Goal: Task Accomplishment & Management: Use online tool/utility

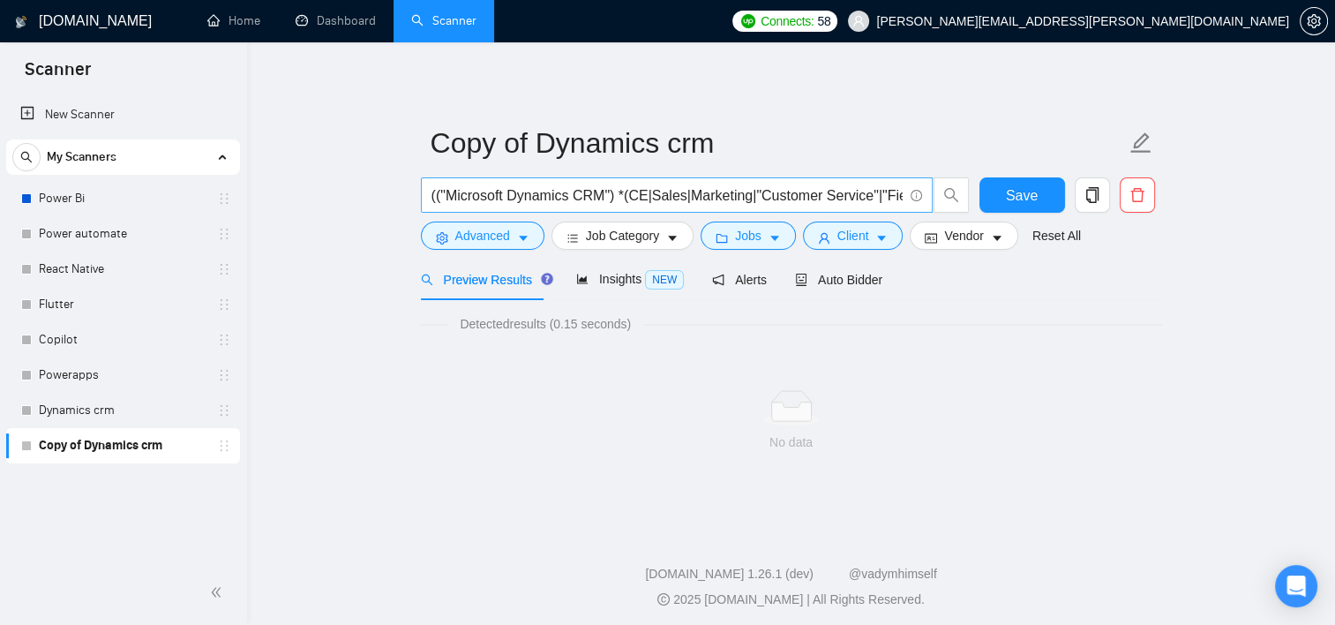
click at [819, 184] on input "(("Microsoft Dynamics CRM") *(CE|Sales|Marketing|"Customer Service"|"Field Serv…" at bounding box center [667, 195] width 471 height 22
drag, startPoint x: 613, startPoint y: 194, endPoint x: 1003, endPoint y: 199, distance: 390.1
click at [1003, 199] on div "(("Microsoft Dynamics CRM") *(CE|Sales|Marketing|"Customer Service"|"Field Serv…" at bounding box center [787, 199] width 741 height 44
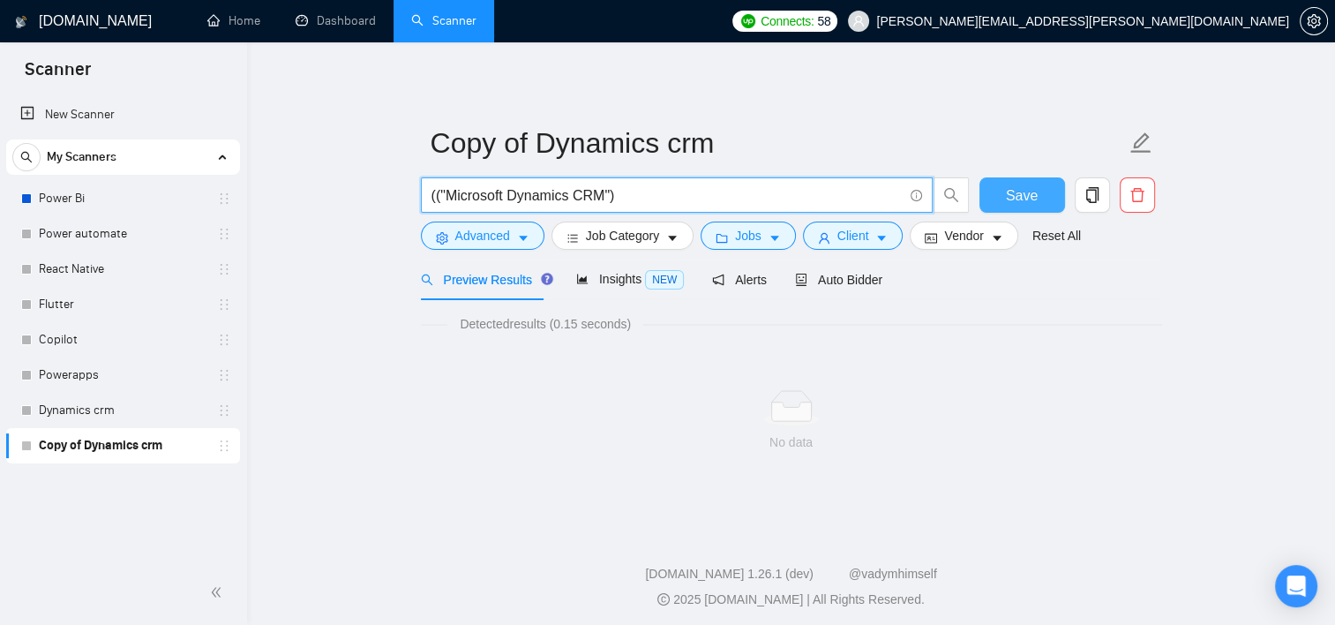
scroll to position [0, 0]
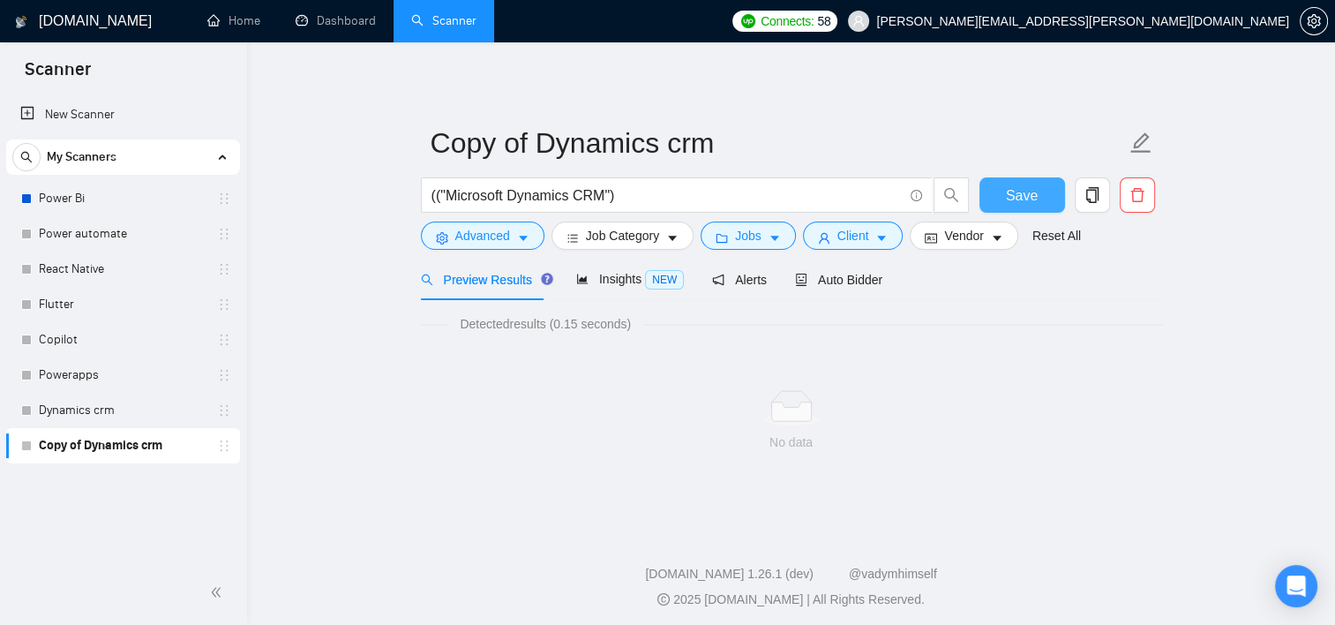
click at [1003, 199] on button "Save" at bounding box center [1022, 194] width 86 height 35
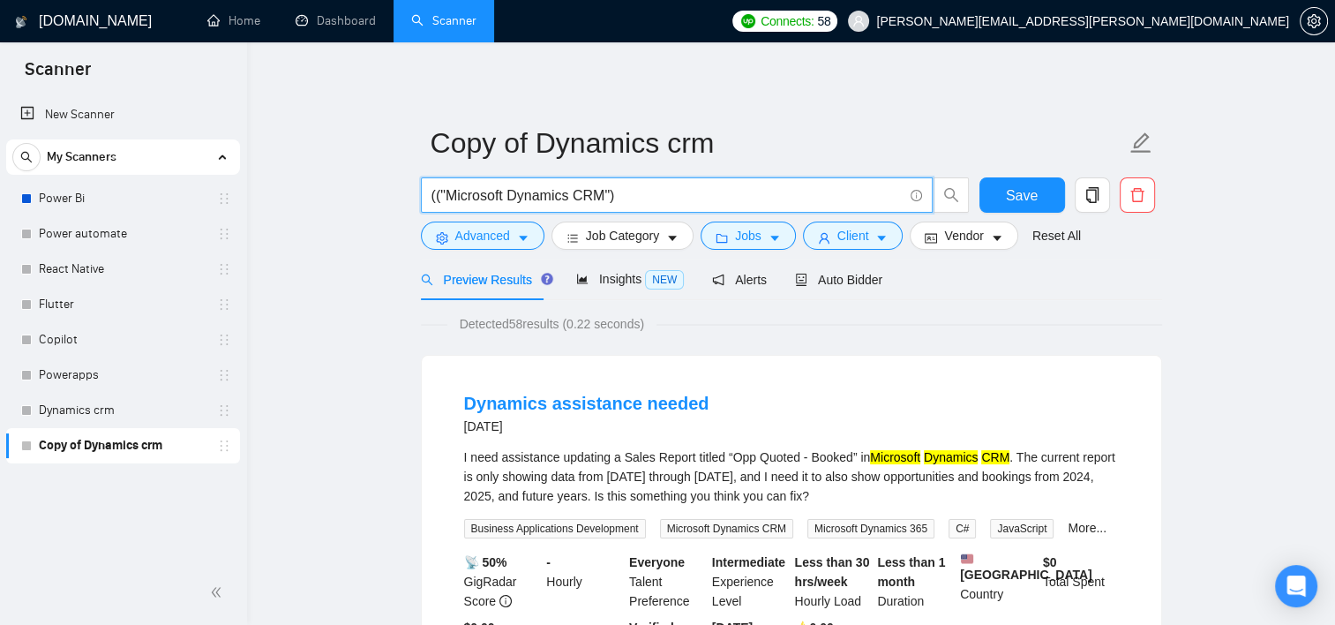
click at [653, 201] on input "(("Microsoft Dynamics CRM")" at bounding box center [667, 195] width 471 height 22
paste input "*(CE|Sales|Marketing|"Customer Service"|"Field Service"|"Project Operations"|"C…"
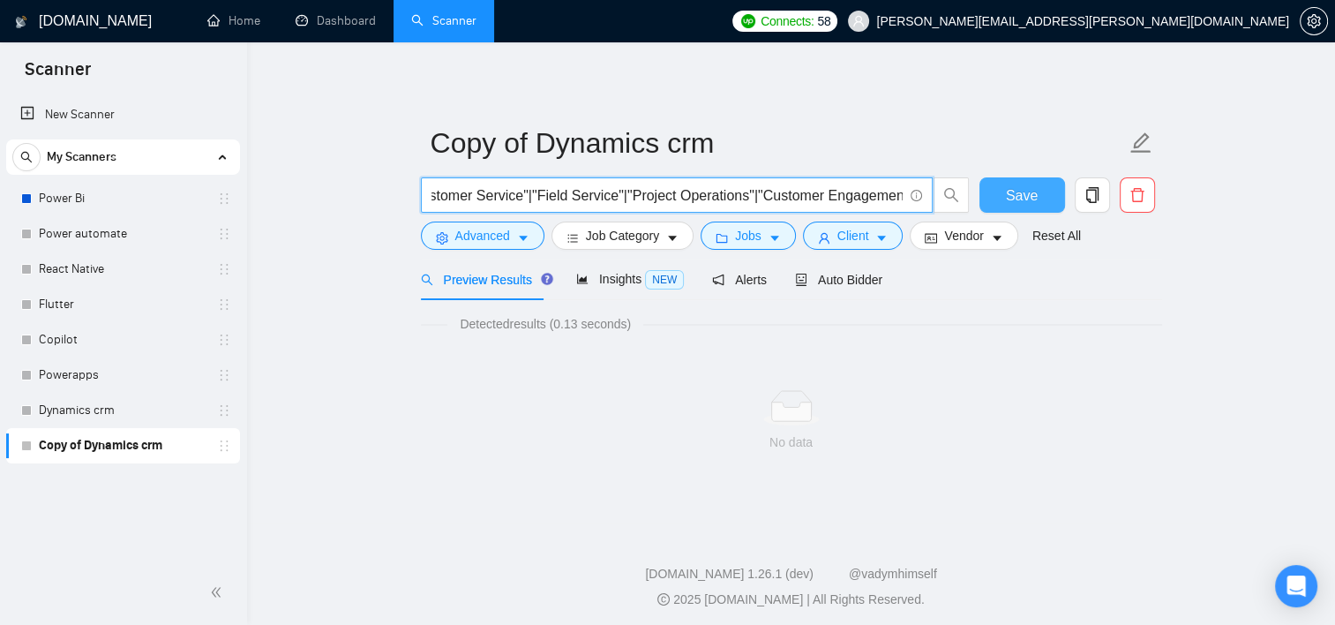
type input "(("Microsoft Dynamics CRM") *(CE|Sales|Marketing|"Customer Service"|"Field Serv…"
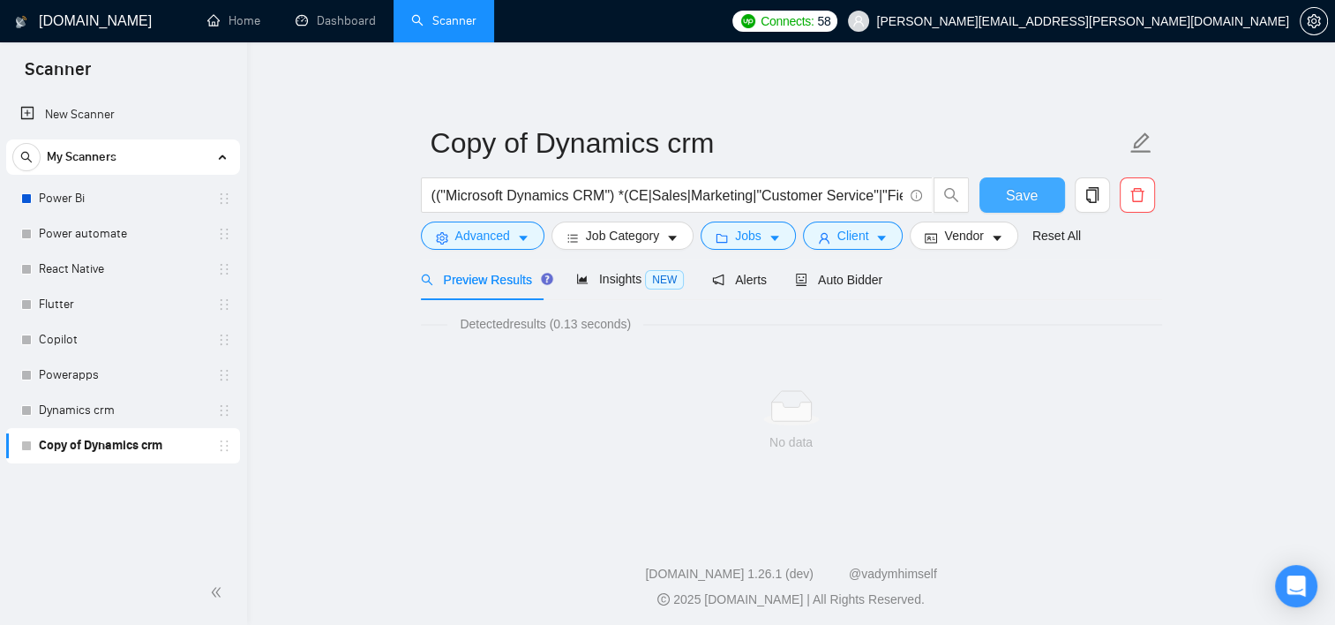
click at [1027, 199] on span "Save" at bounding box center [1022, 195] width 32 height 22
click at [242, 18] on link "Home" at bounding box center [233, 20] width 53 height 15
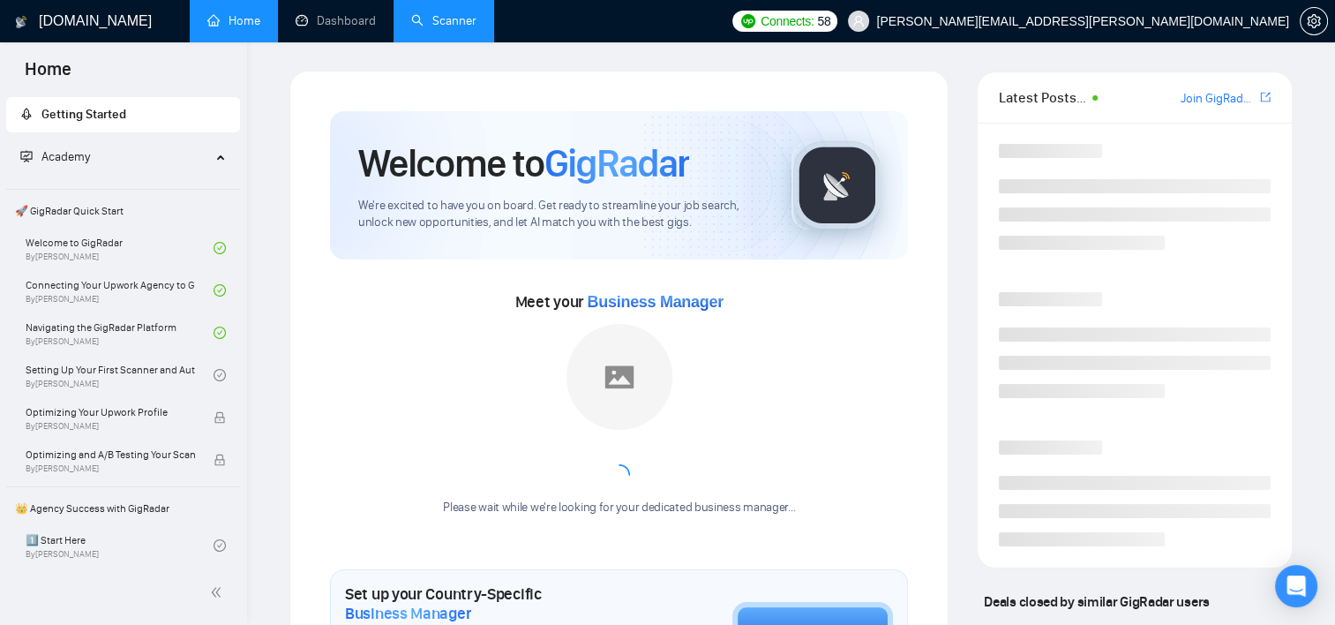
click at [439, 15] on link "Scanner" at bounding box center [443, 20] width 65 height 15
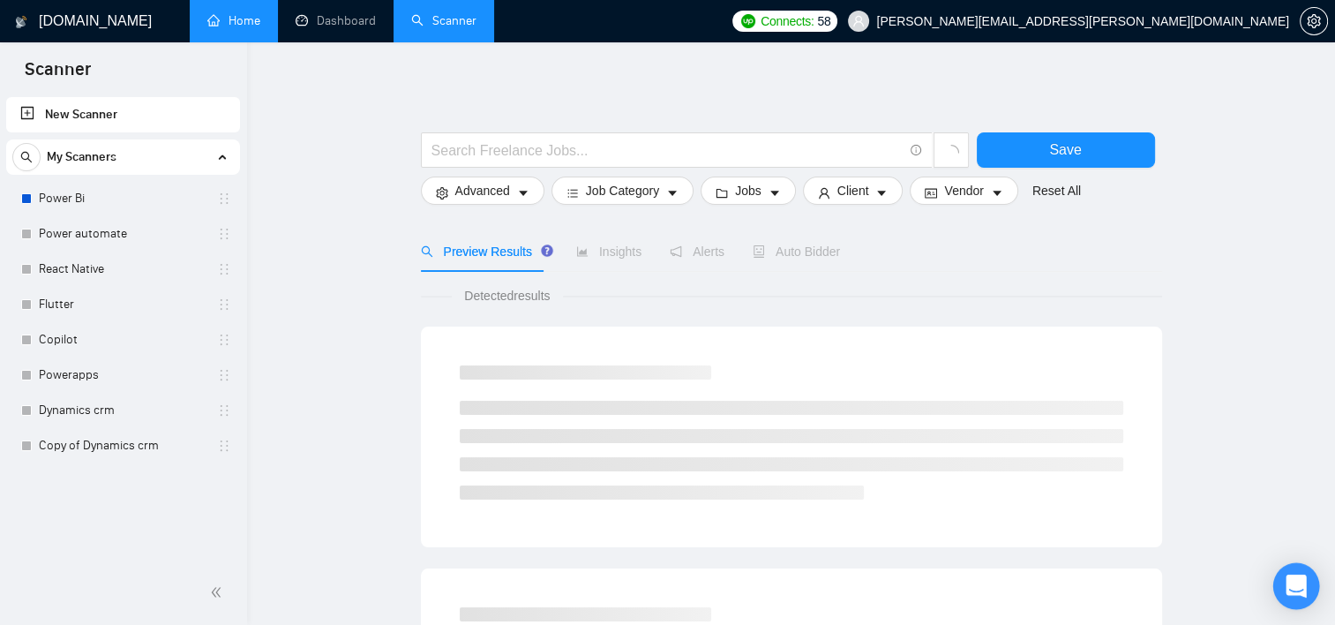
click at [1298, 575] on div "Open Intercom Messenger" at bounding box center [1296, 586] width 47 height 47
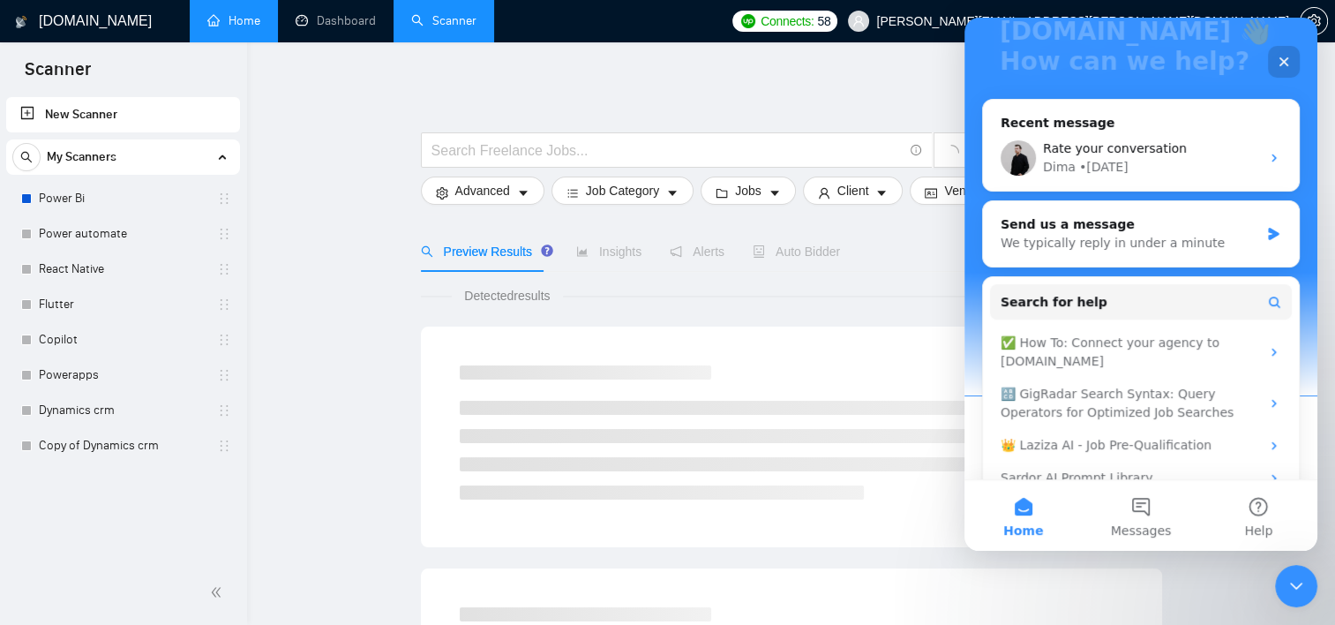
scroll to position [215, 0]
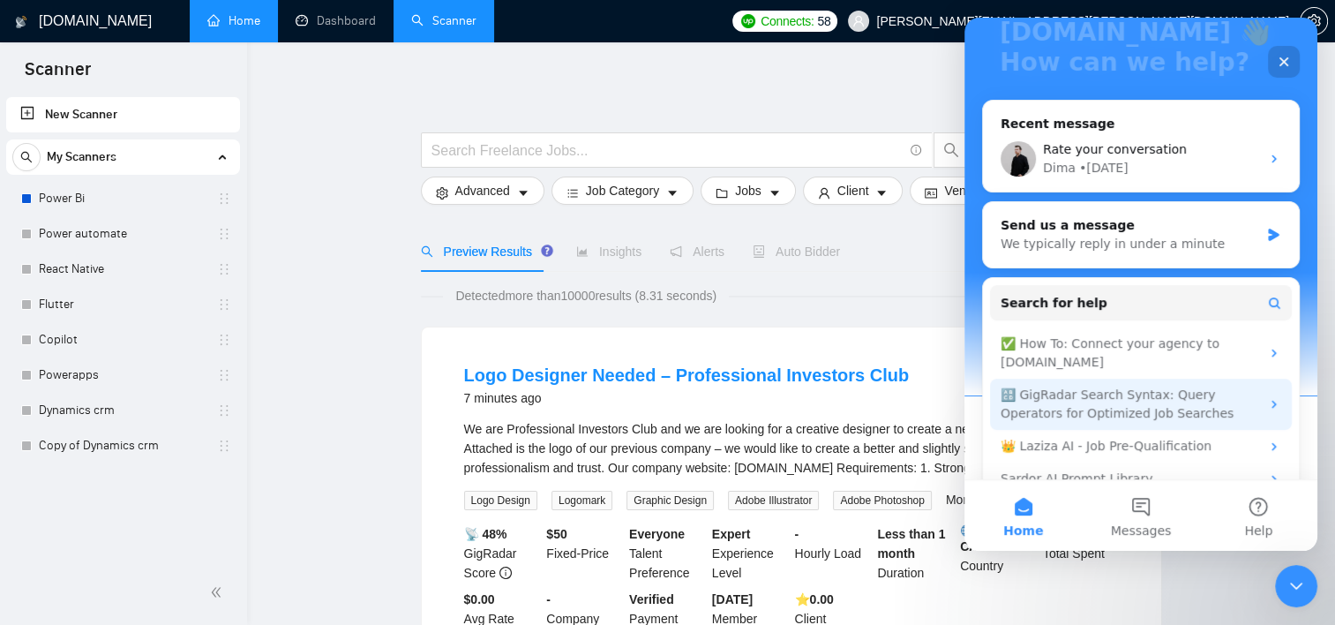
click at [1105, 386] on div "🔠 GigRadar Search Syntax: Query Operators for Optimized Job Searches" at bounding box center [1130, 404] width 259 height 37
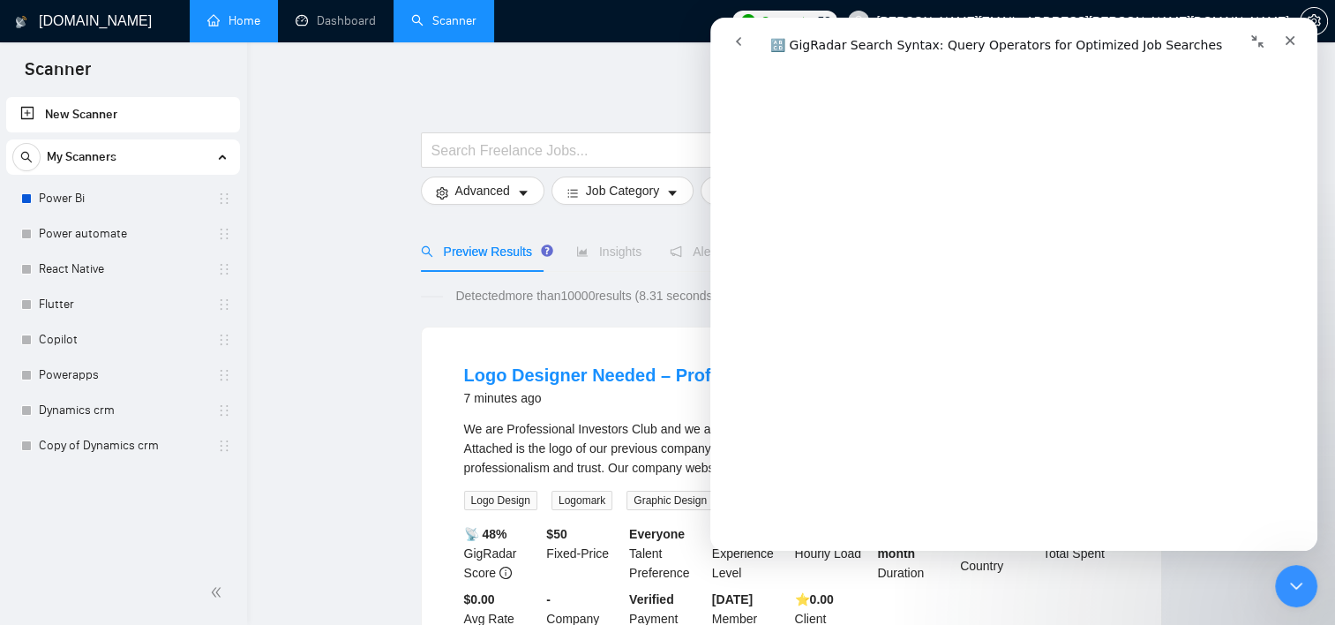
scroll to position [5566, 0]
click at [89, 450] on link "Copy of Dynamics crm" at bounding box center [123, 445] width 168 height 35
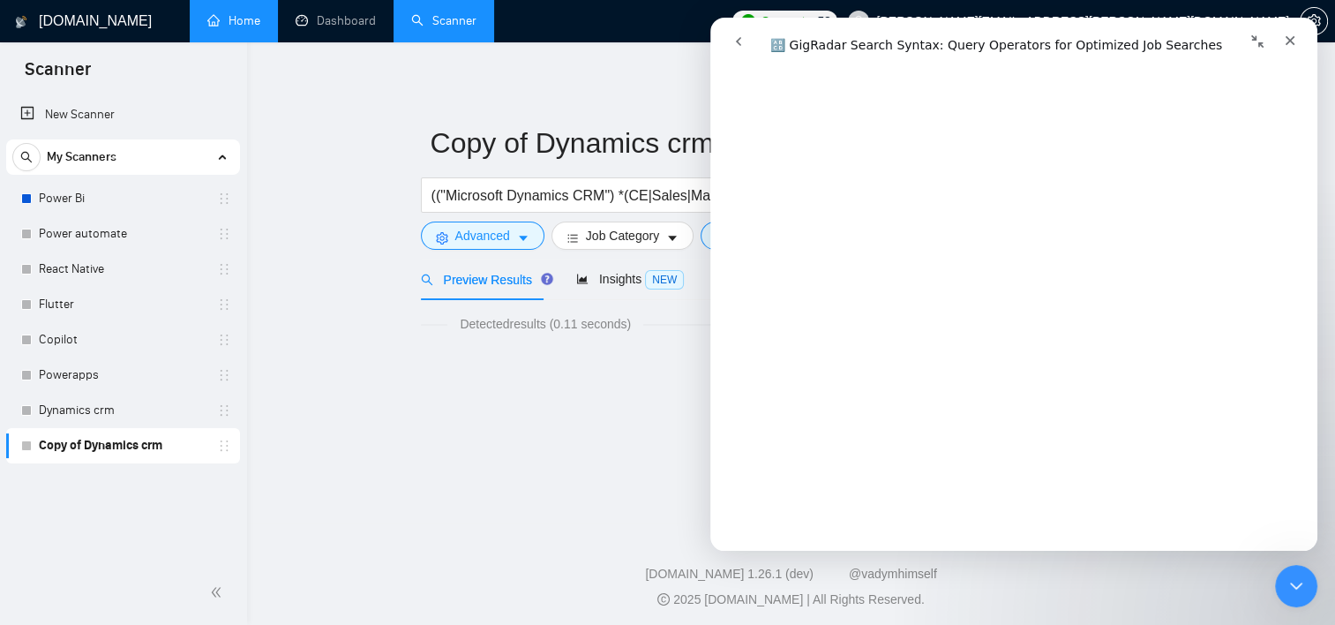
scroll to position [5265, 0]
click at [1289, 49] on div "Close" at bounding box center [1290, 41] width 32 height 32
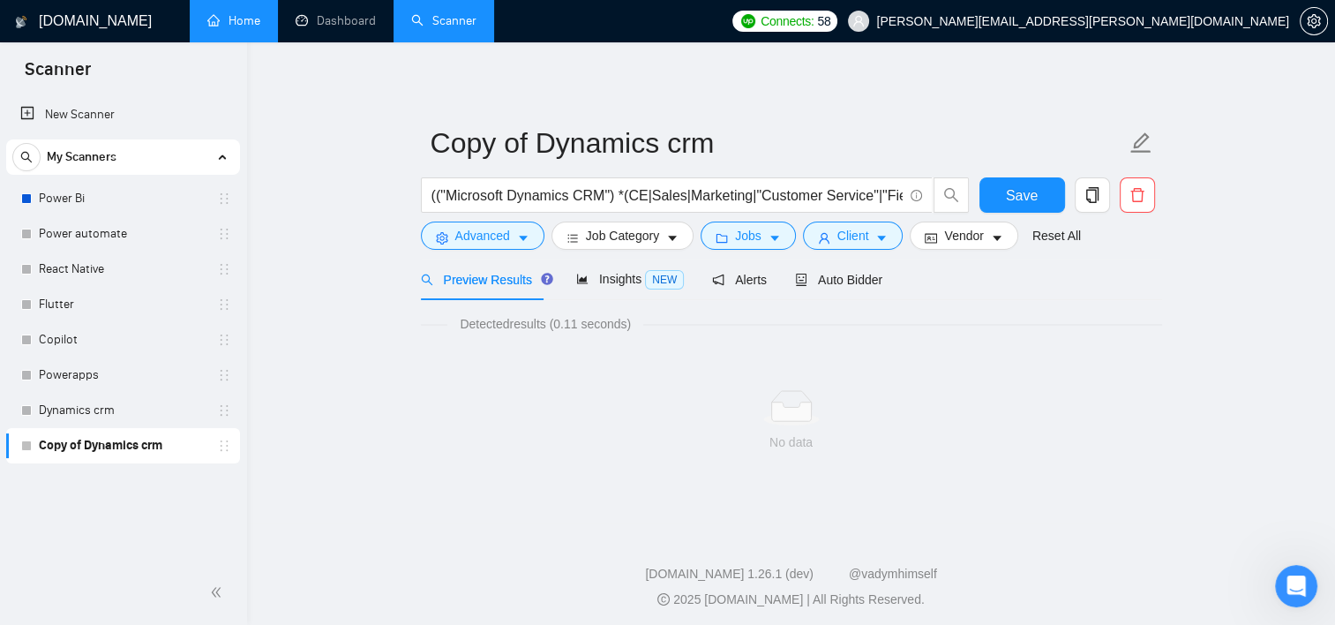
scroll to position [0, 0]
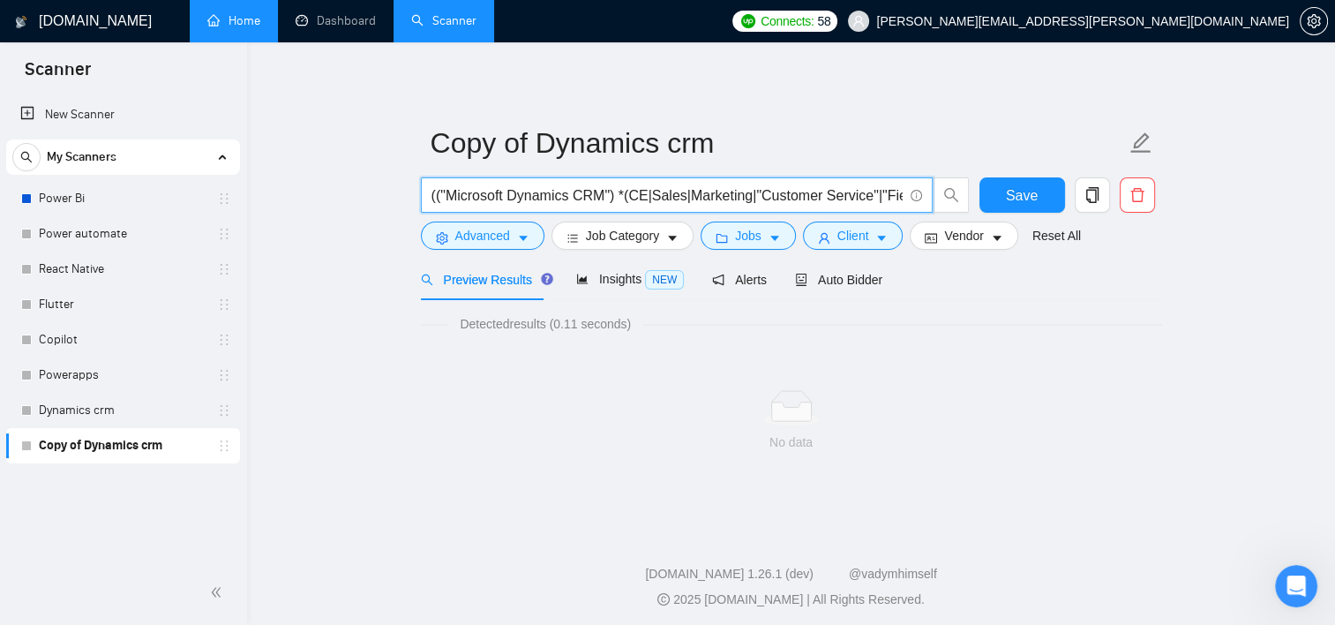
click at [442, 204] on input "(("Microsoft Dynamics CRM") *(CE|Sales|Marketing|"Customer Service"|"Field Serv…" at bounding box center [667, 195] width 471 height 22
click at [436, 191] on input "(("Microsoft Dynamics CRM") *(CE|Sales|Marketing|"Customer Service"|"Field Serv…" at bounding box center [667, 195] width 471 height 22
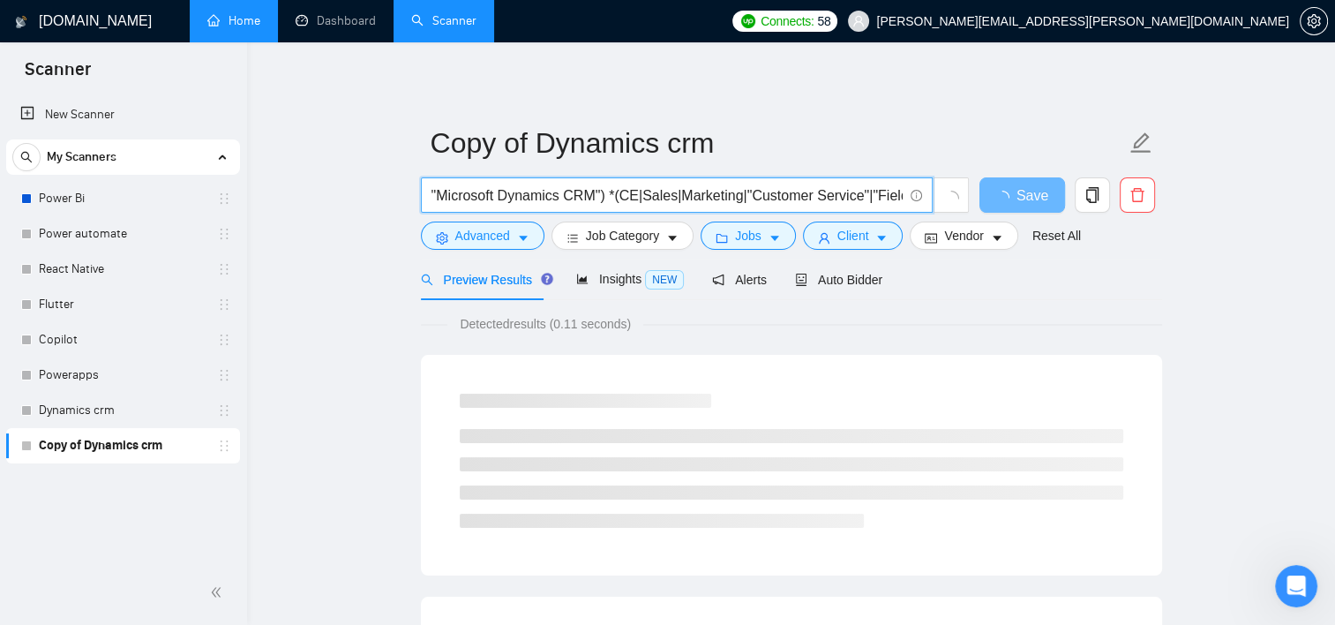
click at [602, 200] on input ""Microsoft Dynamics CRM") *(CE|Sales|Marketing|"Customer Service"|"Field Servic…" at bounding box center [667, 195] width 471 height 22
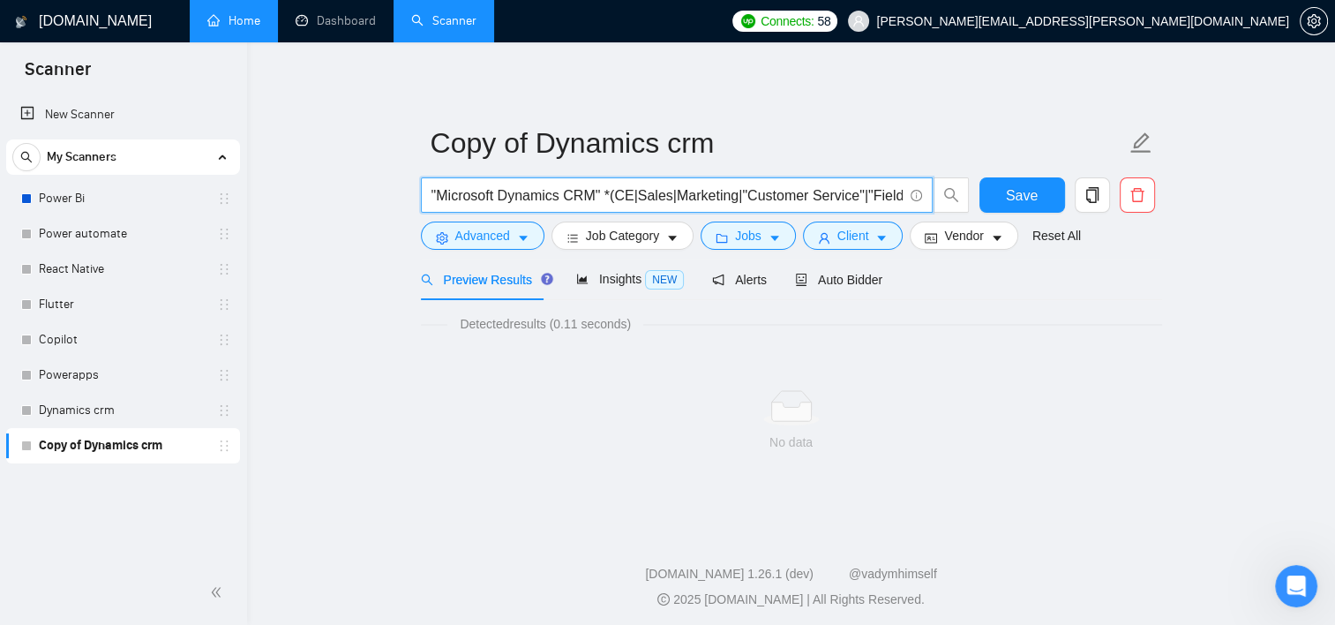
click at [600, 195] on input ""Microsoft Dynamics CRM" *(CE|Sales|Marketing|"Customer Service"|"Field Service…" at bounding box center [667, 195] width 471 height 22
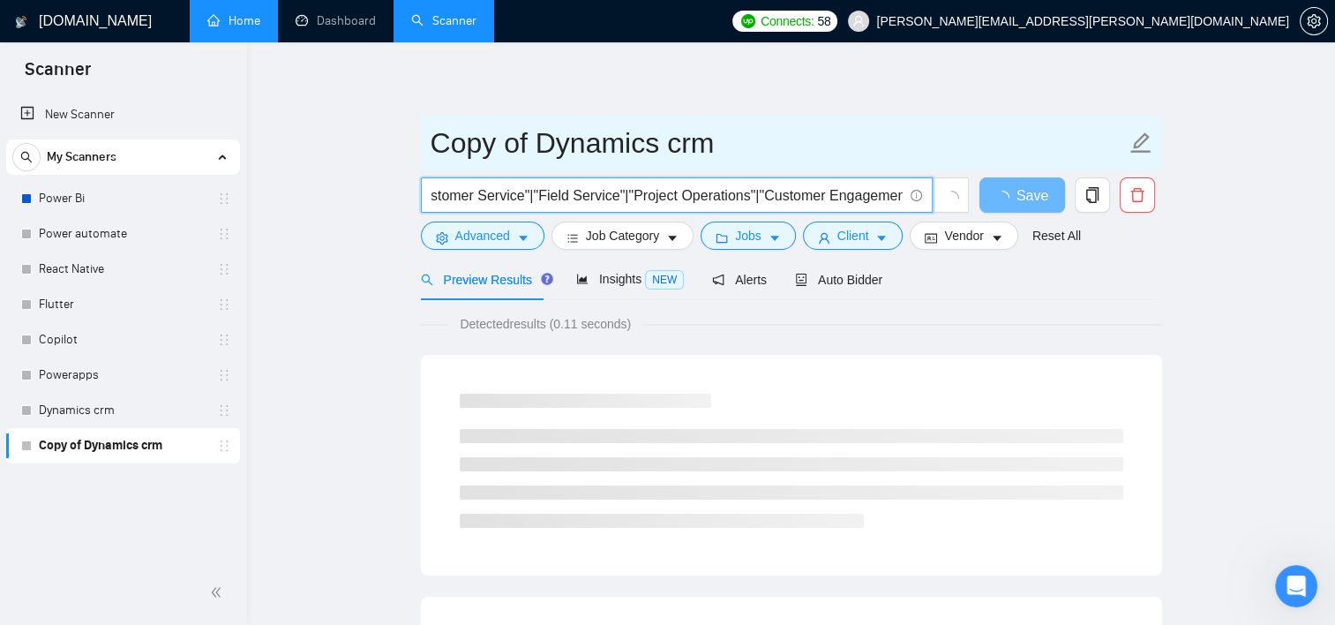
scroll to position [0, 328]
drag, startPoint x: 600, startPoint y: 196, endPoint x: 990, endPoint y: 169, distance: 390.9
click at [990, 169] on form "Copy of Dynamics crm "Microsoft Dynamics CRM" CE|Sales|Marketing|"Customer Serv…" at bounding box center [791, 187] width 741 height 144
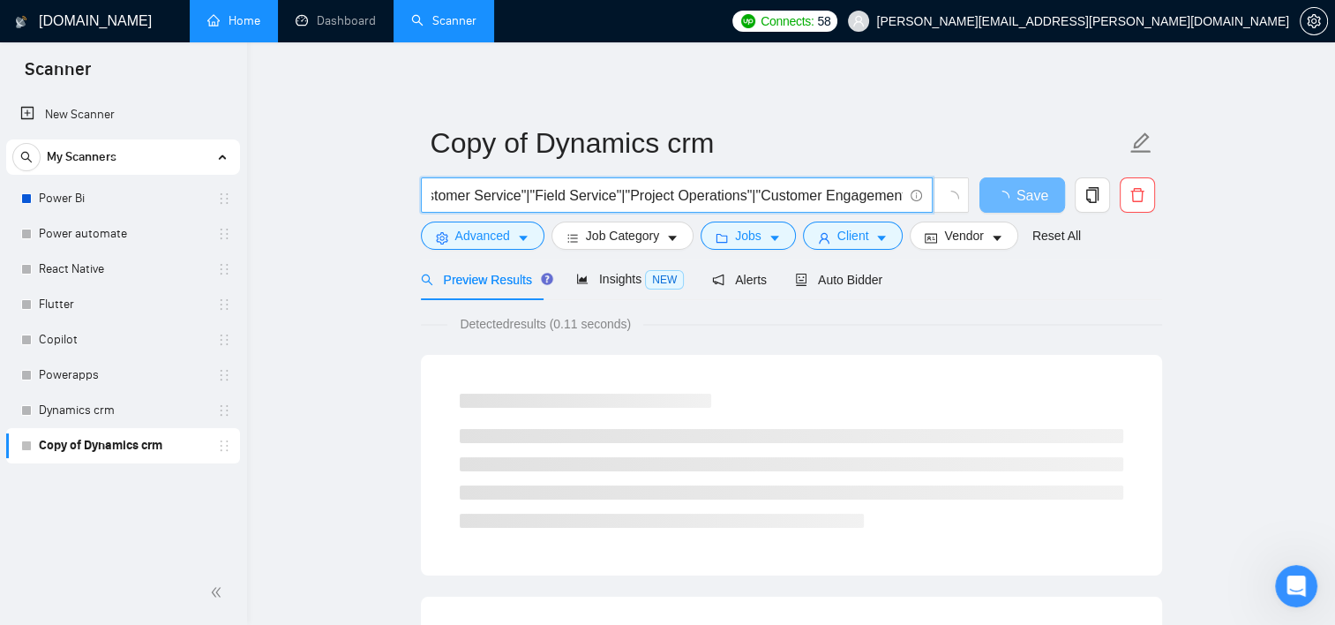
click at [895, 193] on input ""Microsoft Dynamics CRM" CE|Sales|Marketing|"Customer Service"|"Field Service"|…" at bounding box center [667, 195] width 471 height 22
click at [598, 194] on input ""Microsoft Dynamics CRM" | CE|Sales|Marketing|"Customer Service"|"Field Service…" at bounding box center [667, 195] width 471 height 22
click at [602, 190] on input ""Microsoft Dynamics CRM" MS CRM | CE|Sales|Marketing|"Customer Service"|"Field …" at bounding box center [667, 195] width 471 height 22
click at [660, 193] on input ""Microsoft Dynamics CRM" "MS CRM | CE|Sales|Marketing|"Customer Service"|"Field…" at bounding box center [667, 195] width 471 height 22
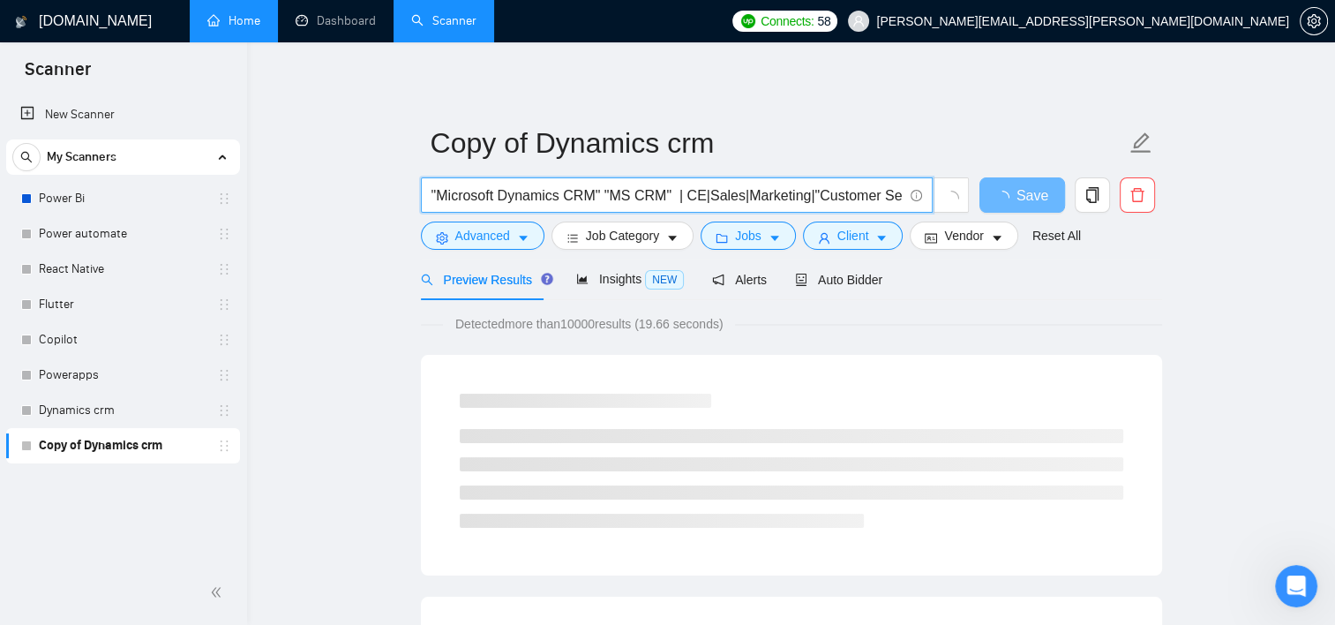
click at [598, 199] on input ""Microsoft Dynamics CRM" "MS CRM" | CE|Sales|Marketing|"Customer Service"|"Fiel…" at bounding box center [667, 195] width 471 height 22
type input ""Microsoft Dynamics CRM" | "MS CRM" | CE|Sales|Marketing|"Customer Service"|"Fi…"
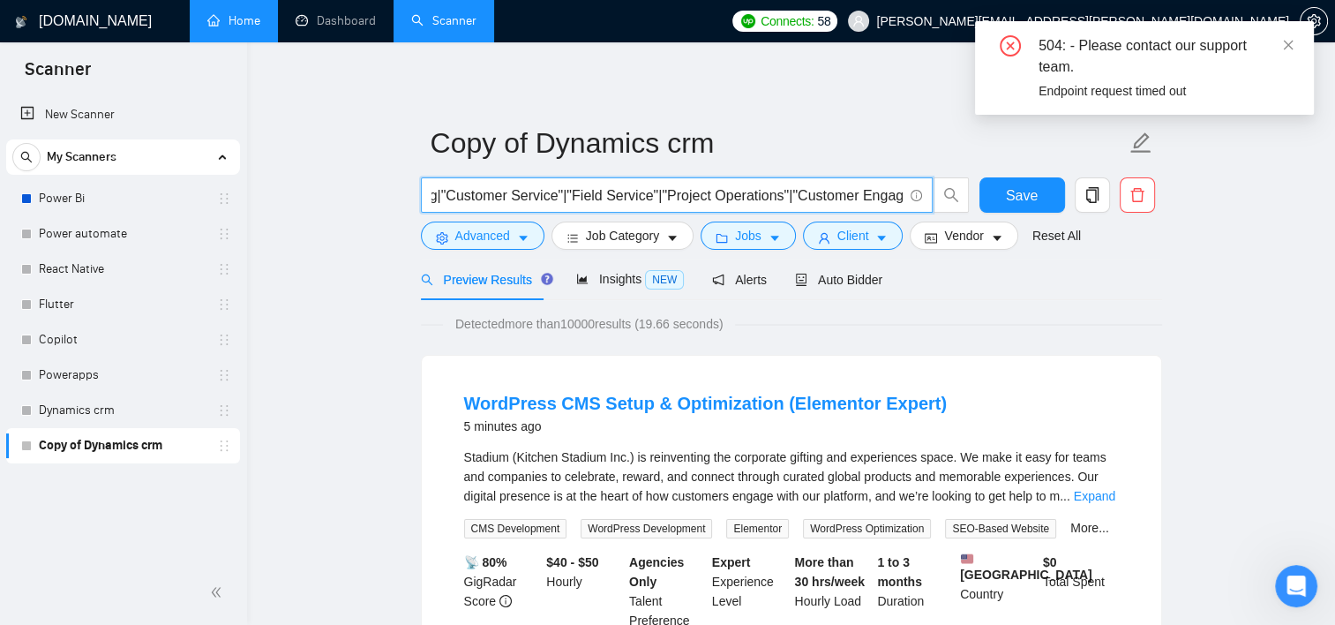
scroll to position [0, 411]
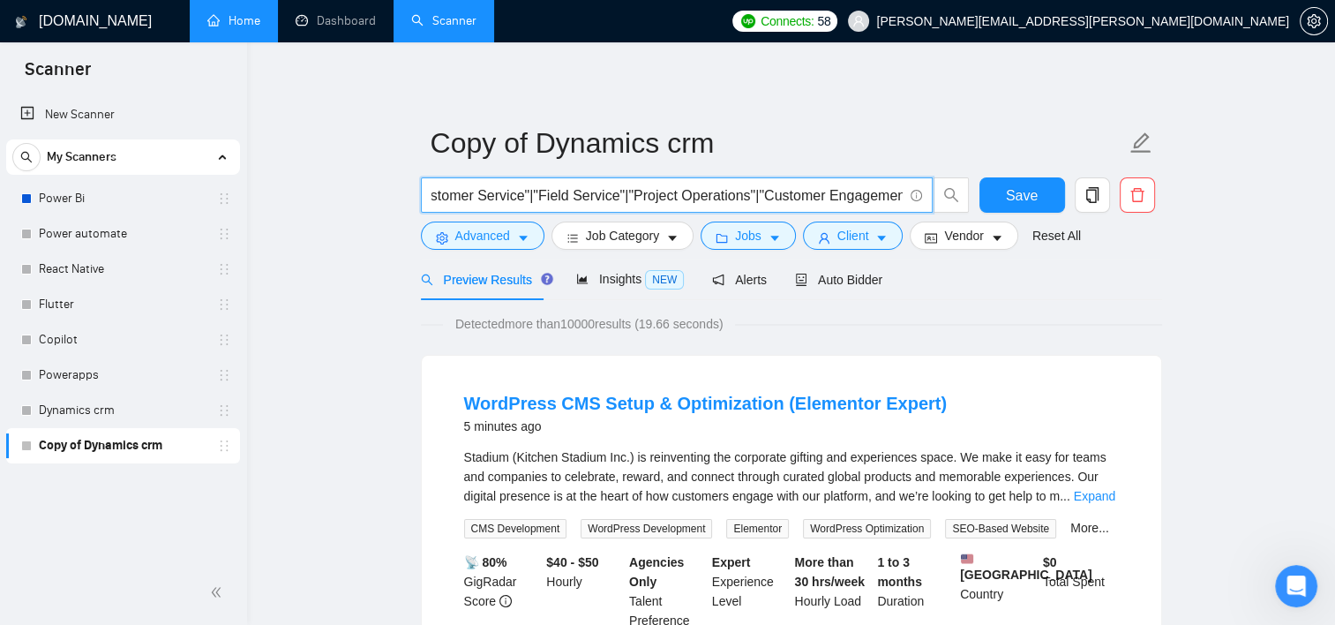
click at [769, 205] on input ""Microsoft Dynamics CRM" | "MS CRM" | CE|Sales|Marketing|"Customer Service"|"Fi…" at bounding box center [667, 195] width 471 height 22
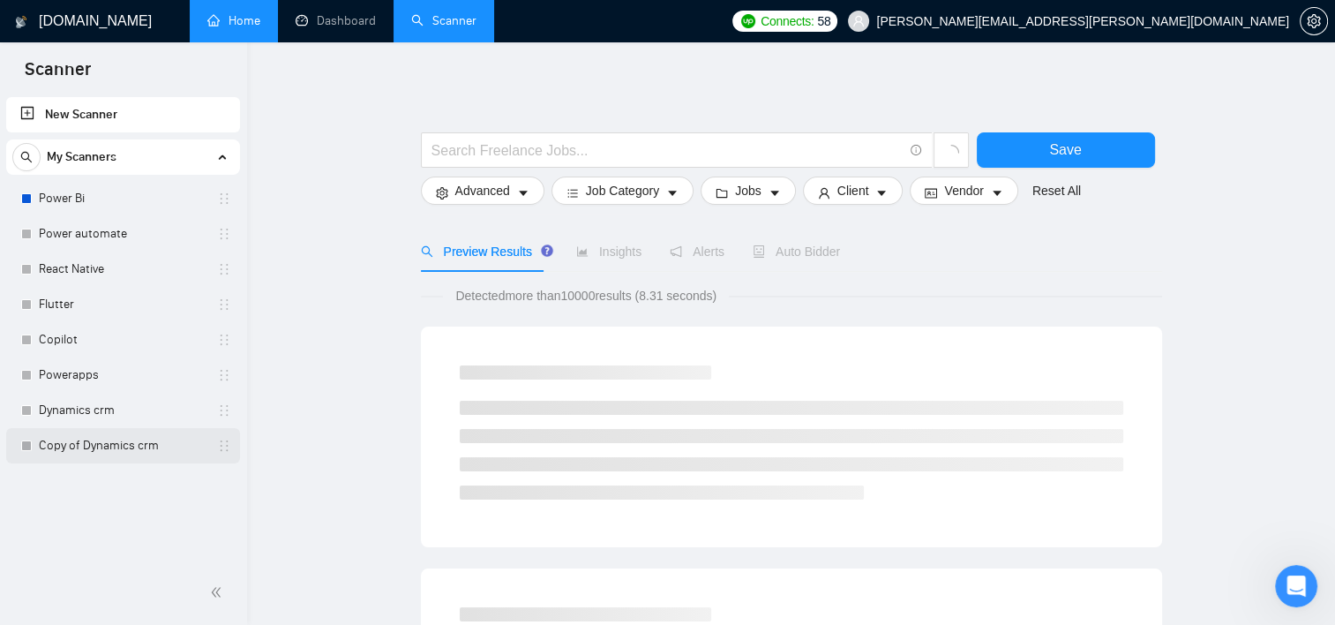
click at [123, 438] on link "Copy of Dynamics crm" at bounding box center [123, 445] width 168 height 35
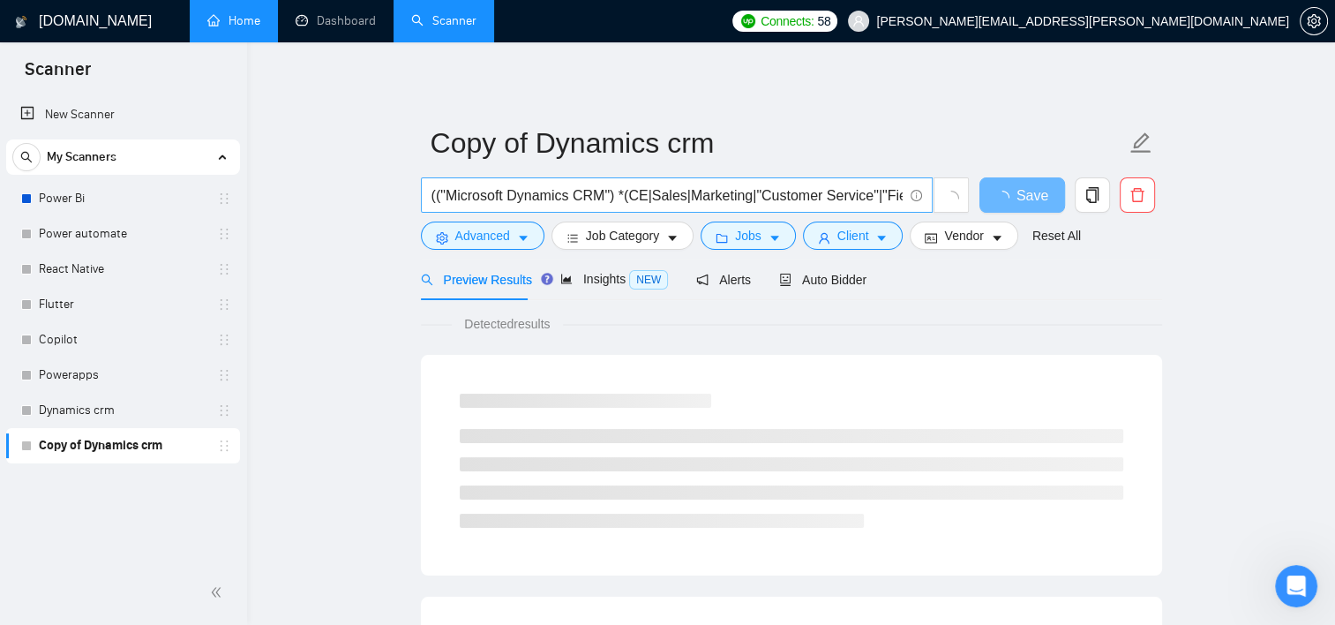
click at [617, 191] on input "(("Microsoft Dynamics CRM") *(CE|Sales|Marketing|"Customer Service"|"Field Serv…" at bounding box center [667, 195] width 471 height 22
click at [439, 198] on input "(("Microsoft Dynamics CRM") *(CE|Sales|Marketing|"Customer Service"|"Field Serv…" at bounding box center [667, 195] width 471 height 22
click at [607, 187] on input ""Microsoft Dynamics CRM") *(CE|Sales|Marketing|"Customer Service"|"Field Servic…" at bounding box center [667, 195] width 471 height 22
click at [674, 194] on input ""Microsoft Dynamics CRM" | "MS CRM"*(CE|Sales|Marketing|"Customer Service"|"Fie…" at bounding box center [667, 195] width 471 height 22
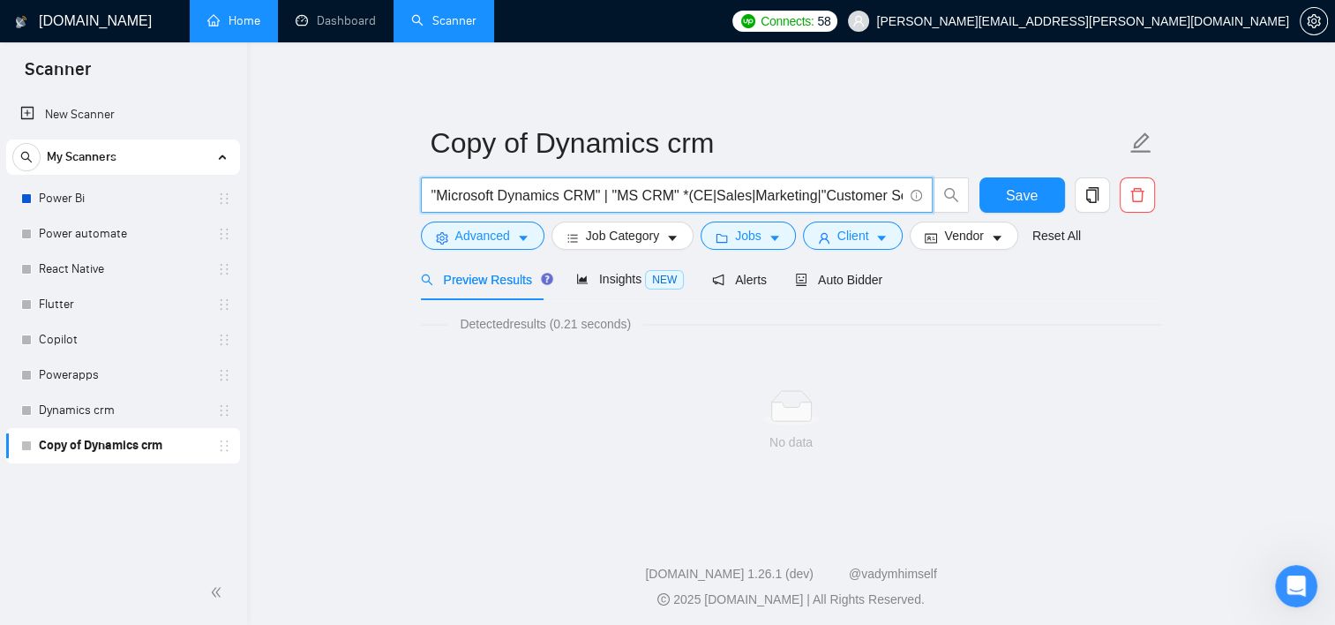
drag, startPoint x: 674, startPoint y: 194, endPoint x: 766, endPoint y: 192, distance: 91.8
click at [766, 192] on input ""Microsoft Dynamics CRM" | "MS CRM" *(CE|Sales|Marketing|"Customer Service"|"Fi…" at bounding box center [667, 195] width 471 height 22
click at [683, 200] on input ""Microsoft Dynamics CRM" | "MS CRM" *(CE|Sales|Marketing|"Customer Service"|"Fi…" at bounding box center [667, 195] width 471 height 22
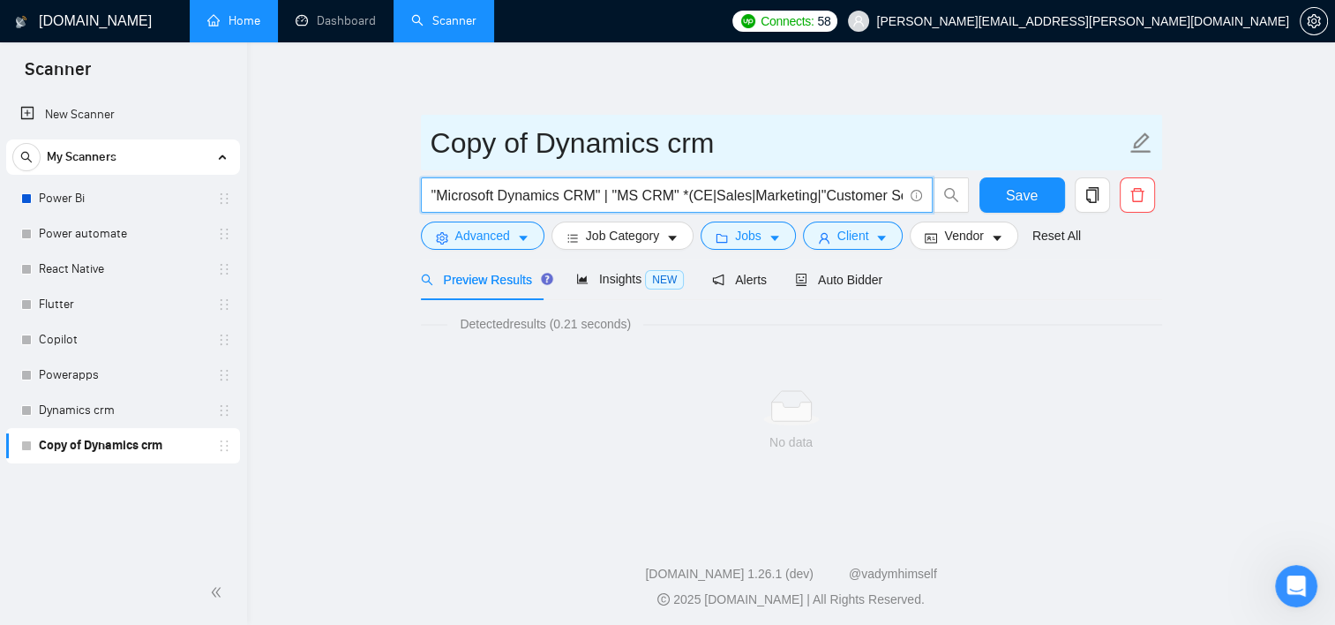
scroll to position [0, 414]
drag, startPoint x: 678, startPoint y: 191, endPoint x: 1028, endPoint y: 148, distance: 352.9
click at [1028, 148] on form "Copy of Dynamics crm "Microsoft Dynamics CRM" | "MS CRM" *(CE|Sales|Marketing|"…" at bounding box center [791, 187] width 741 height 144
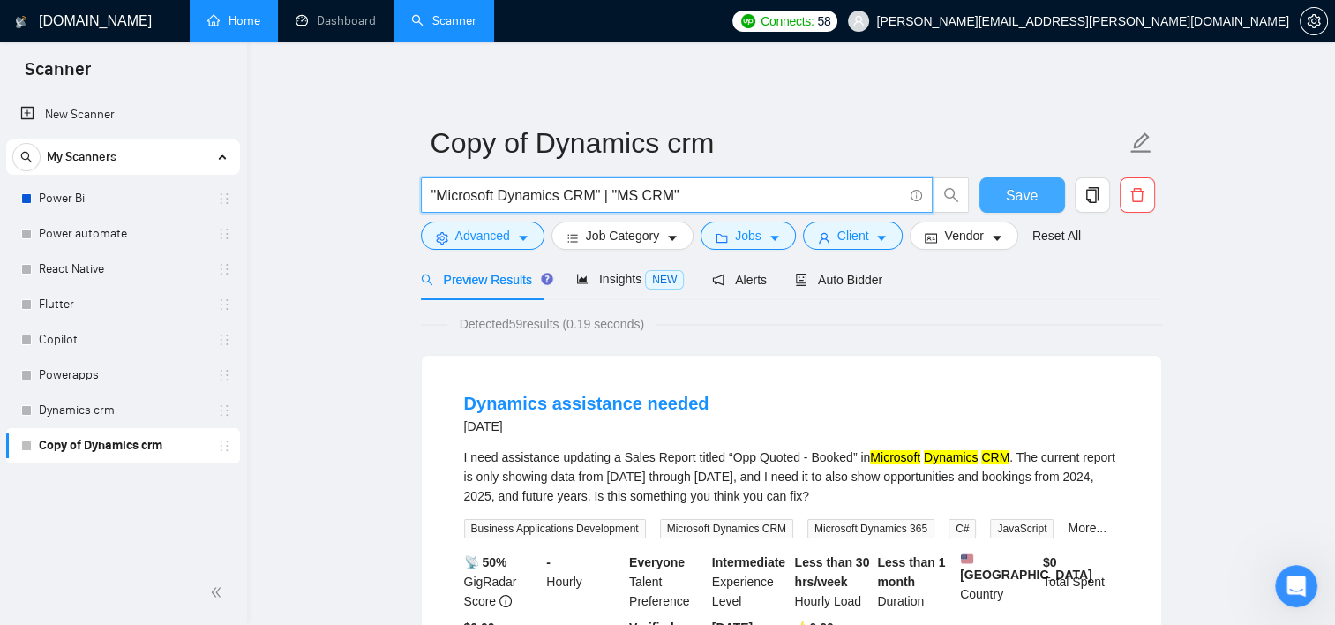
click at [1024, 191] on span "Save" at bounding box center [1022, 195] width 32 height 22
click at [713, 194] on input ""Microsoft Dynamics CRM" | "MS CRM"" at bounding box center [667, 195] width 471 height 22
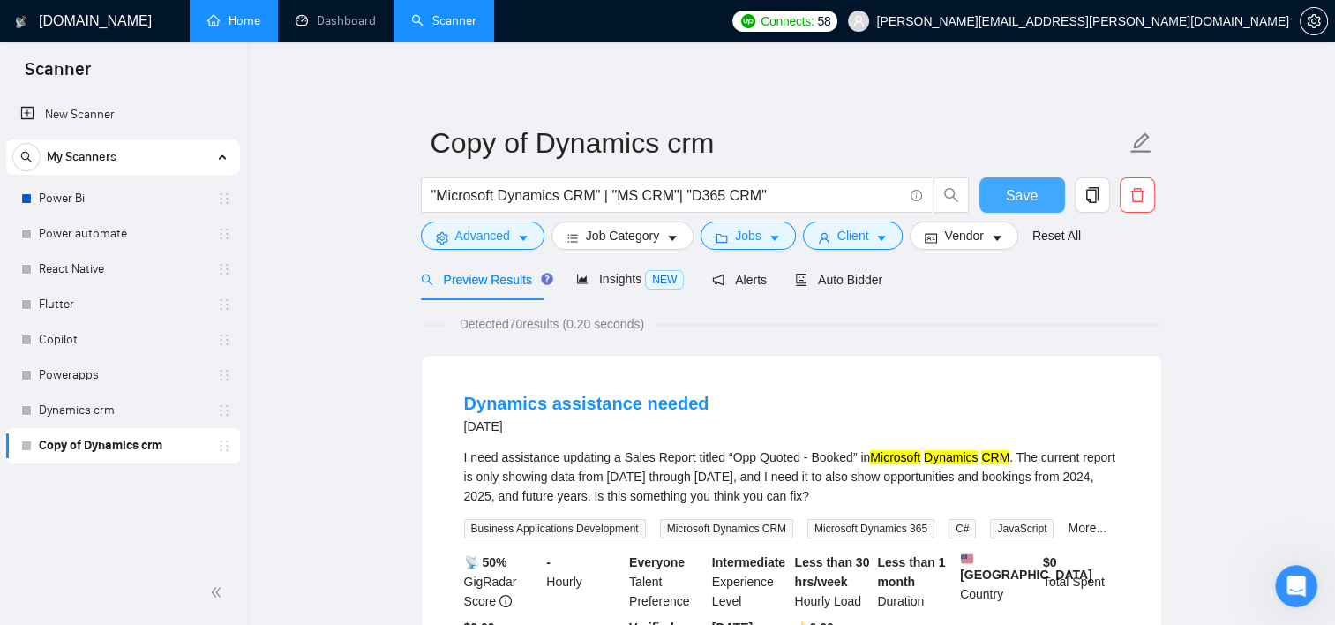
click at [1023, 197] on span "Save" at bounding box center [1022, 195] width 32 height 22
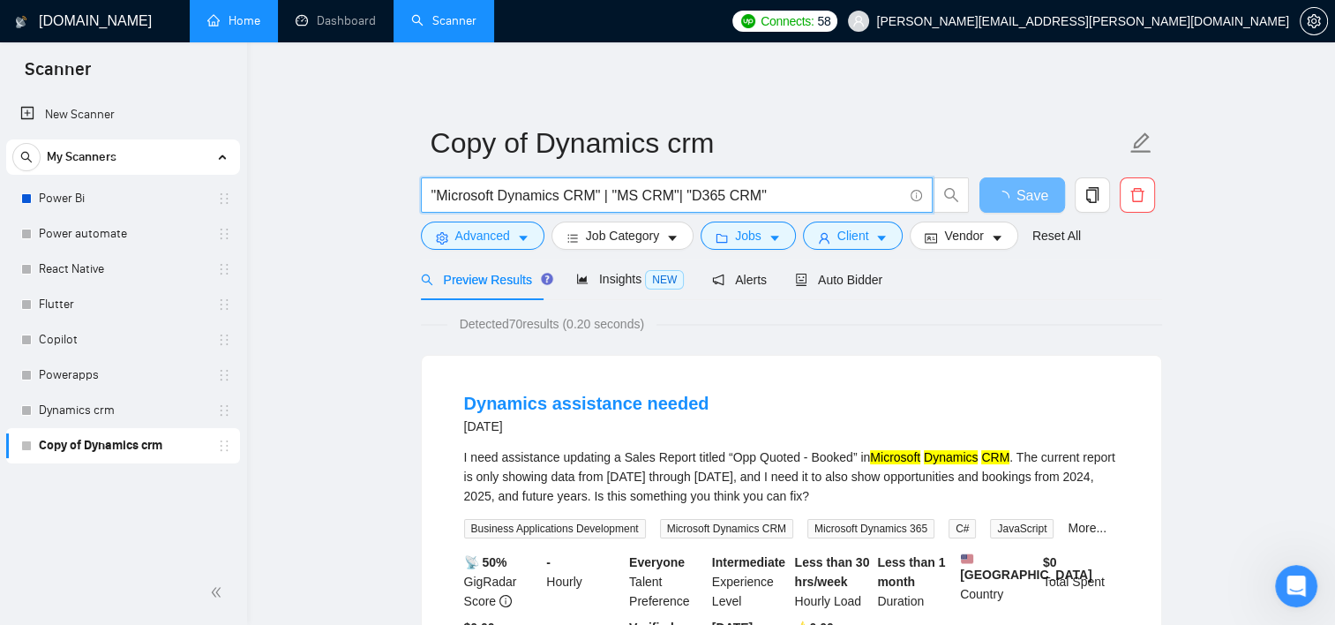
click at [794, 191] on input ""Microsoft Dynamics CRM" | "MS CRM"| "D365 CRM"" at bounding box center [667, 195] width 471 height 22
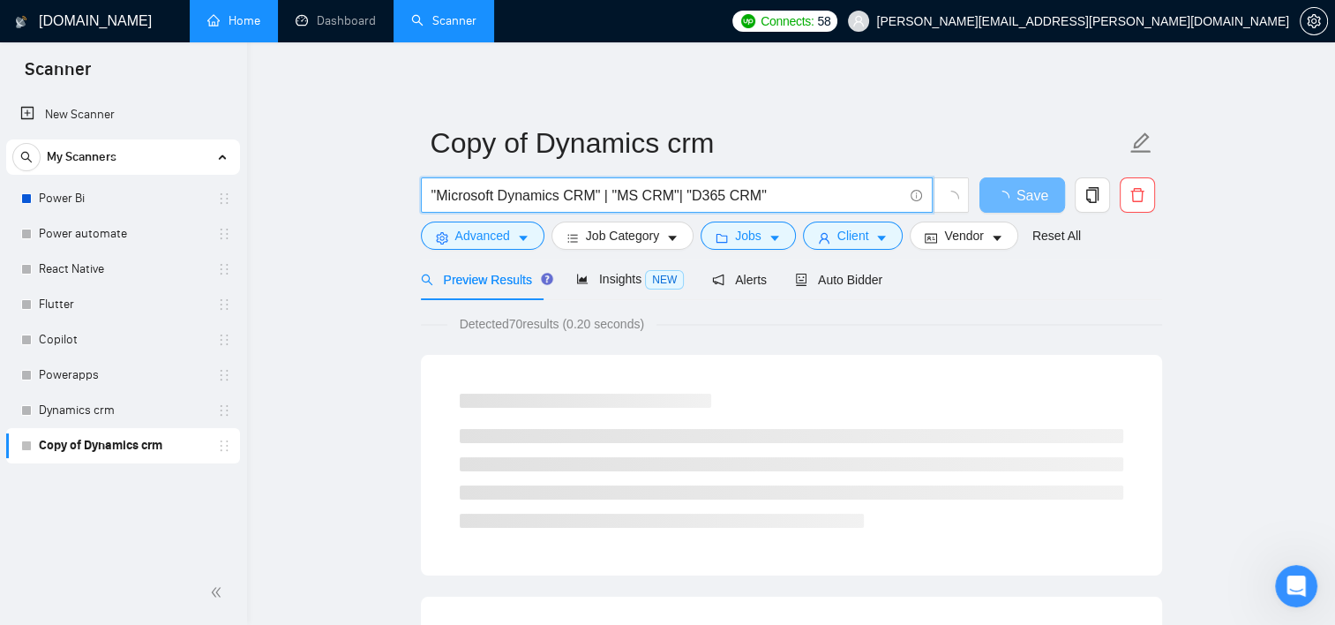
click at [559, 198] on input ""Microsoft Dynamics CRM" | "MS CRM"| "D365 CRM"" at bounding box center [667, 195] width 471 height 22
click at [837, 199] on input ""Microsoft Dynamics 365 CRM" | "MS CRM"| "D365 CRM"" at bounding box center [667, 195] width 471 height 22
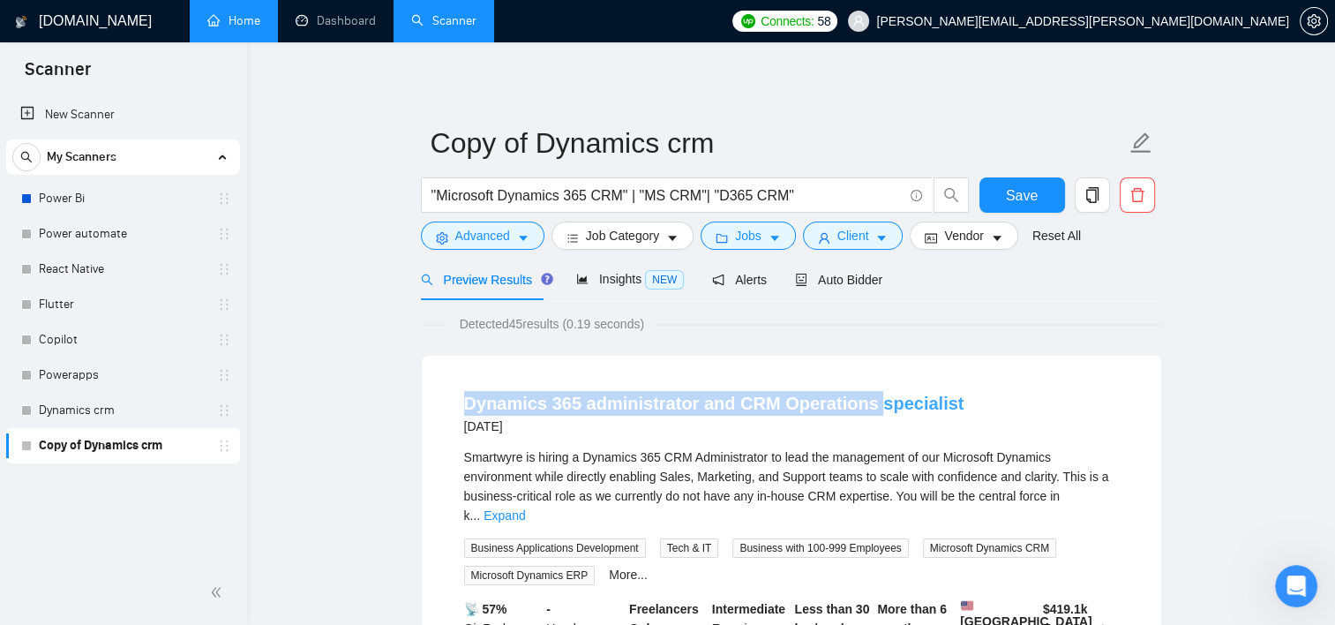
drag, startPoint x: 461, startPoint y: 397, endPoint x: 865, endPoint y: 392, distance: 404.2
click at [865, 392] on li "Dynamics 365 administrator and CRM Operations specialist [DATE] Smartwyre is hi…" at bounding box center [791, 566] width 697 height 379
copy link "Dynamics 365 administrator and CRM Operations"
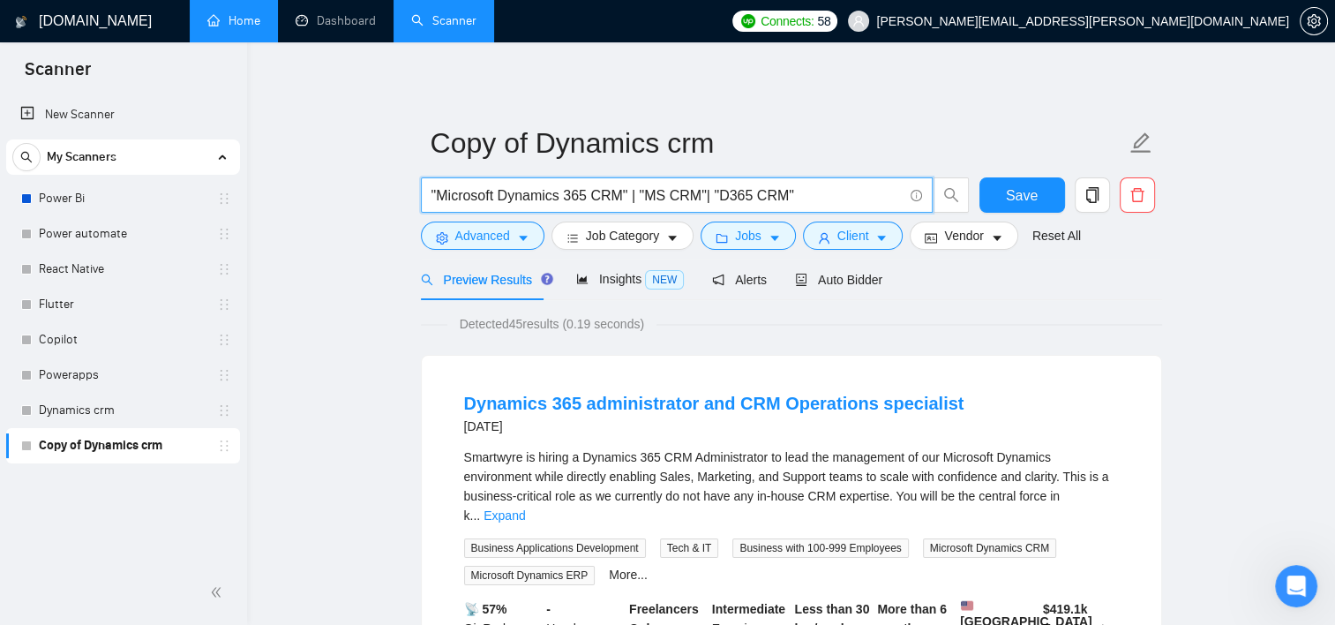
click at [801, 198] on input ""Microsoft Dynamics 365 CRM" | "MS CRM"| "D365 CRM"" at bounding box center [667, 195] width 471 height 22
paste input "Dynamics 365 administrator and CRM Operations"
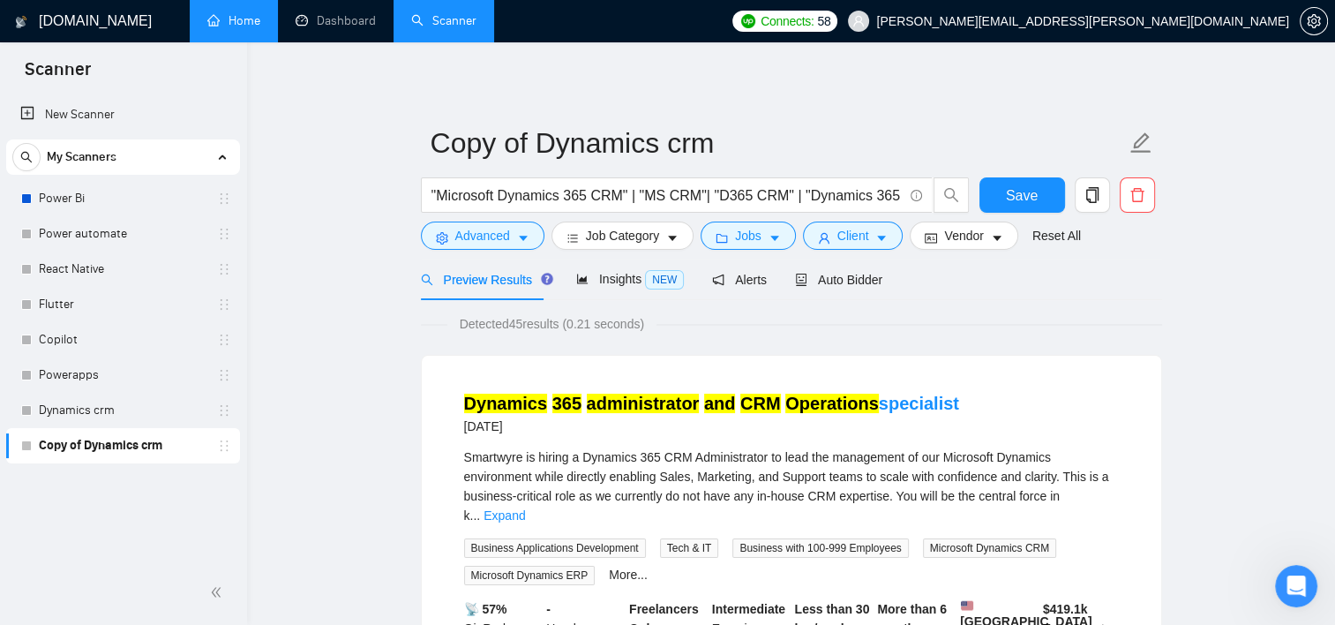
click at [642, 466] on div "Smartwyre is hiring a Dynamics 365 CRM Administrator to lead the management of …" at bounding box center [791, 486] width 655 height 78
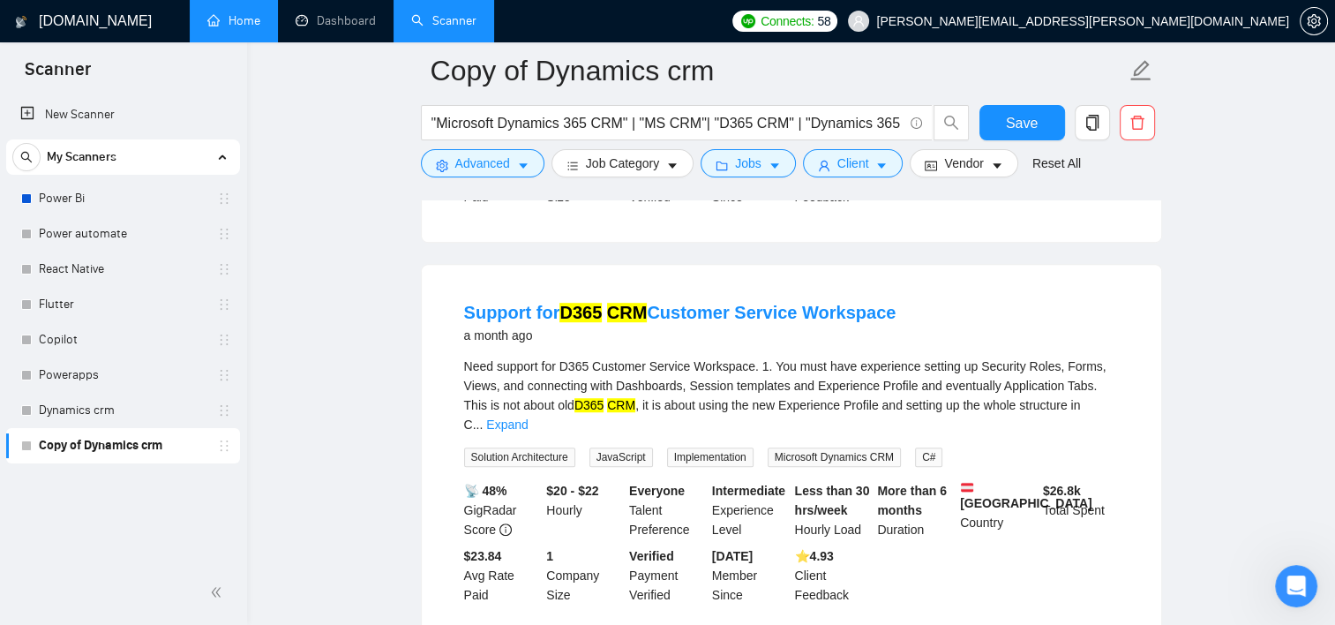
scroll to position [1001, 0]
click at [562, 301] on mark "D365" at bounding box center [580, 310] width 42 height 19
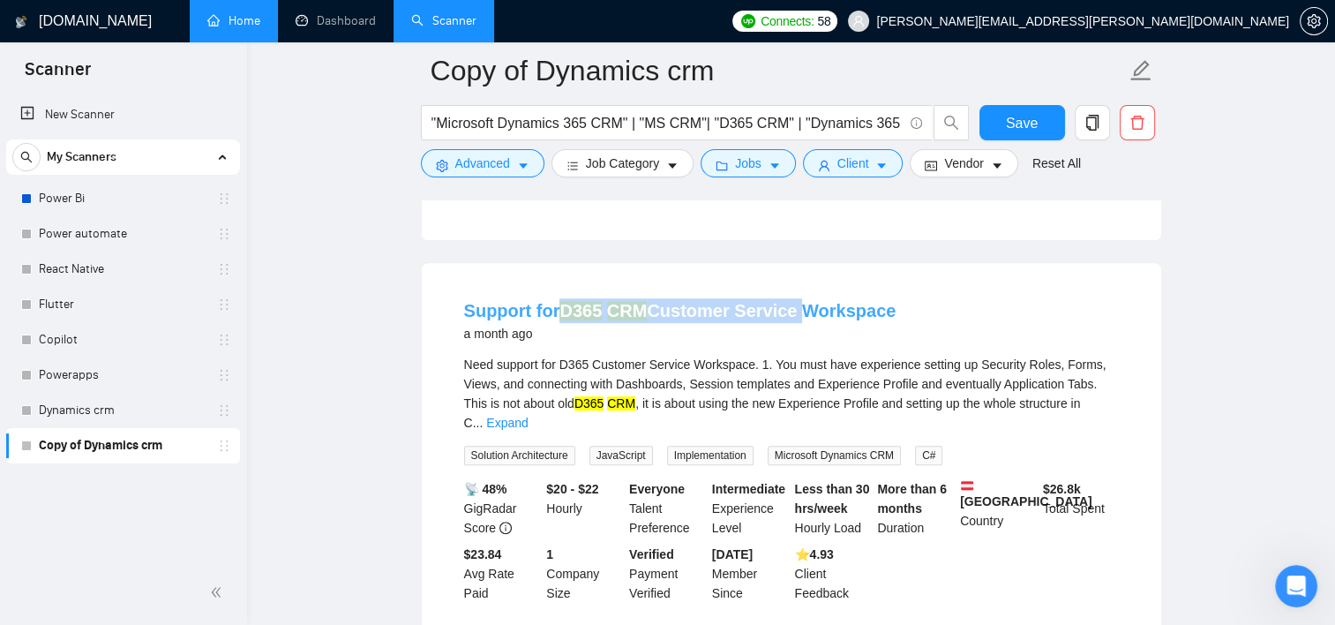
drag, startPoint x: 558, startPoint y: 242, endPoint x: 789, endPoint y: 252, distance: 231.4
click at [789, 284] on li "Support for D365 CRM Customer Service Workspace a month ago Need support for D3…" at bounding box center [791, 450] width 697 height 333
copy link "D365 CRM Customer Service"
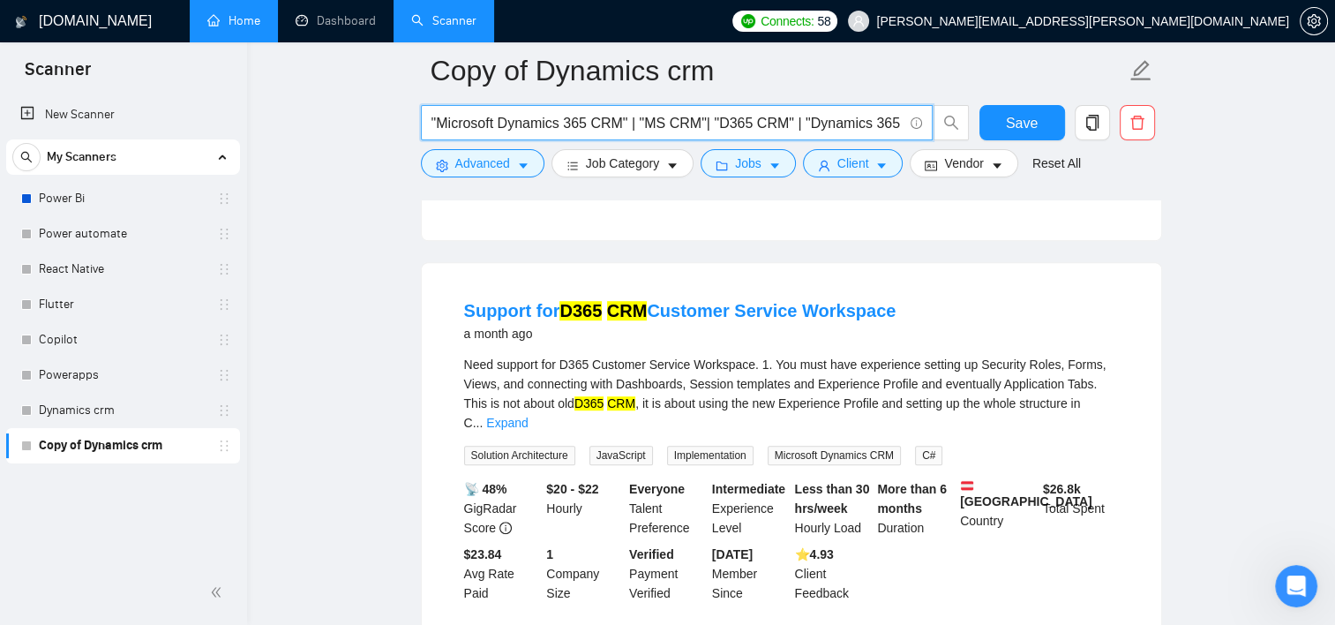
click at [871, 124] on input ""Microsoft Dynamics 365 CRM" | "MS CRM"| "D365 CRM" | "Dynamics 365 administrat…" at bounding box center [667, 123] width 471 height 22
paste input "D365 CRM Customer Service"
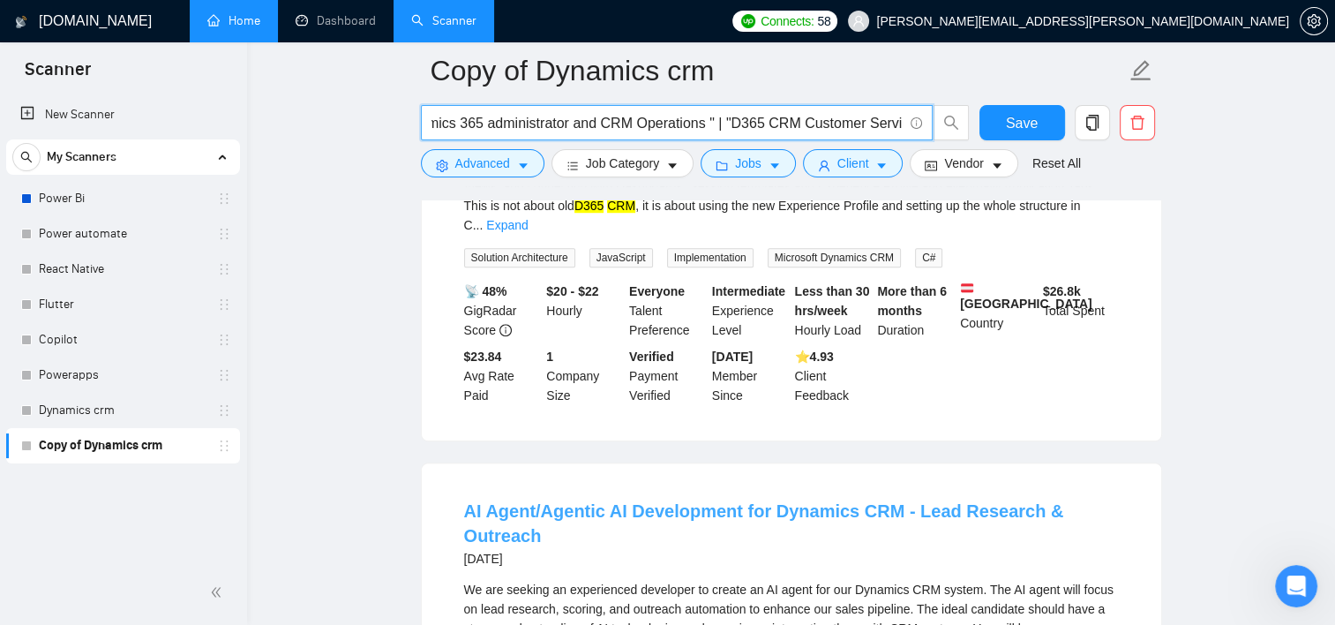
scroll to position [0, 0]
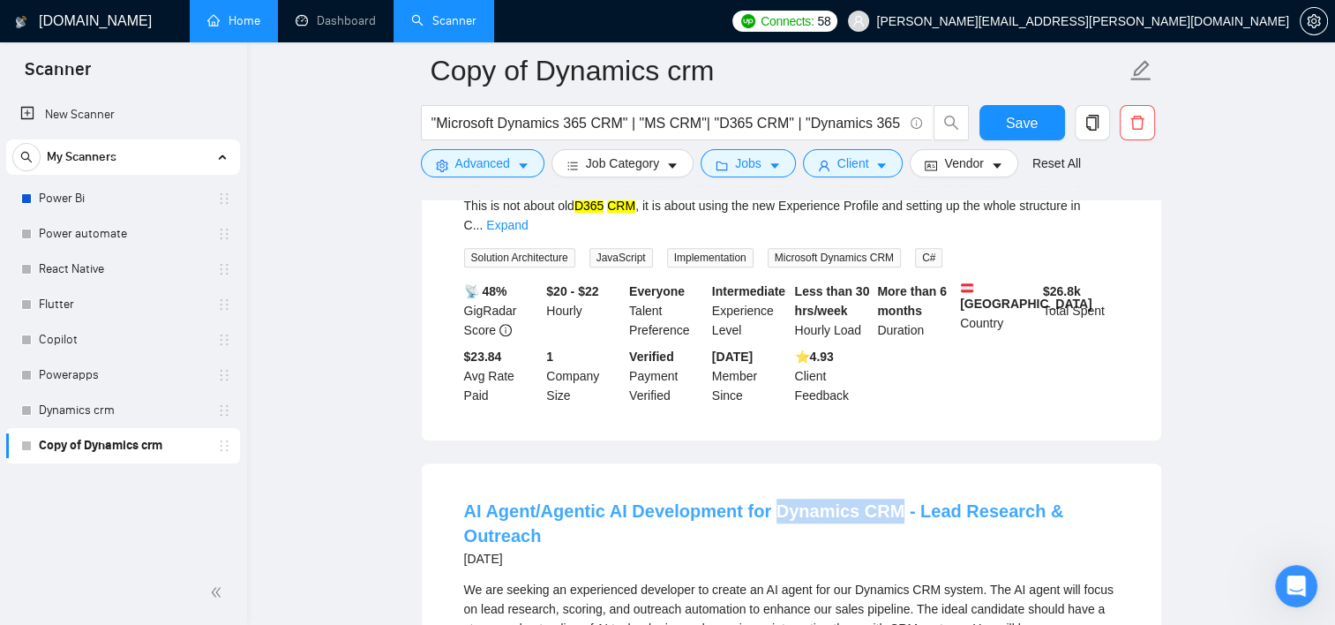
drag, startPoint x: 773, startPoint y: 410, endPoint x: 892, endPoint y: 432, distance: 121.0
copy link "Dynamics CRM"
click at [885, 127] on input ""Microsoft Dynamics 365 CRM" | "MS CRM"| "D365 CRM" | "Dynamics 365 administrat…" at bounding box center [667, 123] width 471 height 22
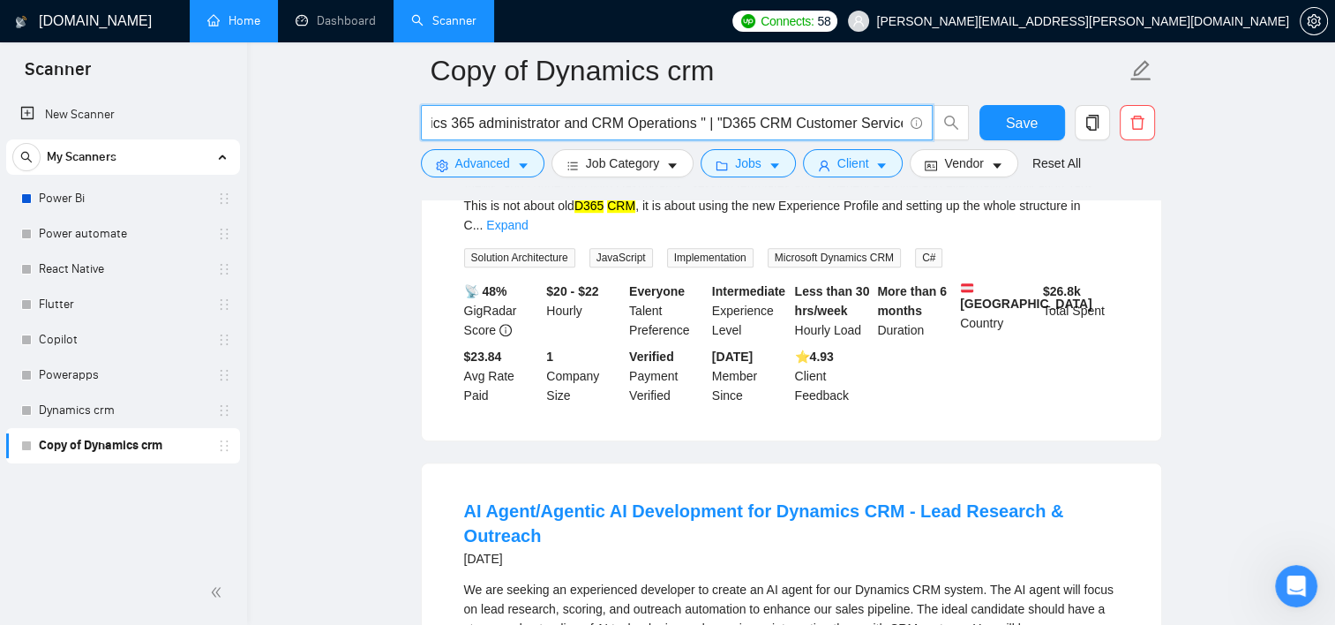
scroll to position [0, 429]
paste input "Dynamics CRM"
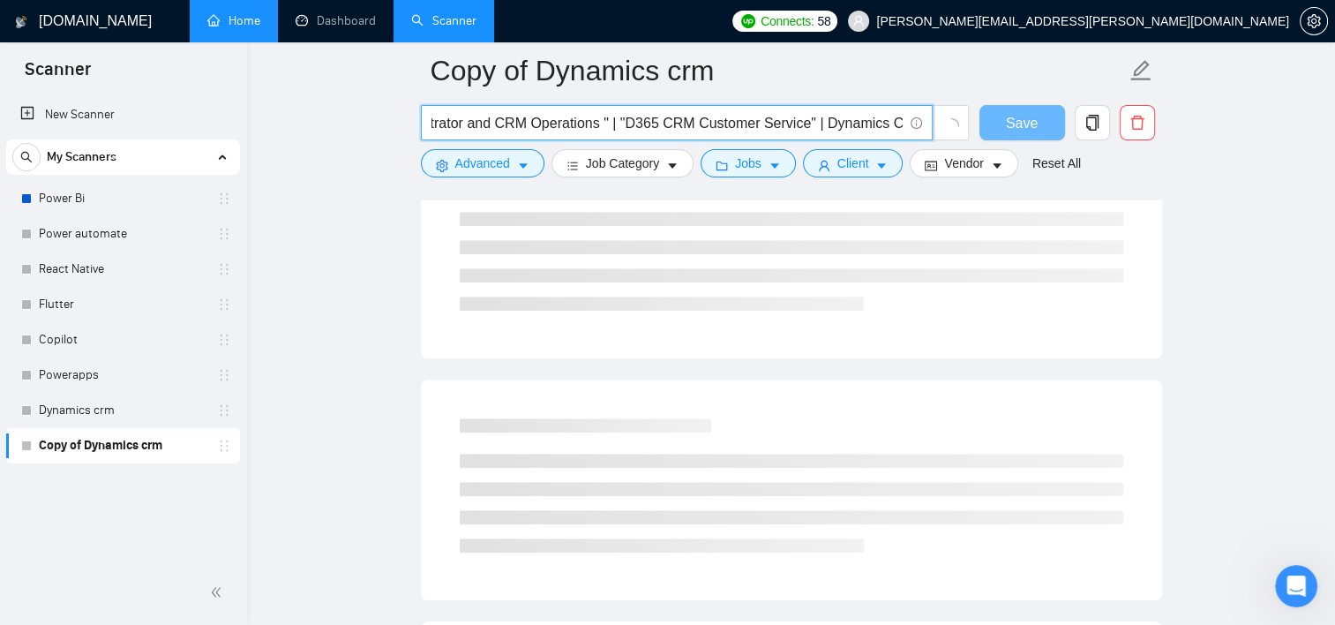
click at [807, 124] on input ""Microsoft Dynamics 365 CRM" | "MS CRM"| "D365 CRM" | "Dynamics 365 administrat…" at bounding box center [667, 123] width 471 height 22
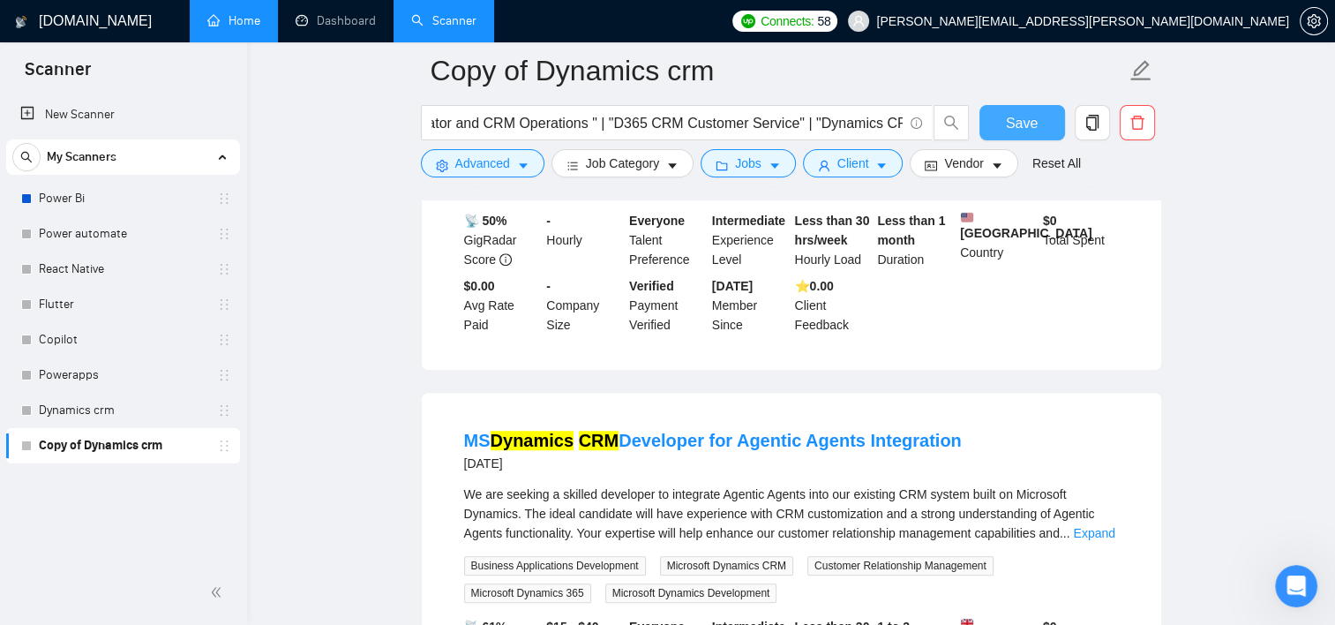
scroll to position [0, 0]
click at [1019, 119] on span "Save" at bounding box center [1022, 123] width 32 height 22
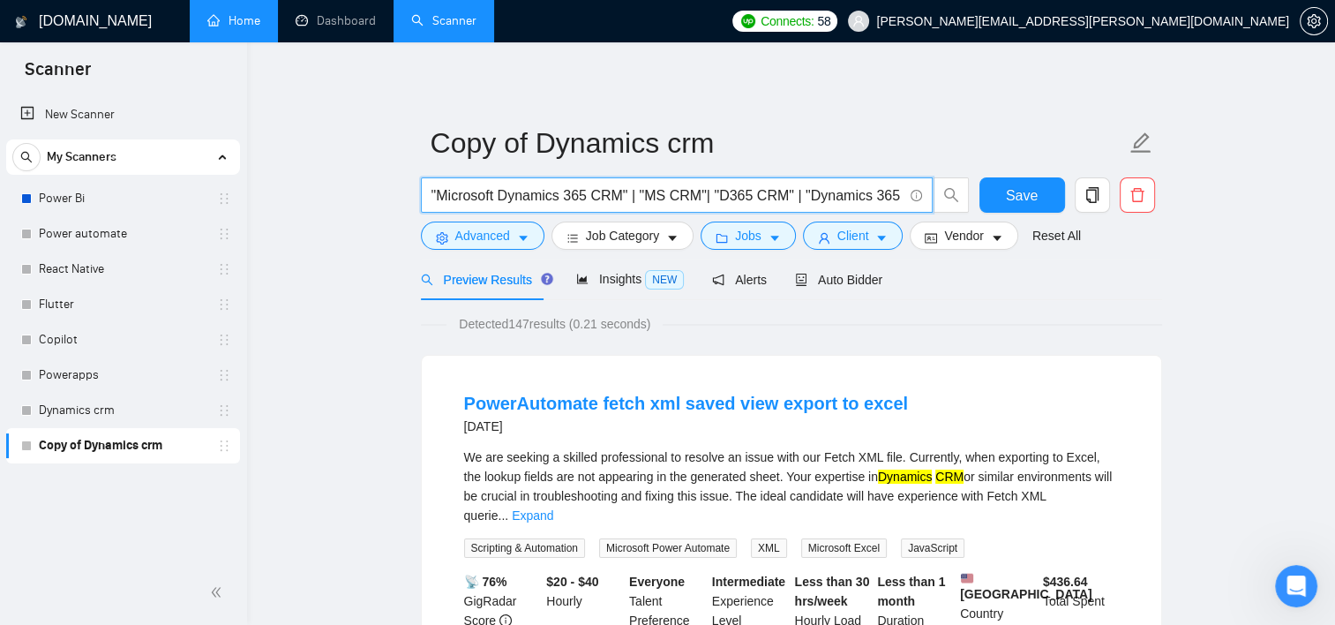
click at [434, 196] on input ""Microsoft Dynamics 365 CRM" | "MS CRM"| "D365 CRM" | "Dynamics 365 administrat…" at bounding box center [667, 195] width 471 height 22
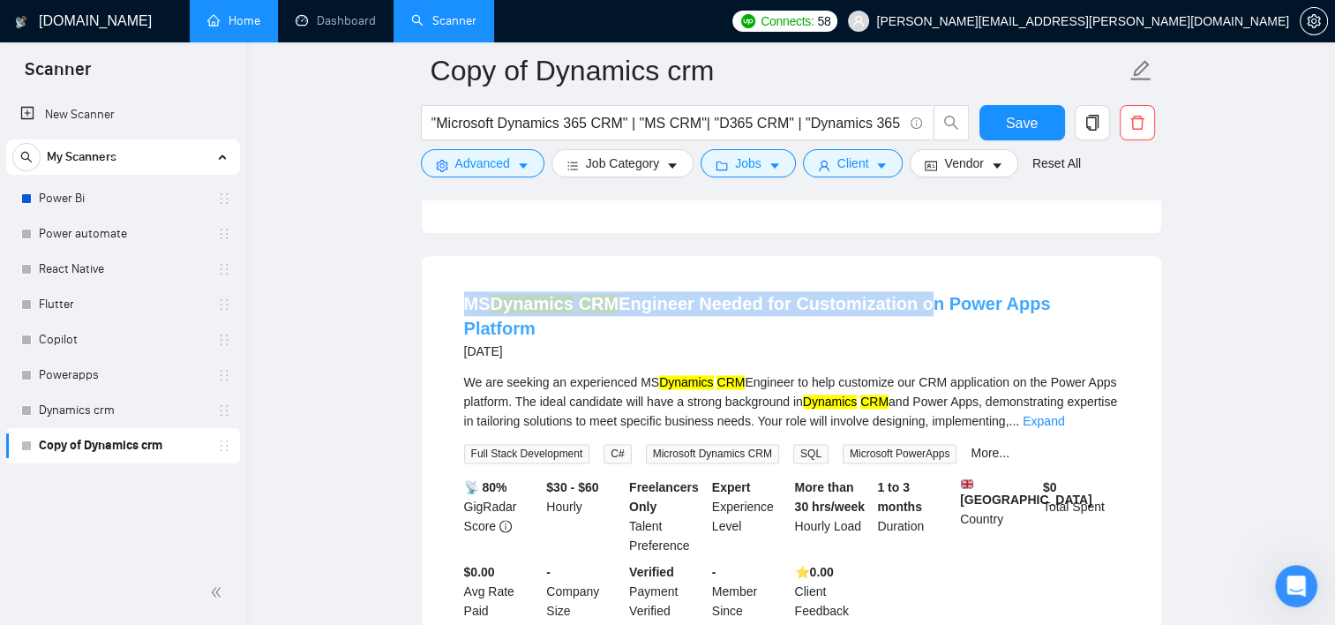
drag, startPoint x: 458, startPoint y: 246, endPoint x: 911, endPoint y: 254, distance: 452.7
click at [911, 277] on li "MS Dynamics CRM Engineer Needed for Customization on Power Apps Platform [DATE]…" at bounding box center [791, 455] width 697 height 357
copy link "MS Dynamics CRM Engineer Needed for Customization"
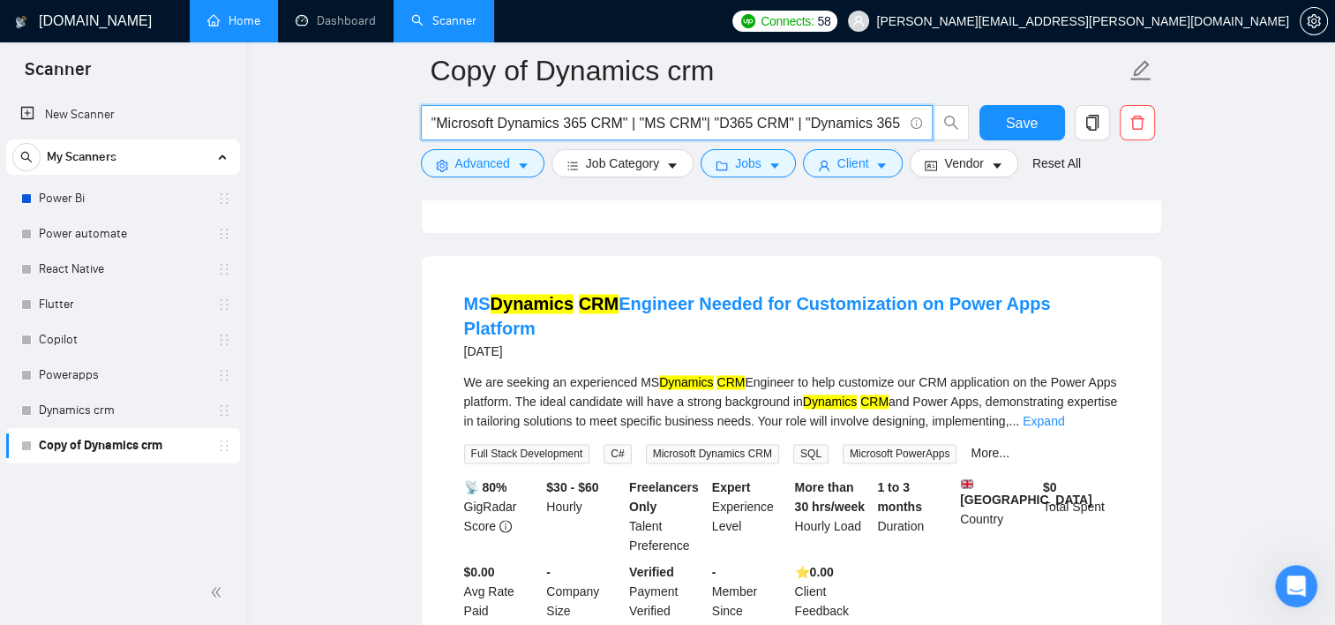
click at [872, 130] on input ""Microsoft Dynamics 365 CRM" | "MS CRM"| "D365 CRM" | "Dynamics 365 administrat…" at bounding box center [667, 123] width 471 height 22
paste input "MS Dynamics CRM Engineer Needed for Customization"
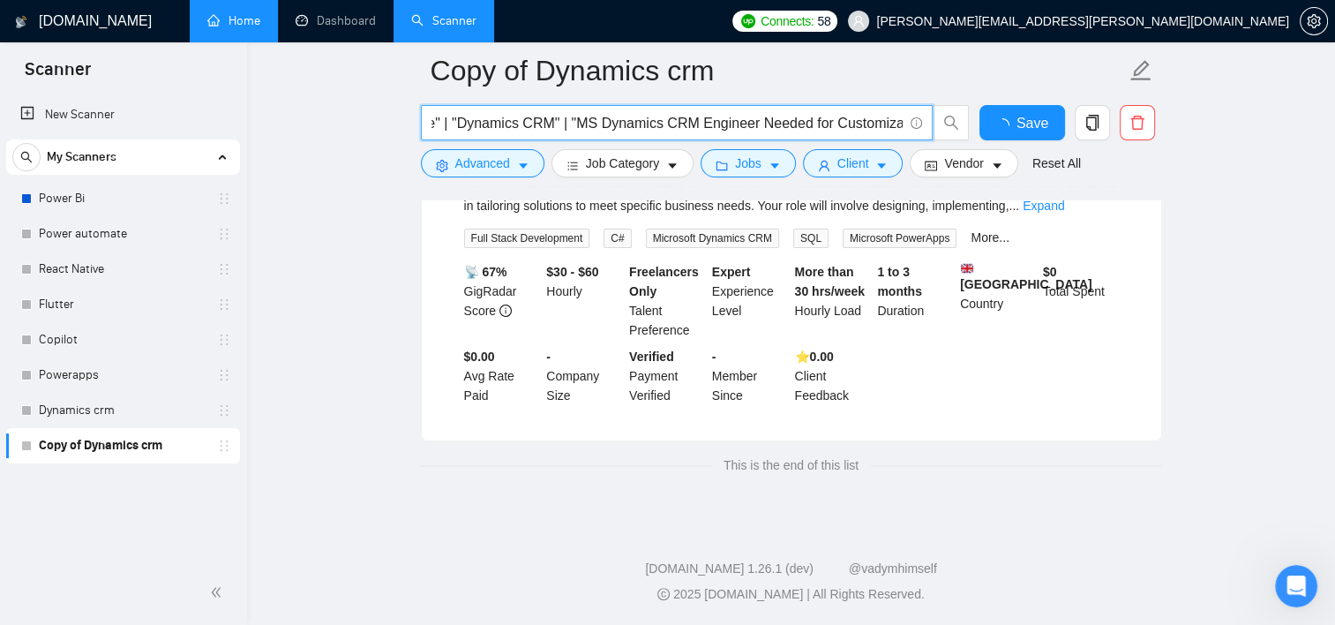
scroll to position [304, 0]
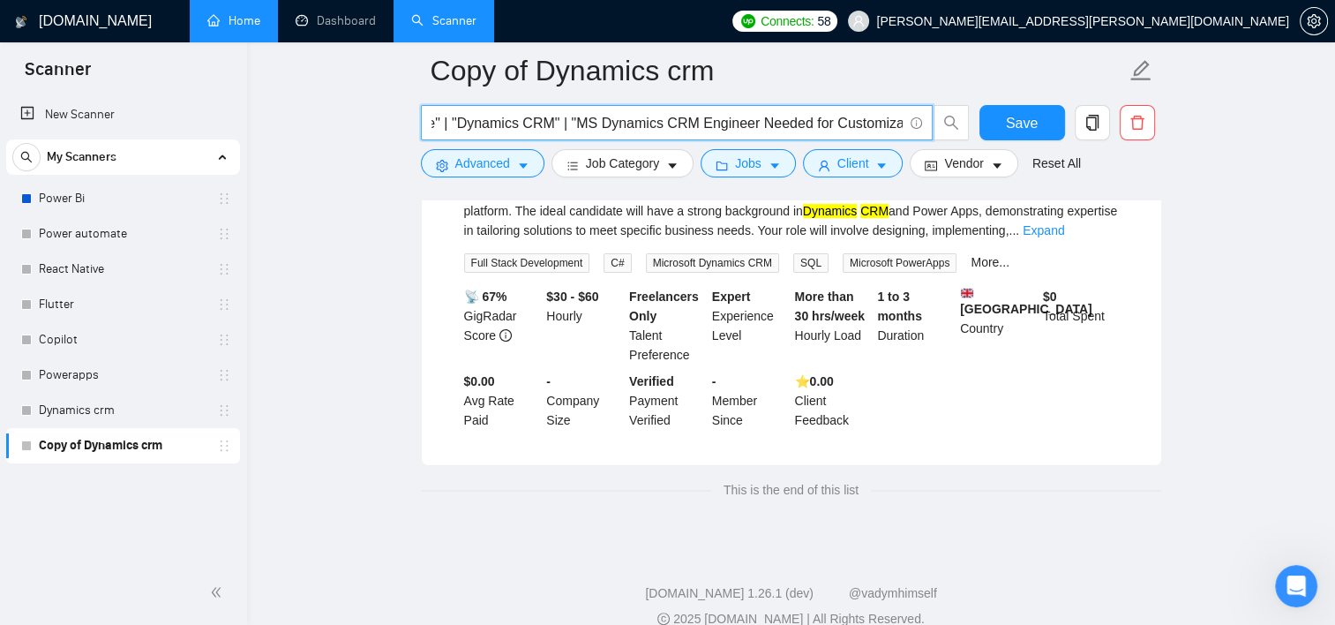
click at [725, 126] on input ""Microsoft Dynamics 365 CRM" | "MS CRM"| "D365 CRM" | "Dynamics 365 administrat…" at bounding box center [667, 123] width 471 height 22
drag, startPoint x: 805, startPoint y: 125, endPoint x: 679, endPoint y: 128, distance: 126.2
click at [679, 128] on input ""Microsoft Dynamics 365 CRM" | "MS CRM"| "D365 CRM" | "Dynamics 365 administrat…" at bounding box center [667, 123] width 471 height 22
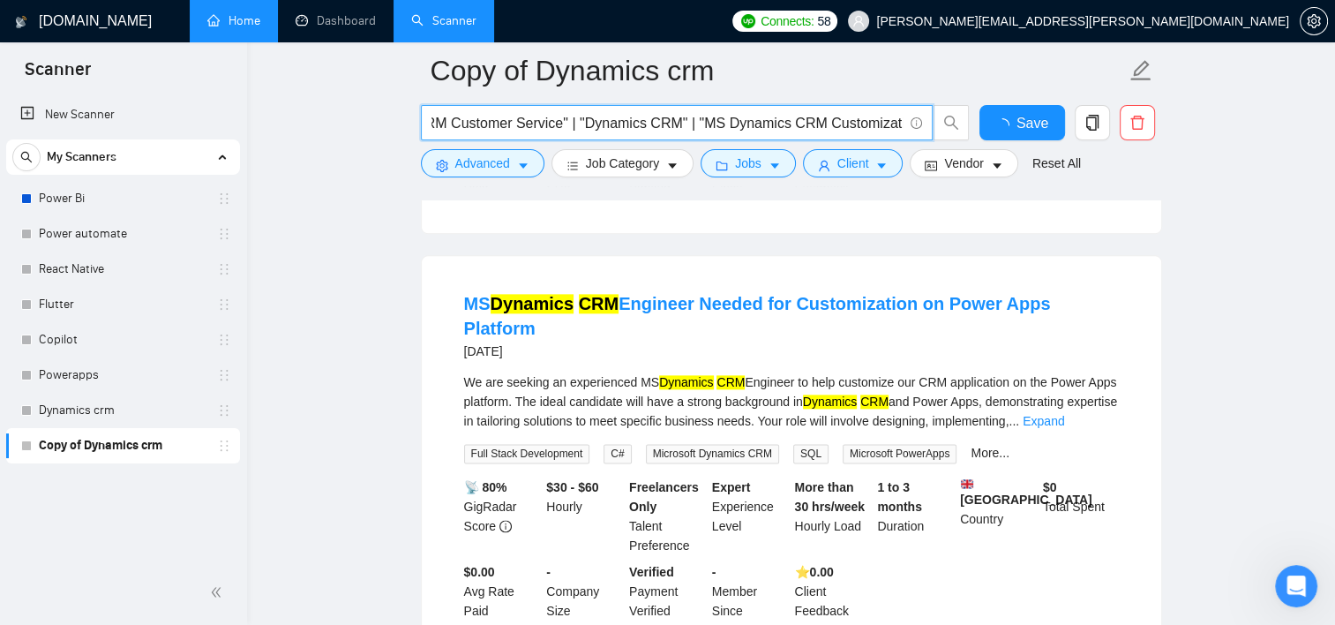
scroll to position [0, 774]
type input ""Microsoft Dynamics 365 CRM" | "MS CRM"| "D365 CRM" | "Dynamics 365 administrat…"
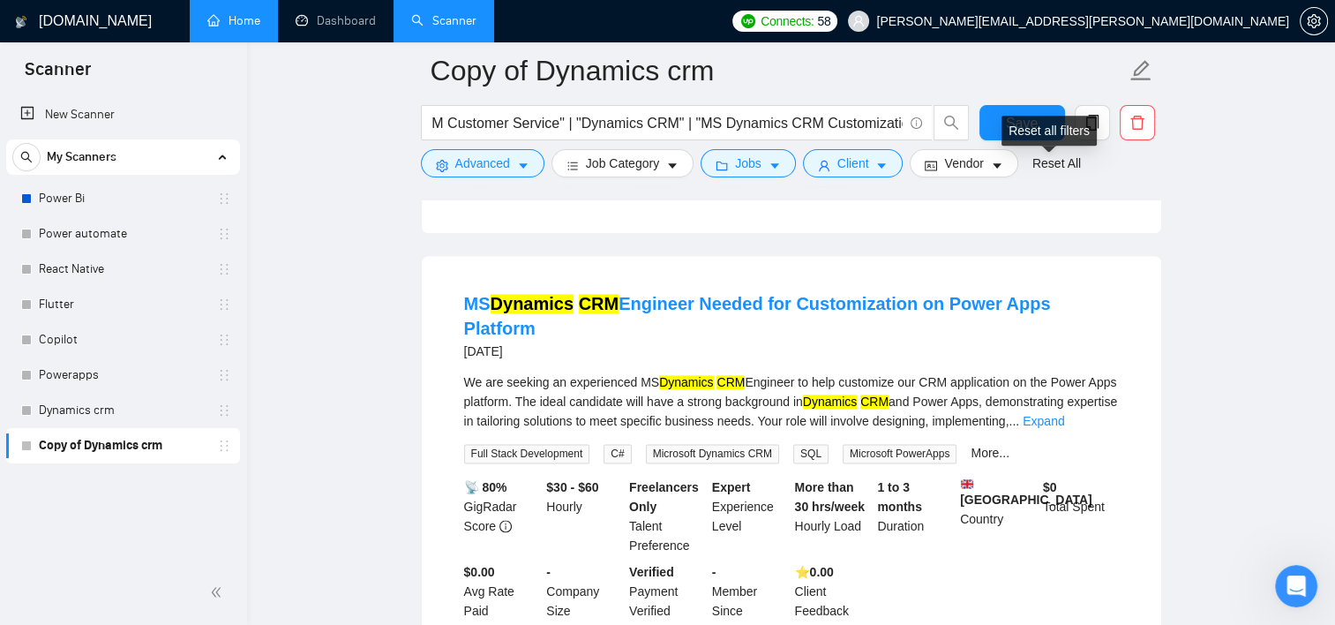
scroll to position [0, 0]
drag, startPoint x: 1045, startPoint y: 140, endPoint x: 1031, endPoint y: 125, distance: 20.6
click at [1031, 125] on div "Reset all filters" at bounding box center [1049, 131] width 95 height 30
click at [1009, 124] on span "Save" at bounding box center [1022, 123] width 32 height 22
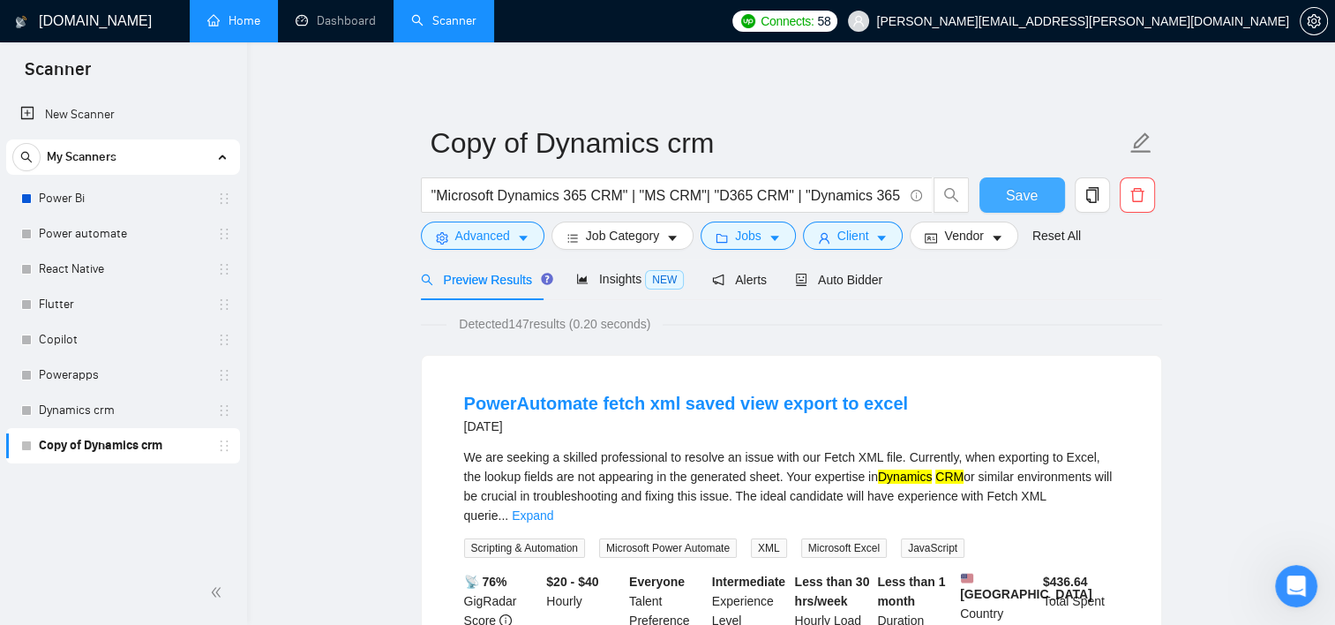
click at [1003, 191] on button "Save" at bounding box center [1022, 194] width 86 height 35
click at [87, 406] on link "Dynamics crm" at bounding box center [123, 410] width 168 height 35
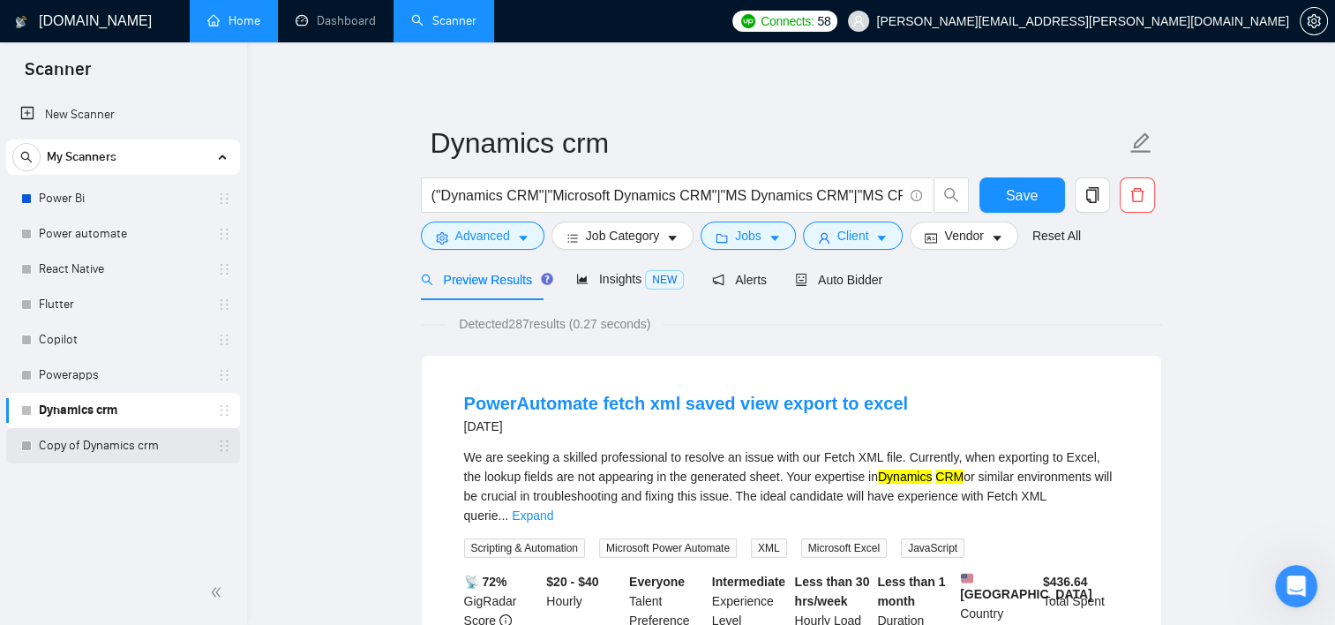
click at [95, 448] on link "Copy of Dynamics crm" at bounding box center [123, 445] width 168 height 35
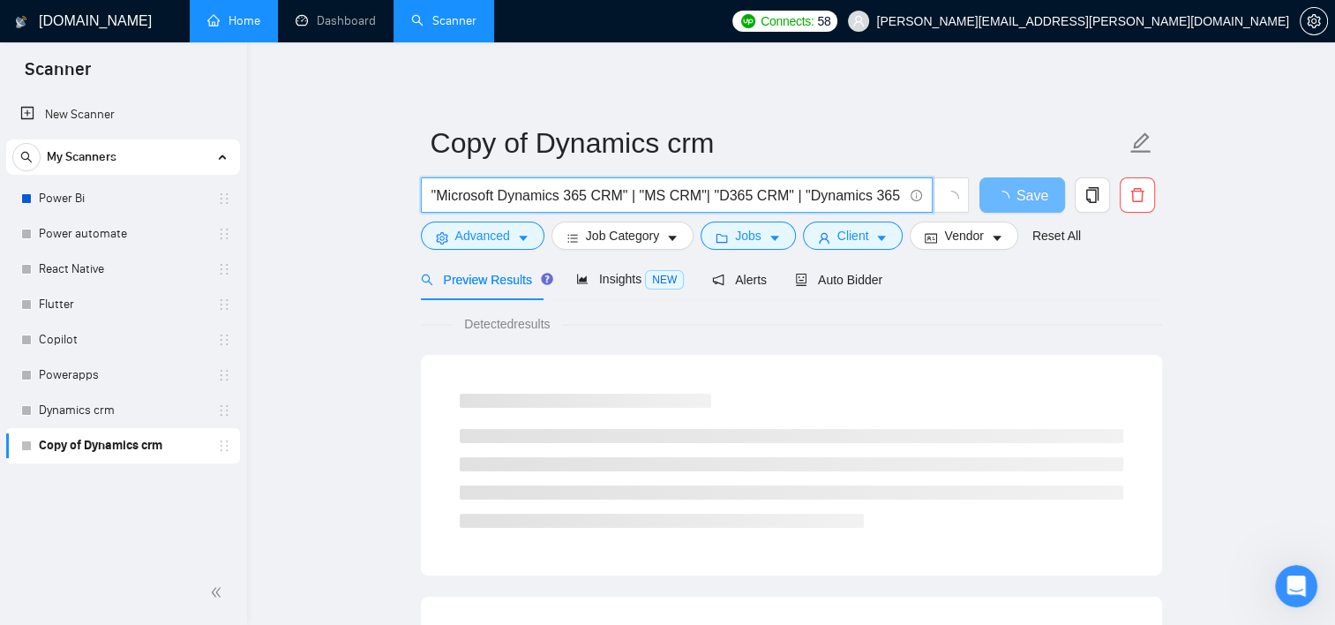
click at [540, 199] on input ""Microsoft Dynamics 365 CRM" | "MS CRM"| "D365 CRM" | "Dynamics 365 administrat…" at bounding box center [667, 195] width 471 height 22
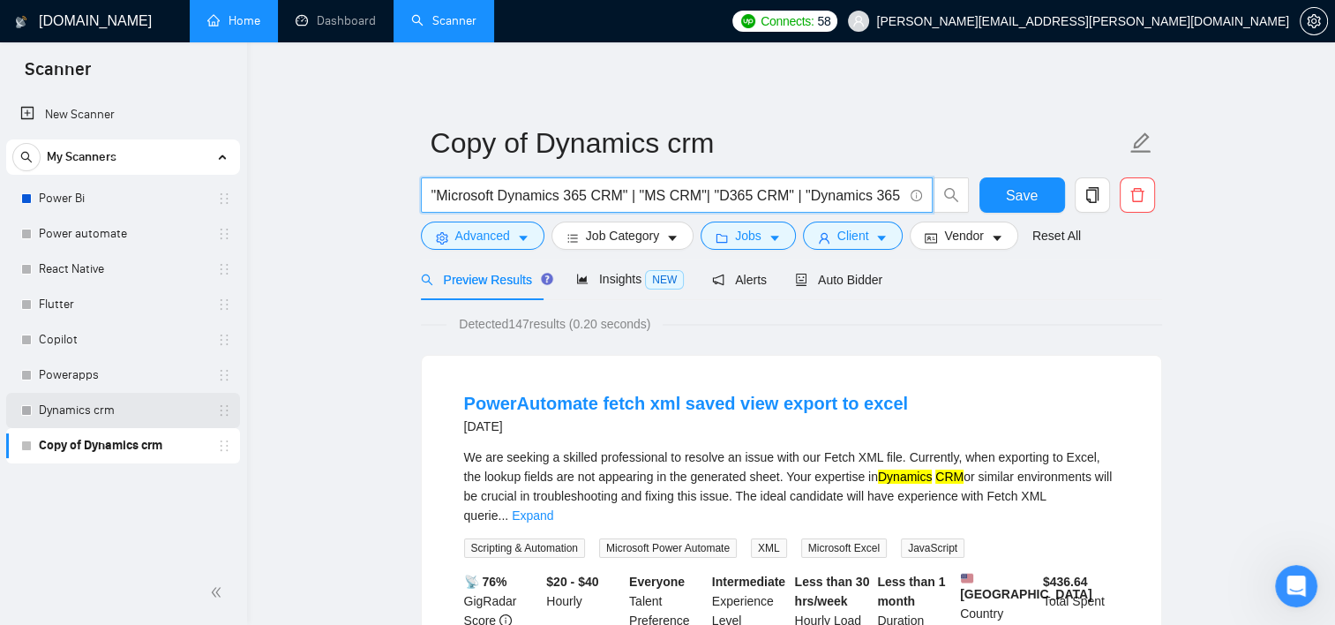
click at [74, 414] on link "Dynamics crm" at bounding box center [123, 410] width 168 height 35
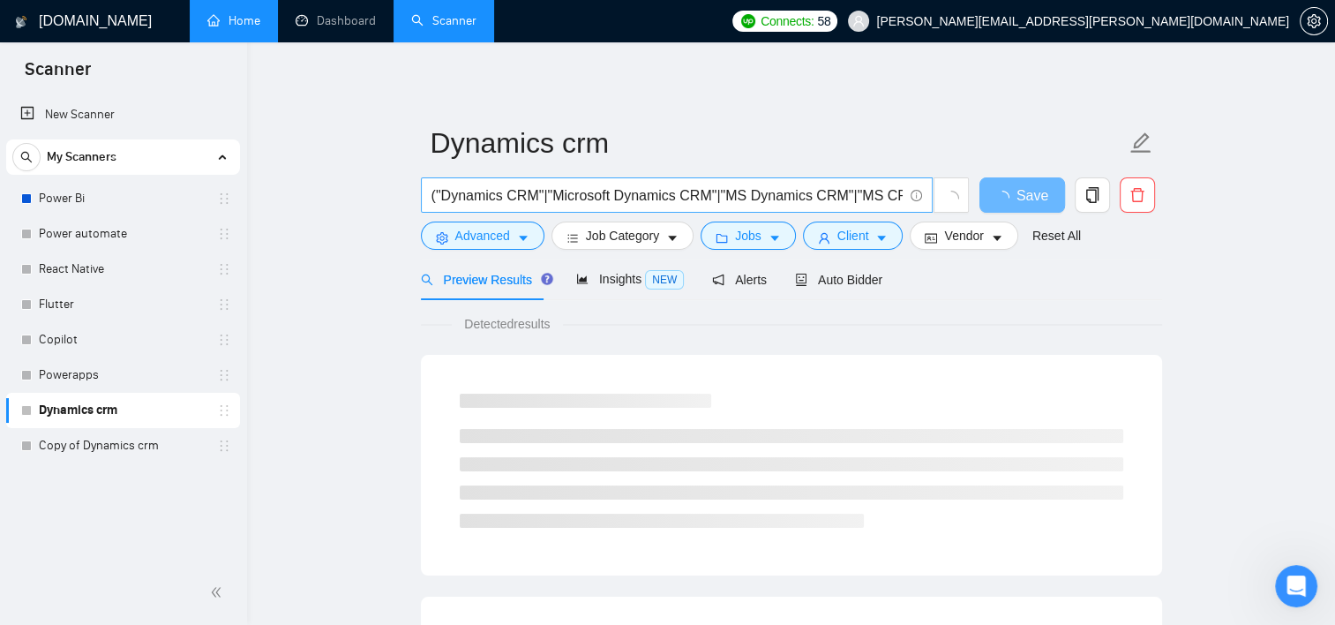
click at [887, 184] on input "("Dynamics CRM"|"Microsoft Dynamics CRM"|"MS Dynamics CRM"|"MS CRM"|"Dynamics 3…" at bounding box center [667, 195] width 471 height 22
paste input ""Microsoft Dynamics 365 CRM" | "MS CRM"| "D365 CRM" | "Dynamics 365 administrat…"
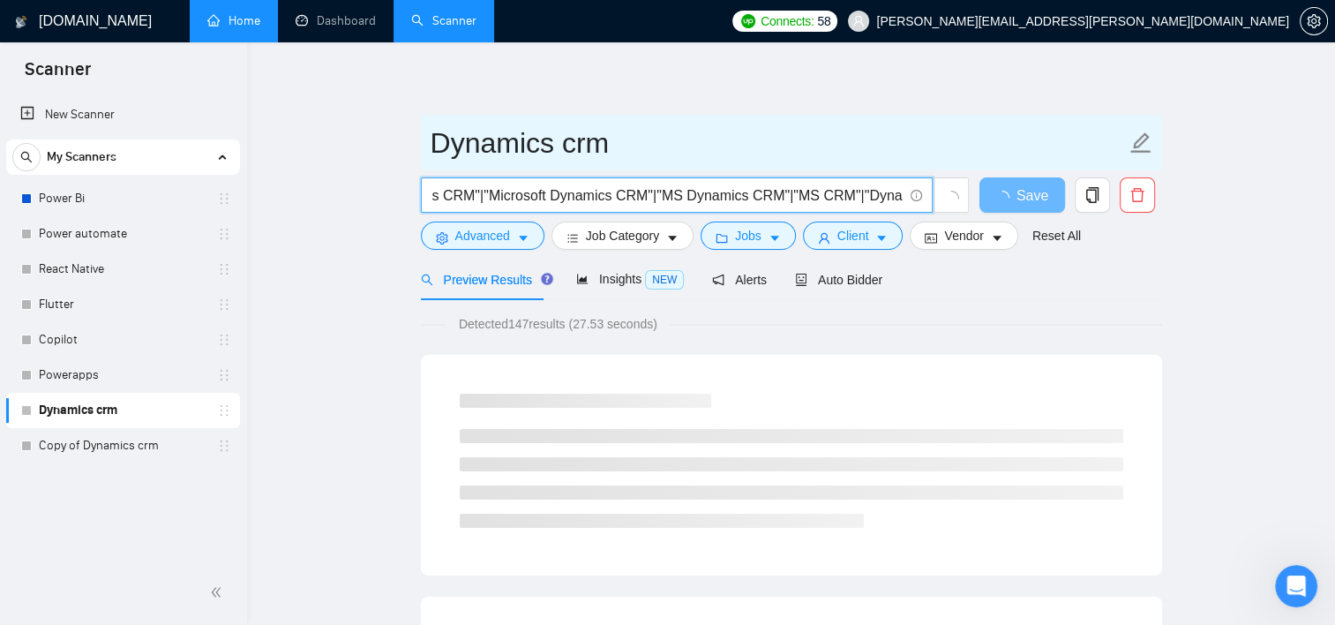
scroll to position [0, 74]
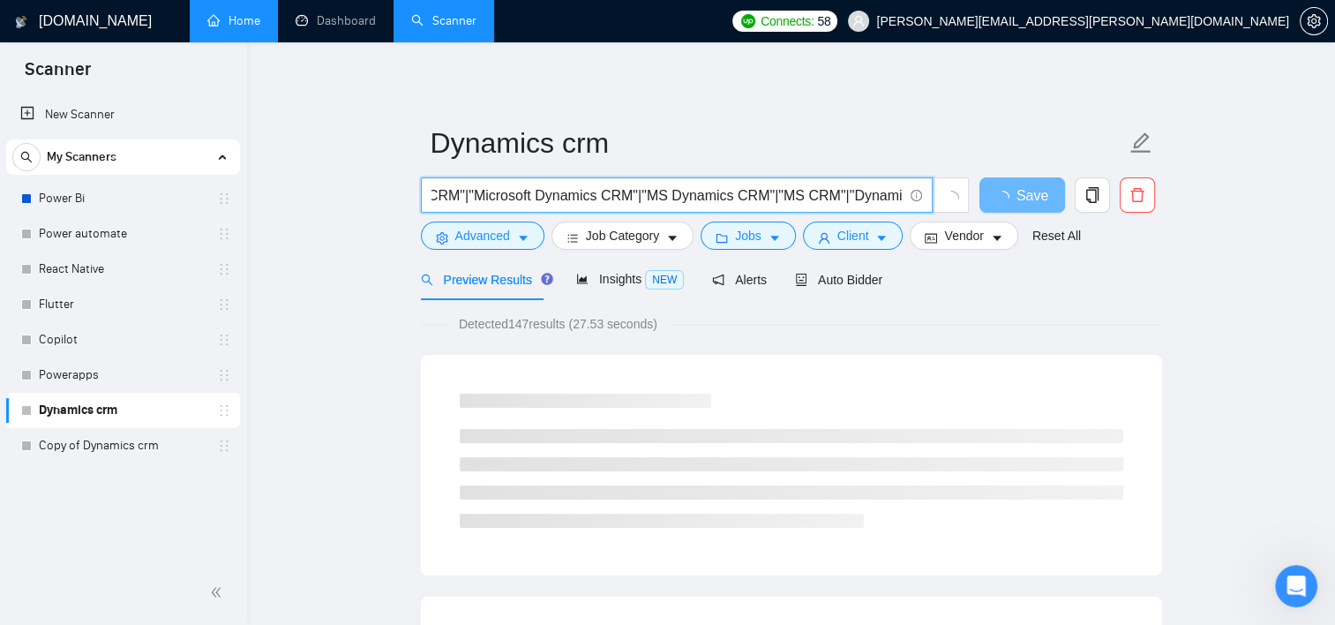
type input ""Dynamics CRM"|"Microsoft Dynamics CRM"|"MS Dynamics CRM"|"MS CRM"|"Dynamics 36…"
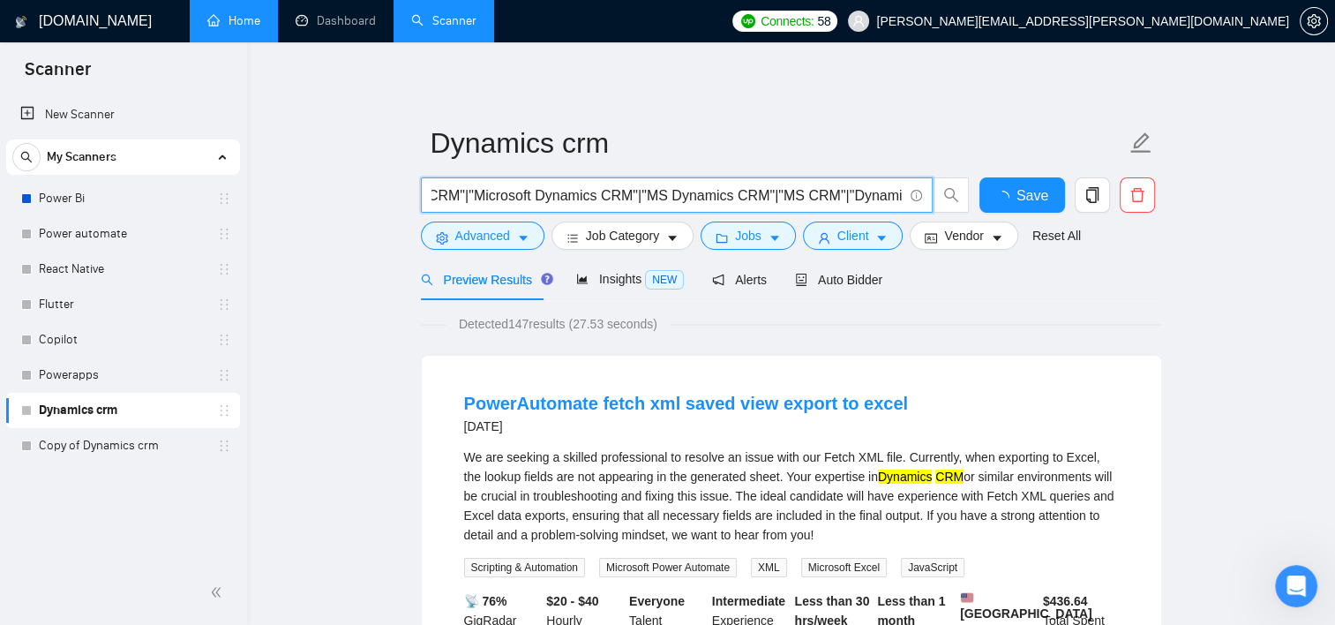
scroll to position [0, 0]
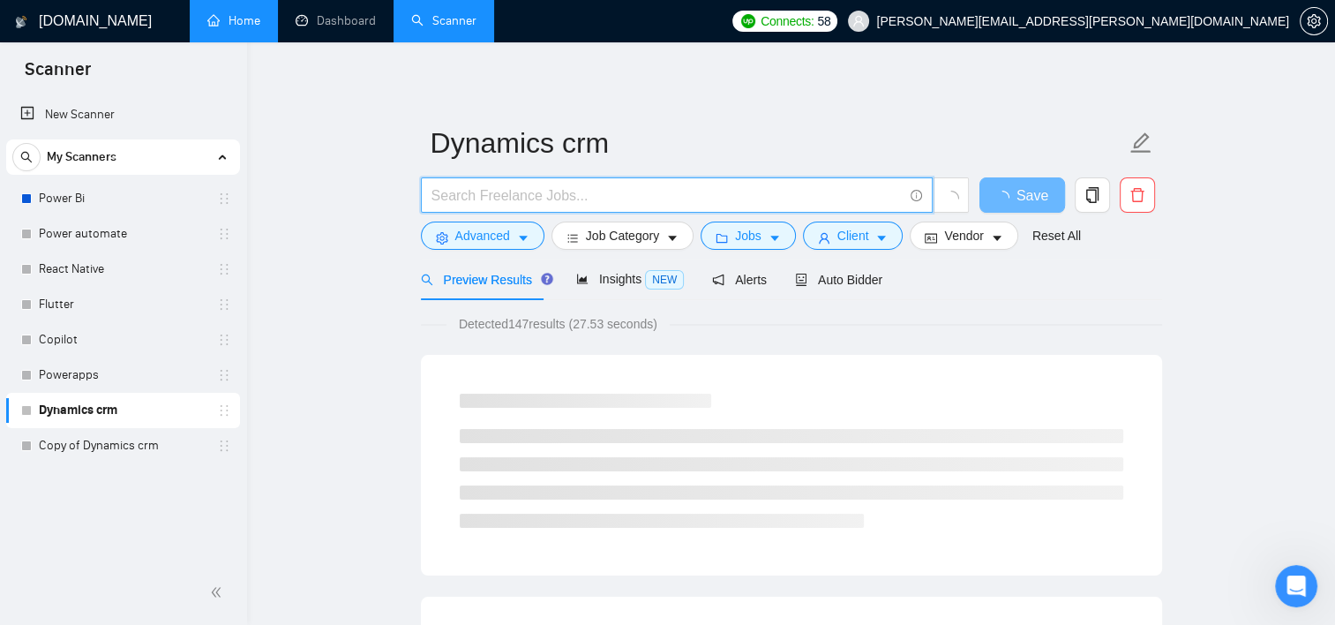
paste input ""Dynamics CRM" | "Microsoft Dynamics CRM" | "MS Dynamics CRM" | "Dynamics 365 C…"
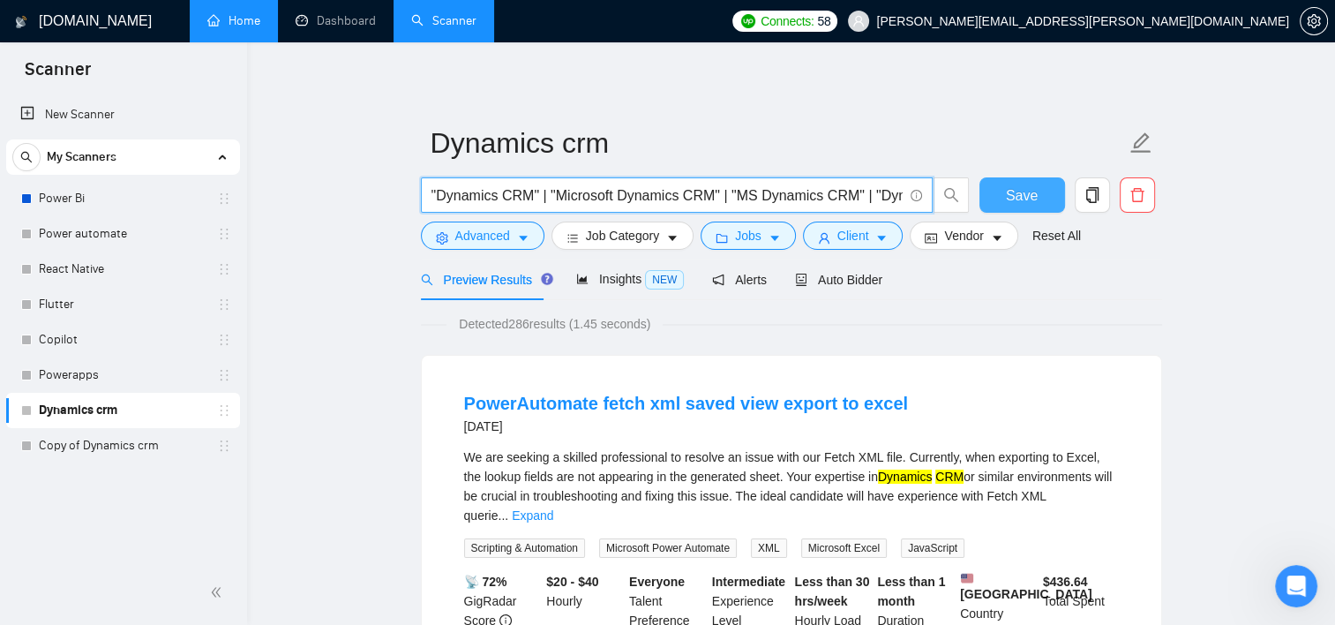
type input ""Dynamics CRM" | "Microsoft Dynamics CRM" | "MS Dynamics CRM" | "Dynamics 365 C…"
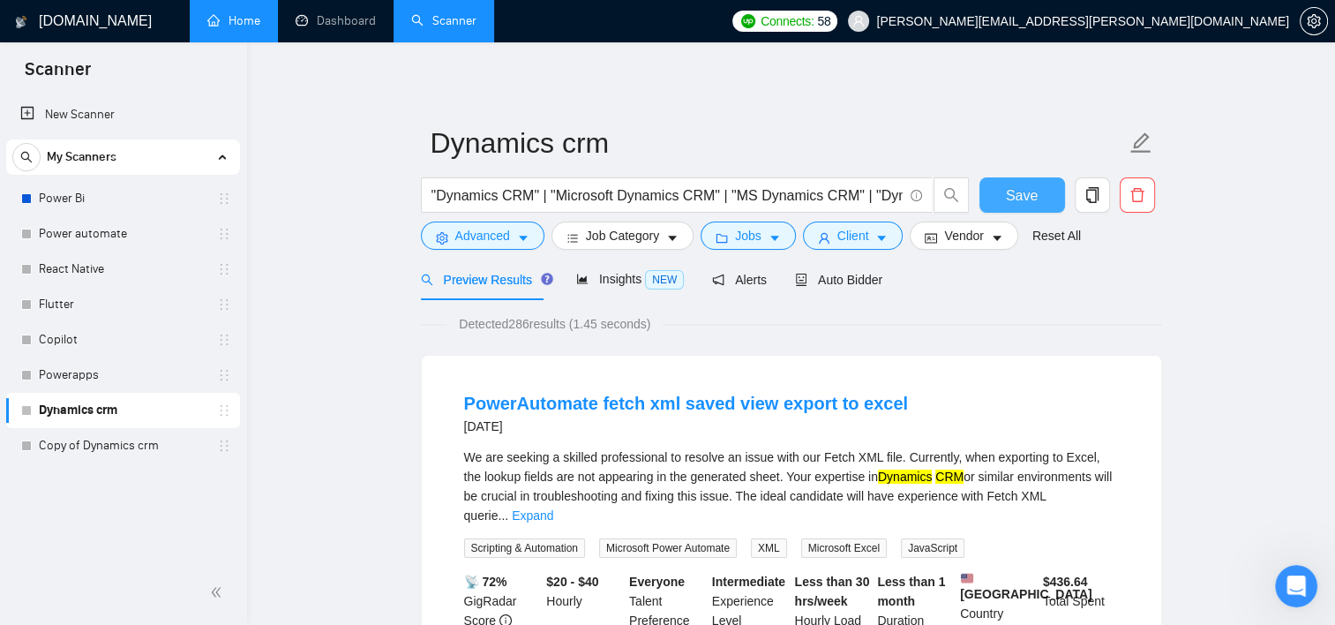
click at [1013, 200] on span "Save" at bounding box center [1022, 195] width 32 height 22
click at [831, 275] on span "Auto Bidder" at bounding box center [838, 280] width 87 height 14
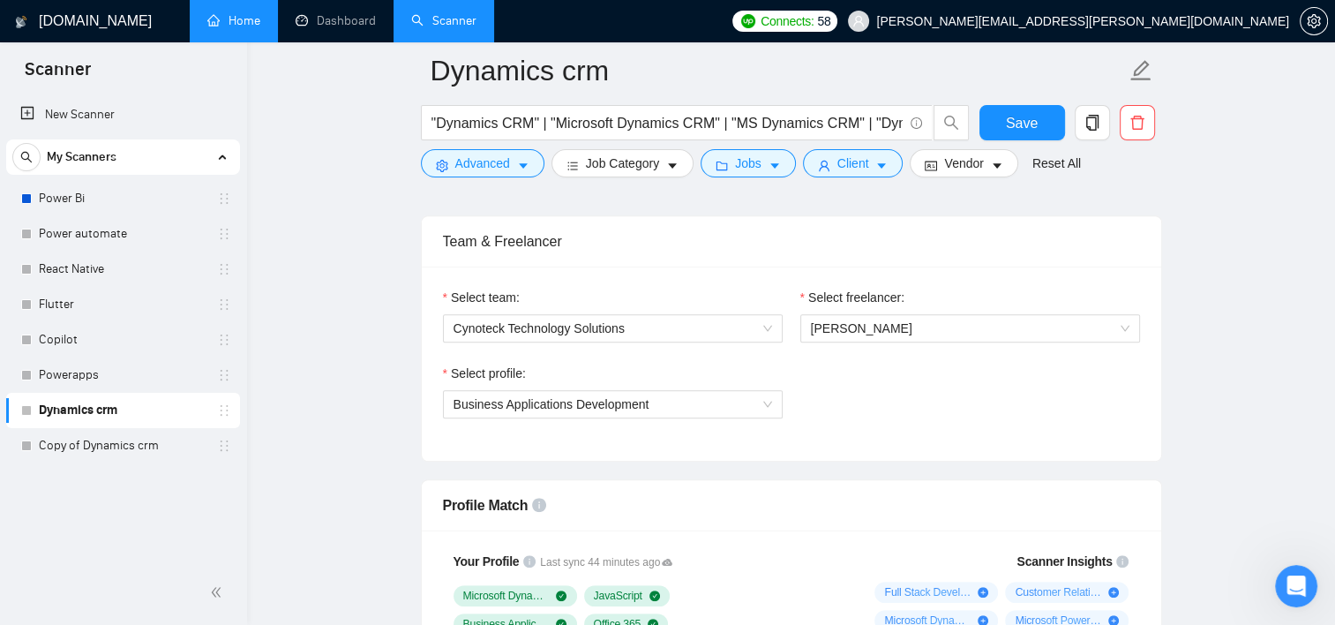
scroll to position [867, 0]
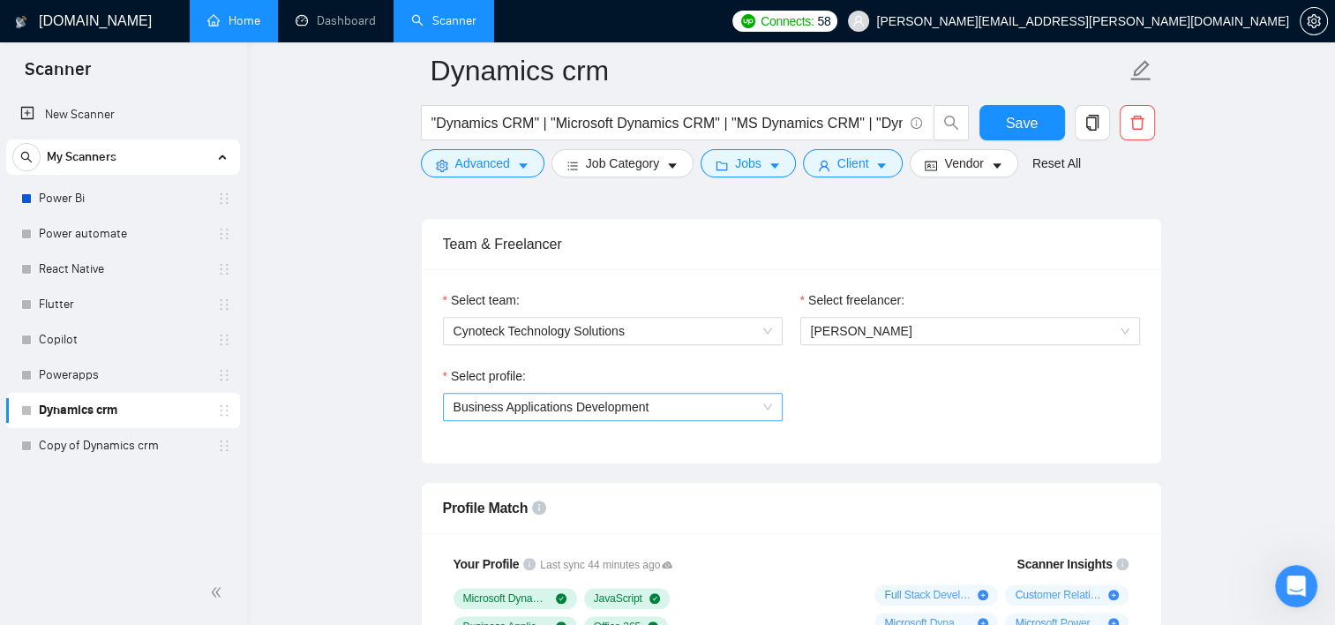
click at [710, 401] on span "Business Applications Development" at bounding box center [613, 407] width 319 height 26
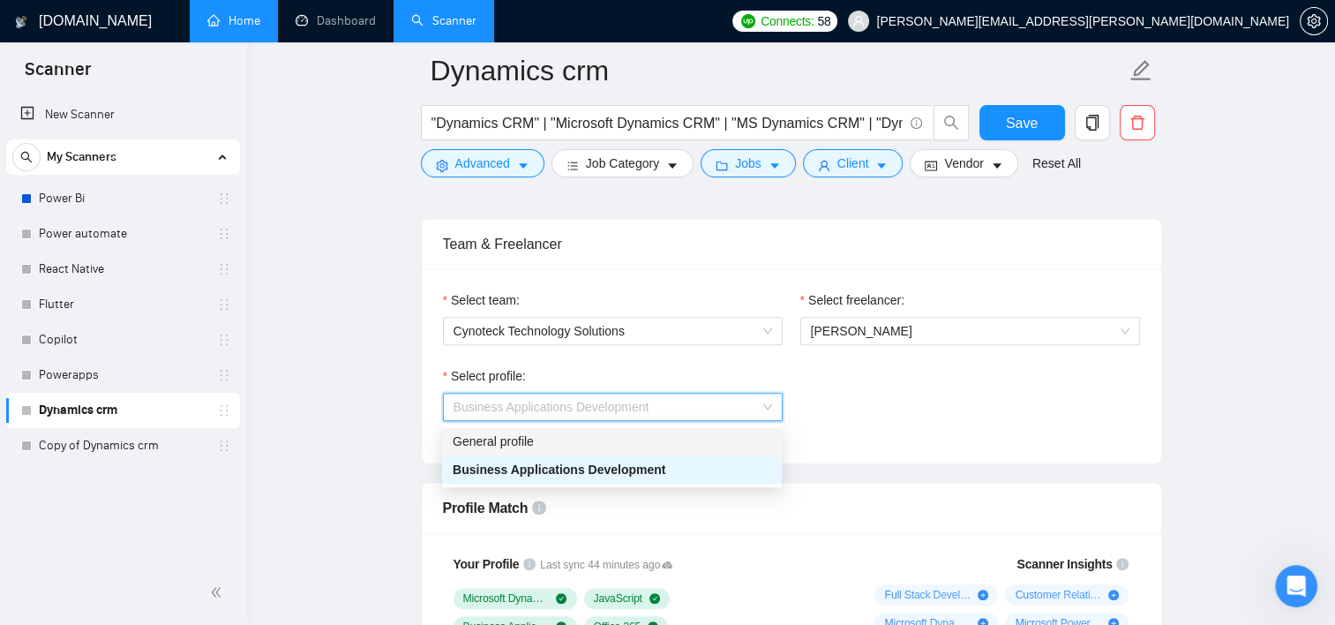
click at [600, 432] on div "General profile" at bounding box center [612, 441] width 319 height 19
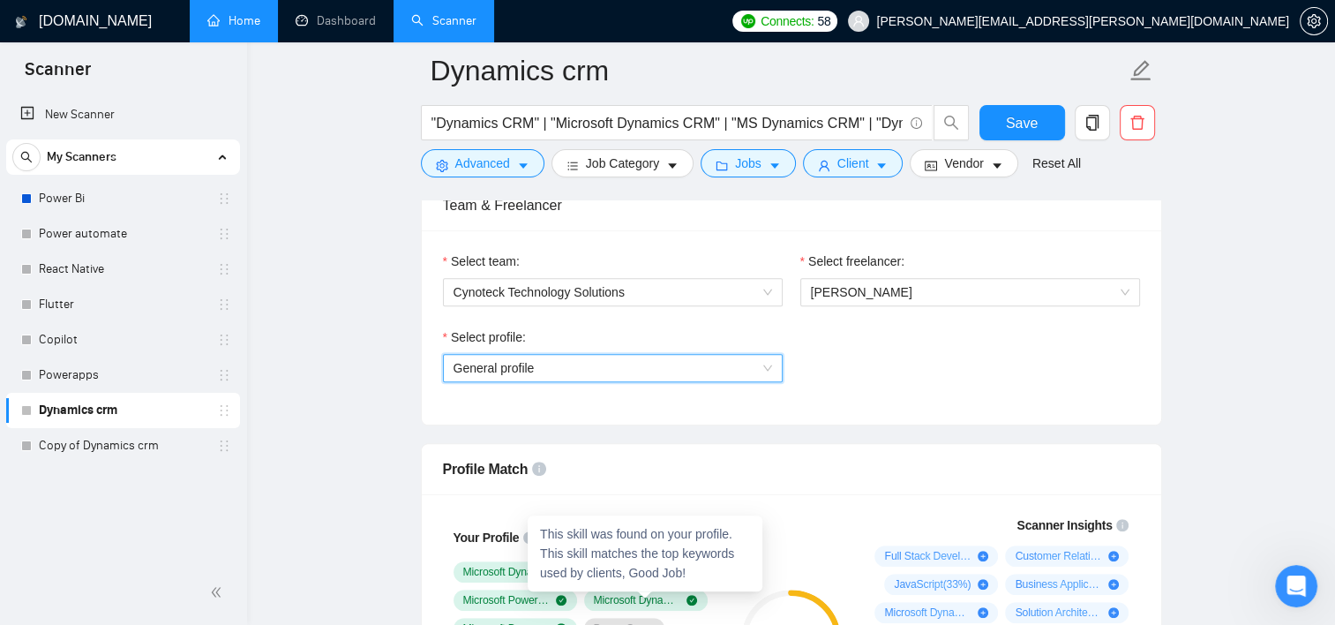
scroll to position [904, 0]
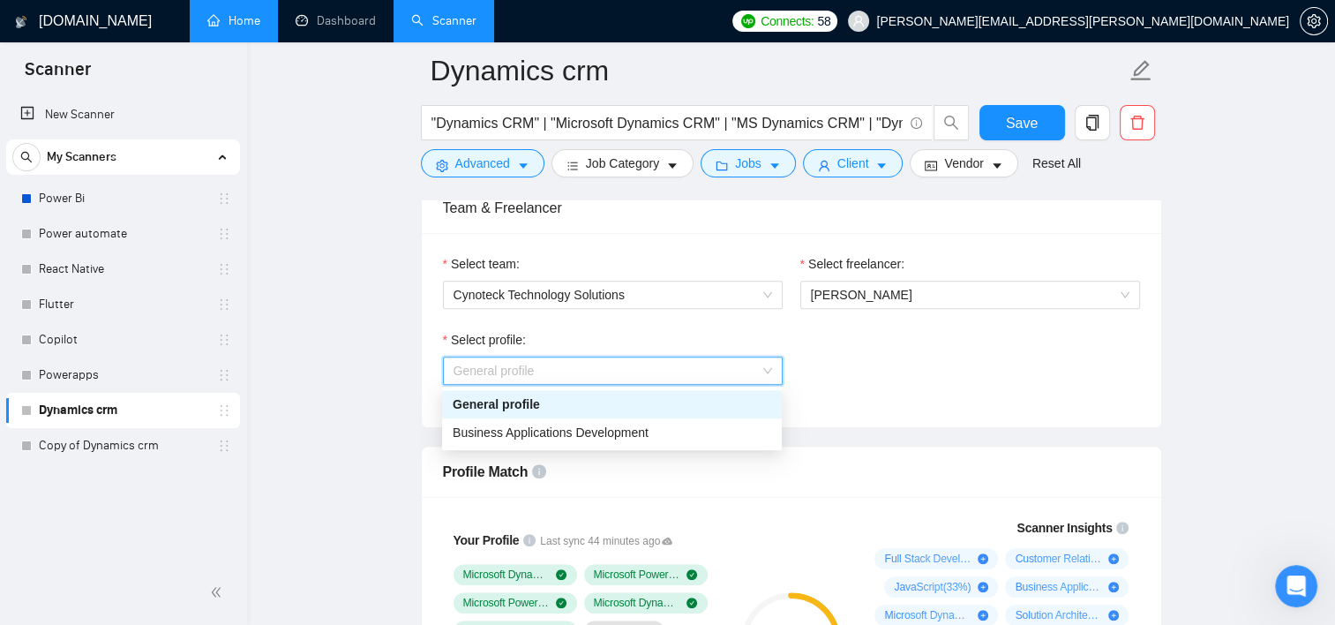
click at [602, 365] on span "General profile" at bounding box center [613, 370] width 319 height 26
click at [574, 433] on span "Business Applications Development" at bounding box center [551, 432] width 196 height 14
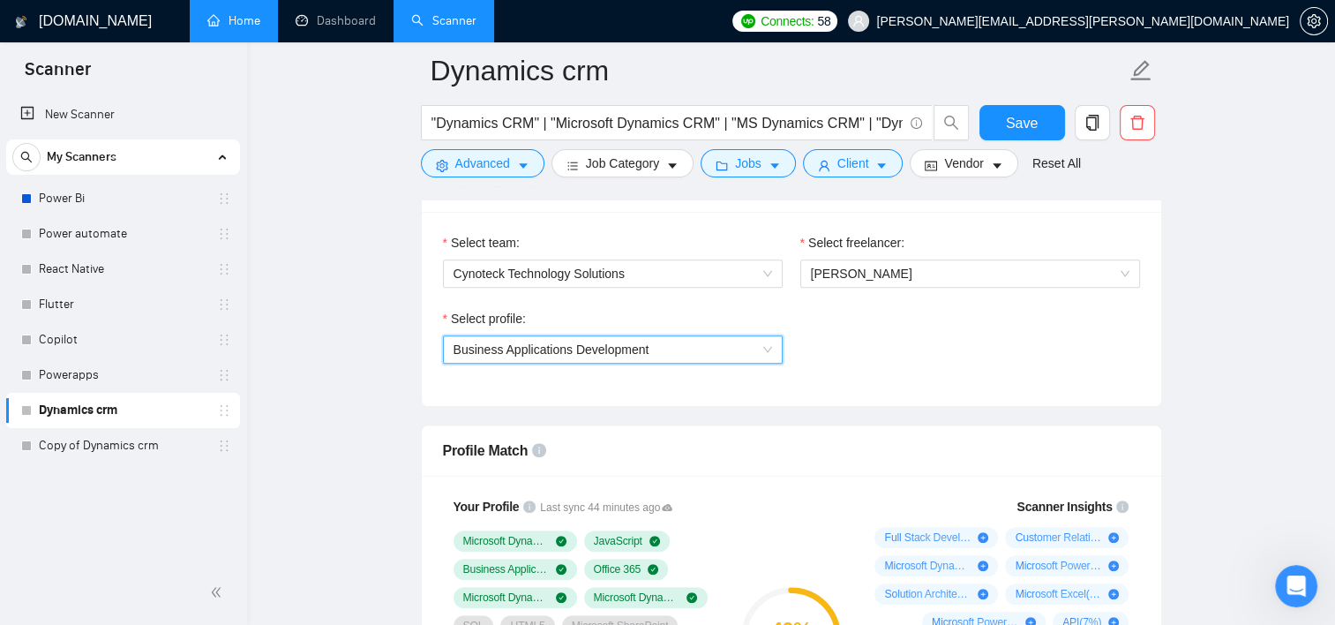
scroll to position [918, 0]
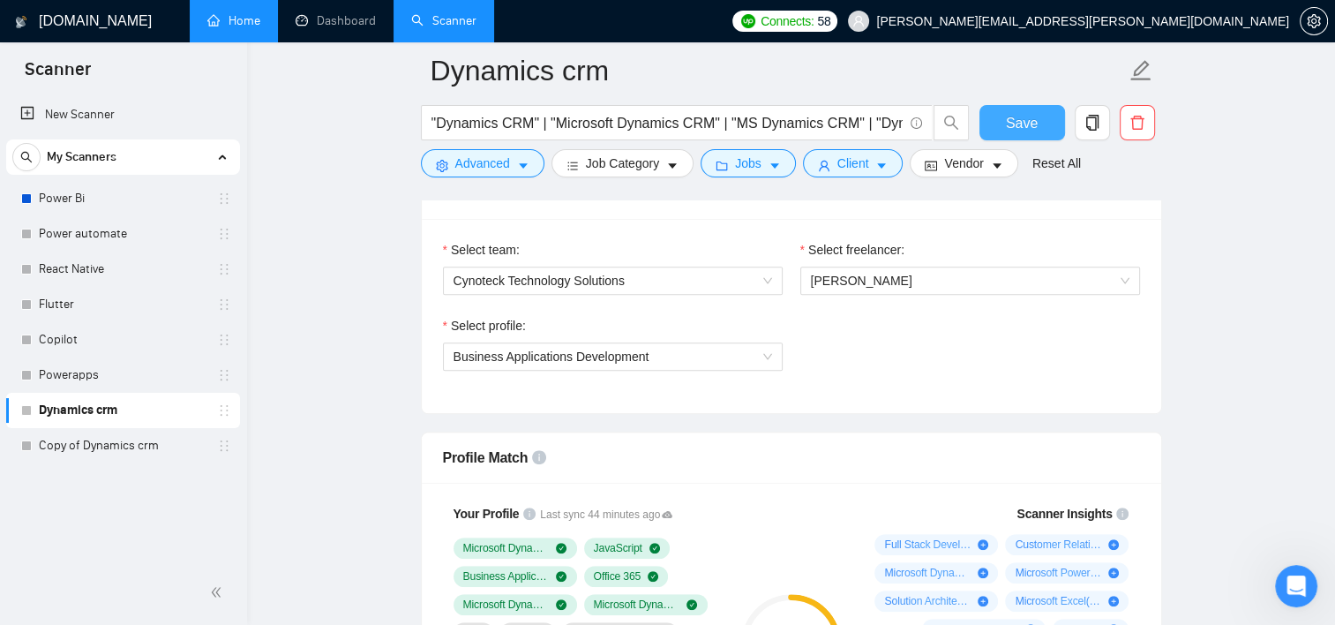
click at [1038, 111] on button "Save" at bounding box center [1022, 122] width 86 height 35
click at [657, 162] on button "Job Category" at bounding box center [623, 163] width 142 height 28
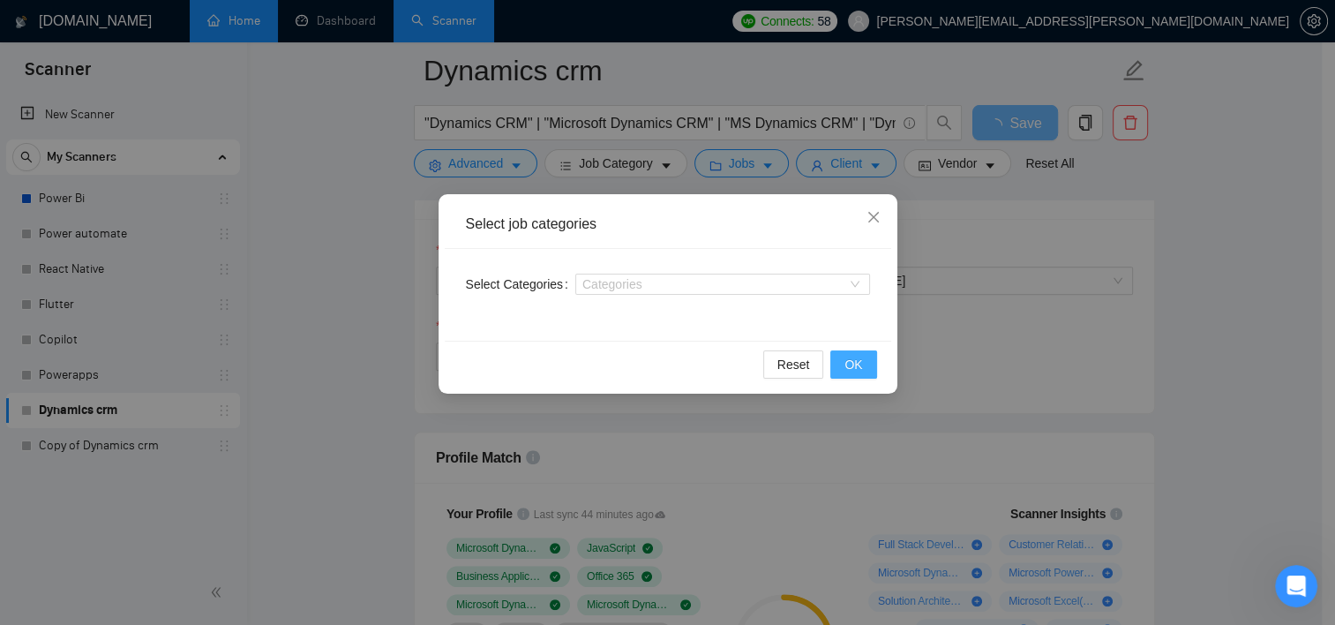
click at [855, 350] on button "OK" at bounding box center [853, 364] width 46 height 28
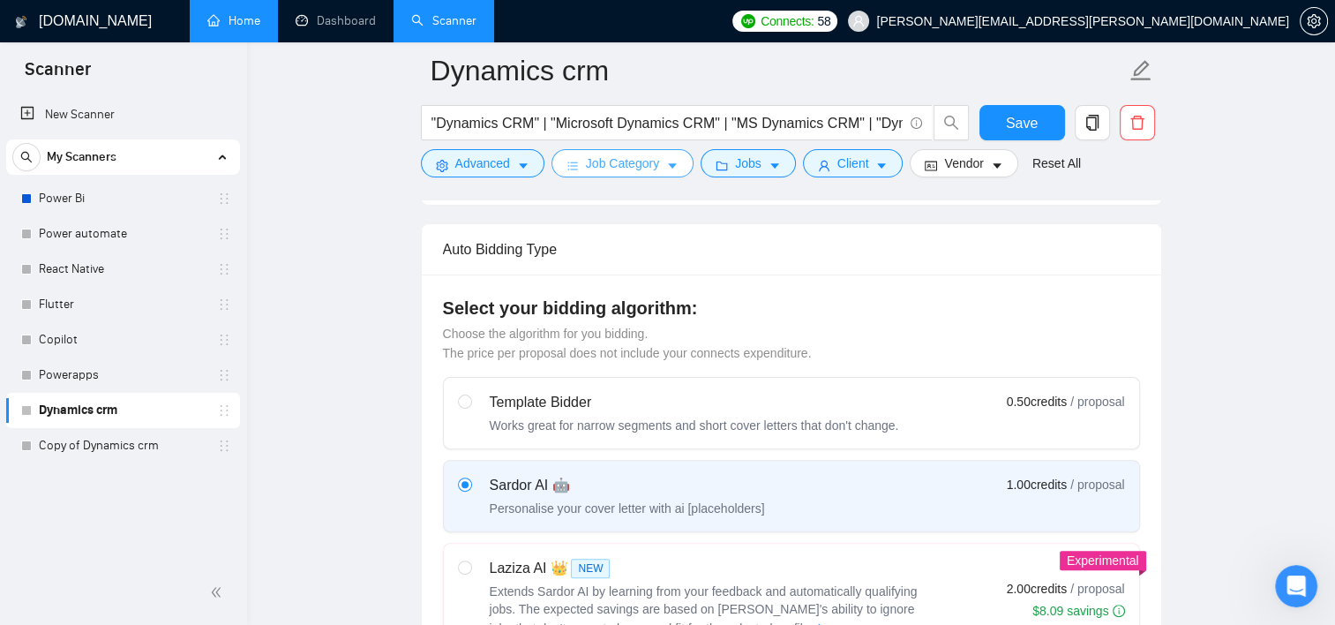
scroll to position [392, 0]
click at [178, 444] on link "Copy of Dynamics crm" at bounding box center [123, 445] width 168 height 35
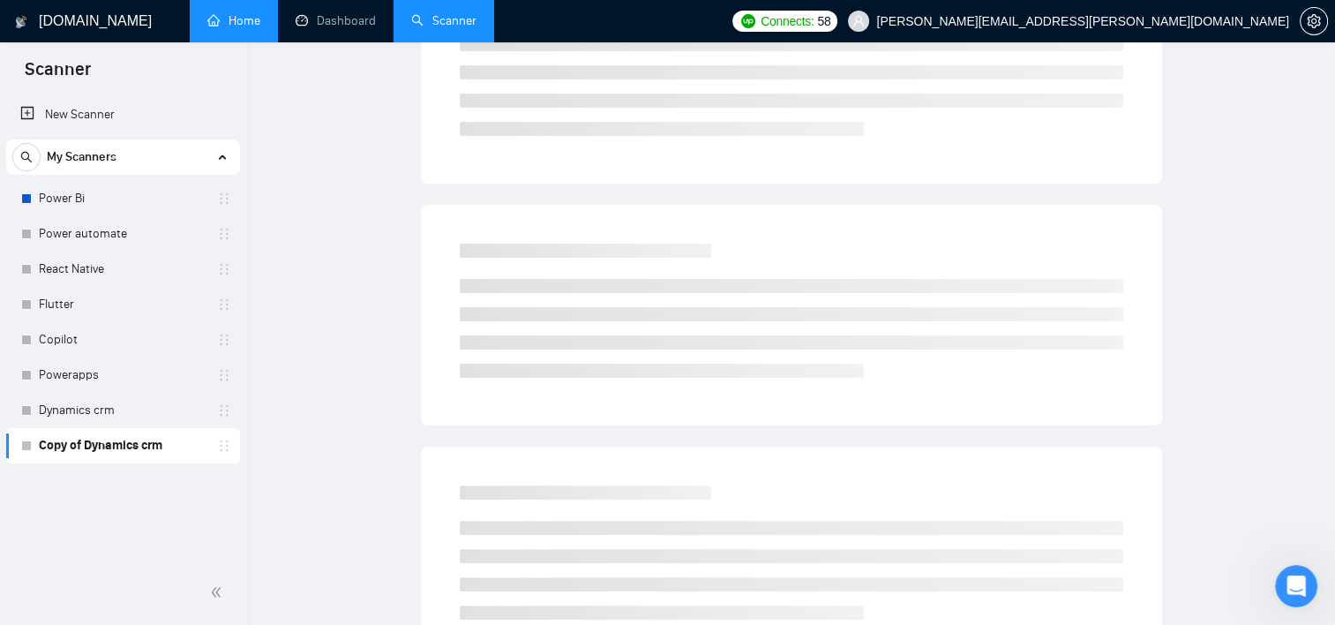
scroll to position [19, 0]
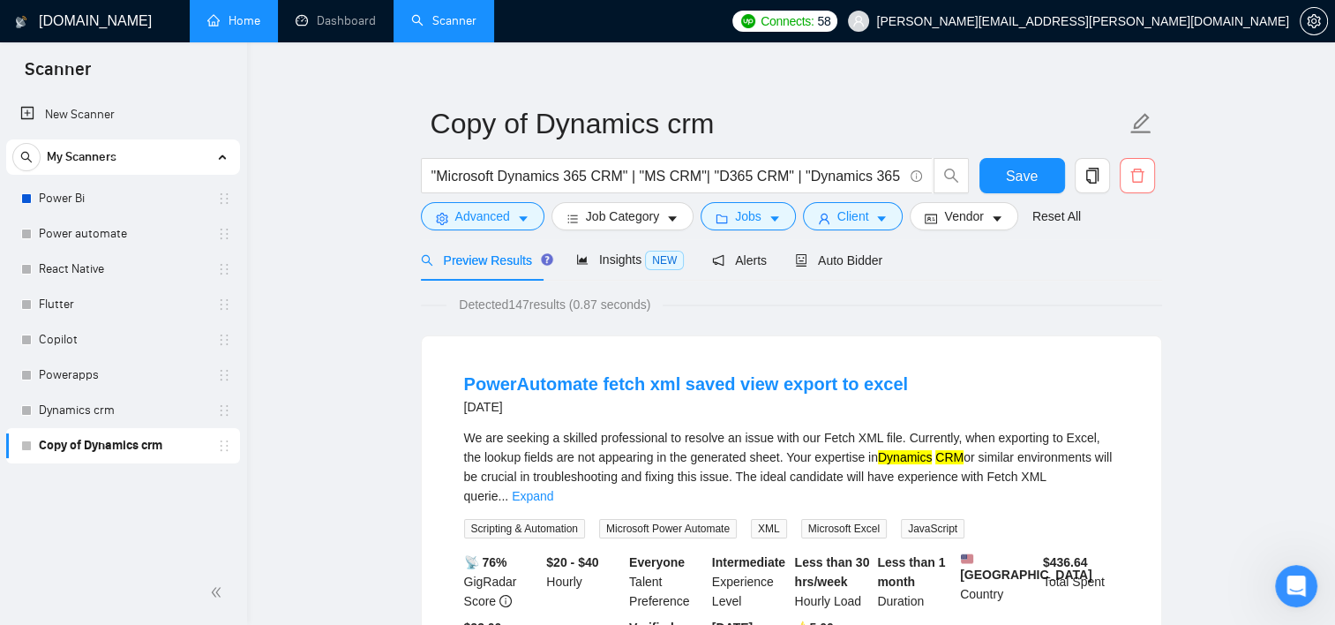
click at [1145, 176] on span "delete" at bounding box center [1138, 176] width 34 height 16
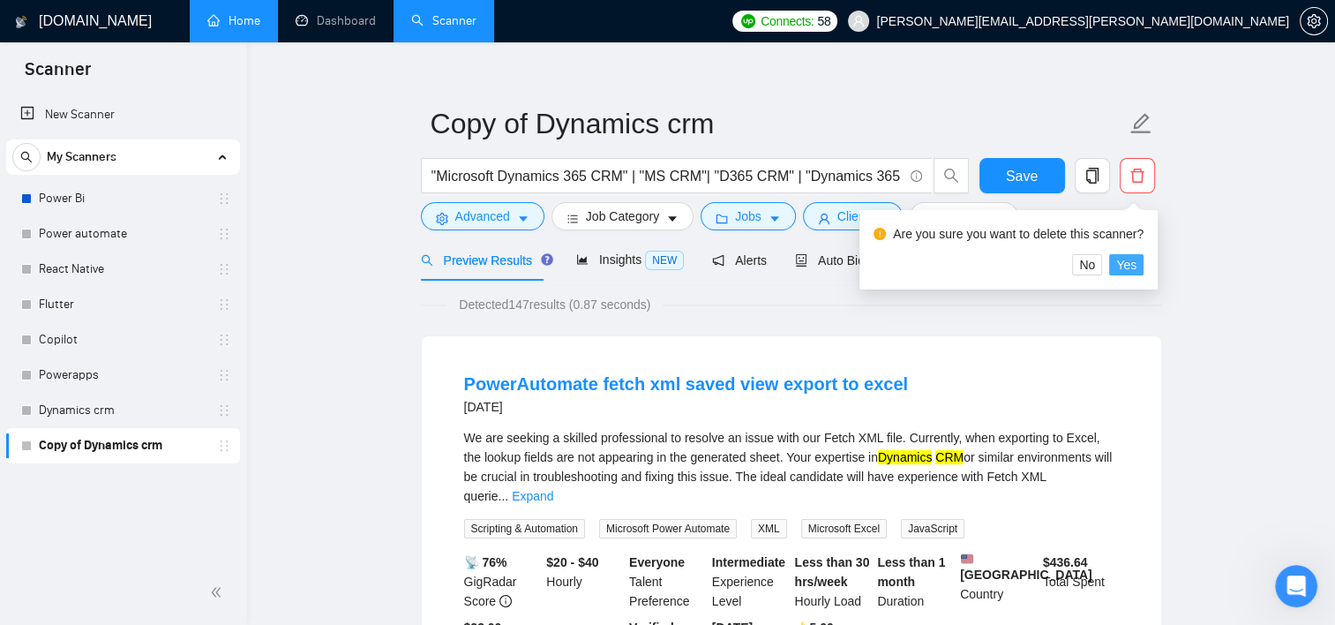
click at [1129, 259] on span "Yes" at bounding box center [1126, 264] width 20 height 19
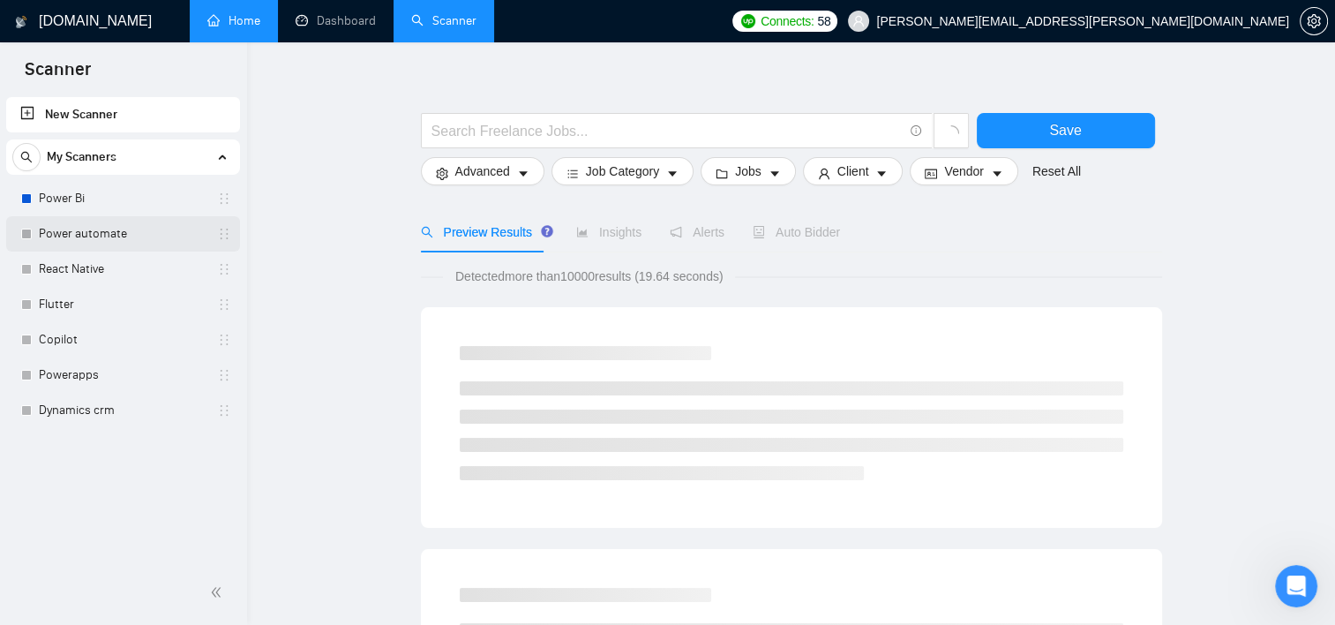
click at [102, 227] on link "Power automate" at bounding box center [123, 233] width 168 height 35
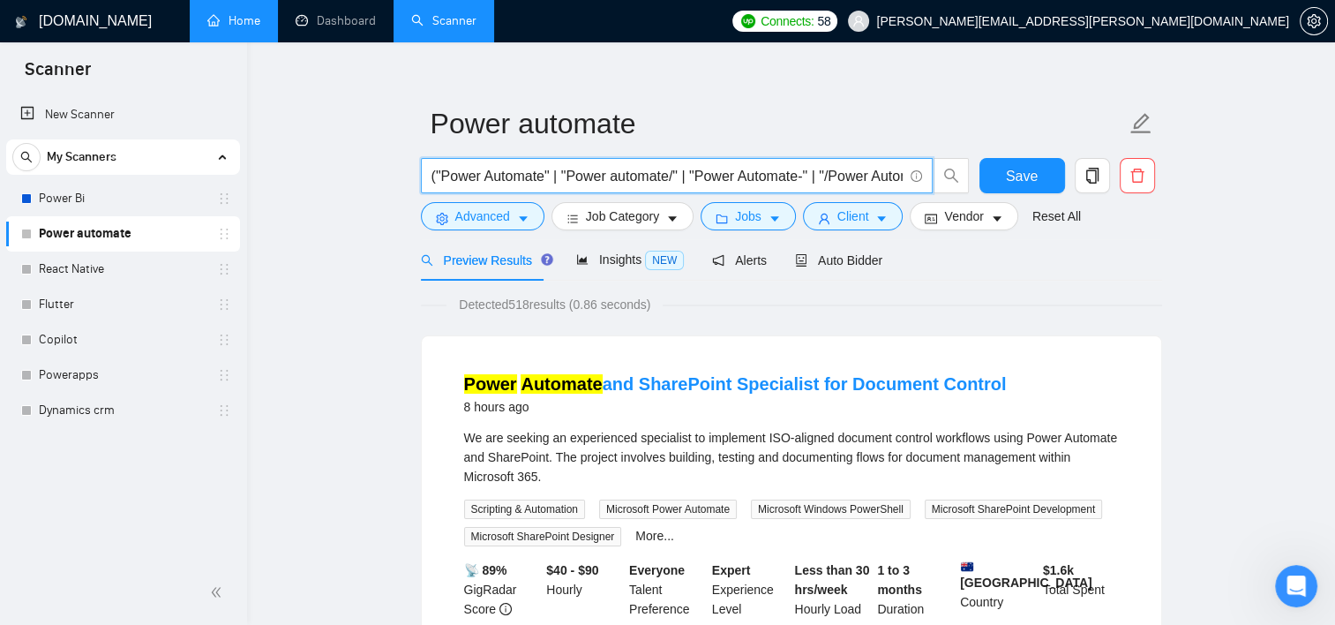
click at [517, 176] on input "("Power Automate" | "Power automate/" | "Power Automate-" | "/Power Automate" |…" at bounding box center [667, 176] width 471 height 22
click at [646, 169] on input "text" at bounding box center [667, 176] width 471 height 22
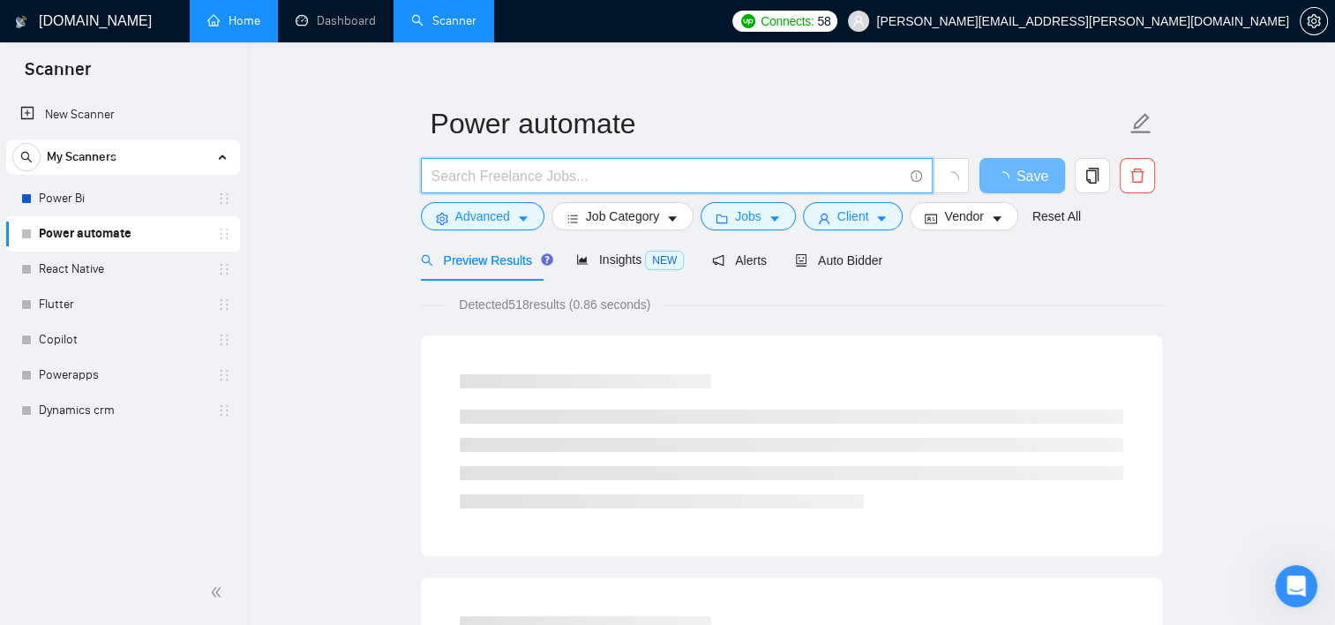
paste input ""Power Automate" | "Microsoft Power Automate" | "Power Automate Flows" | "Power…"
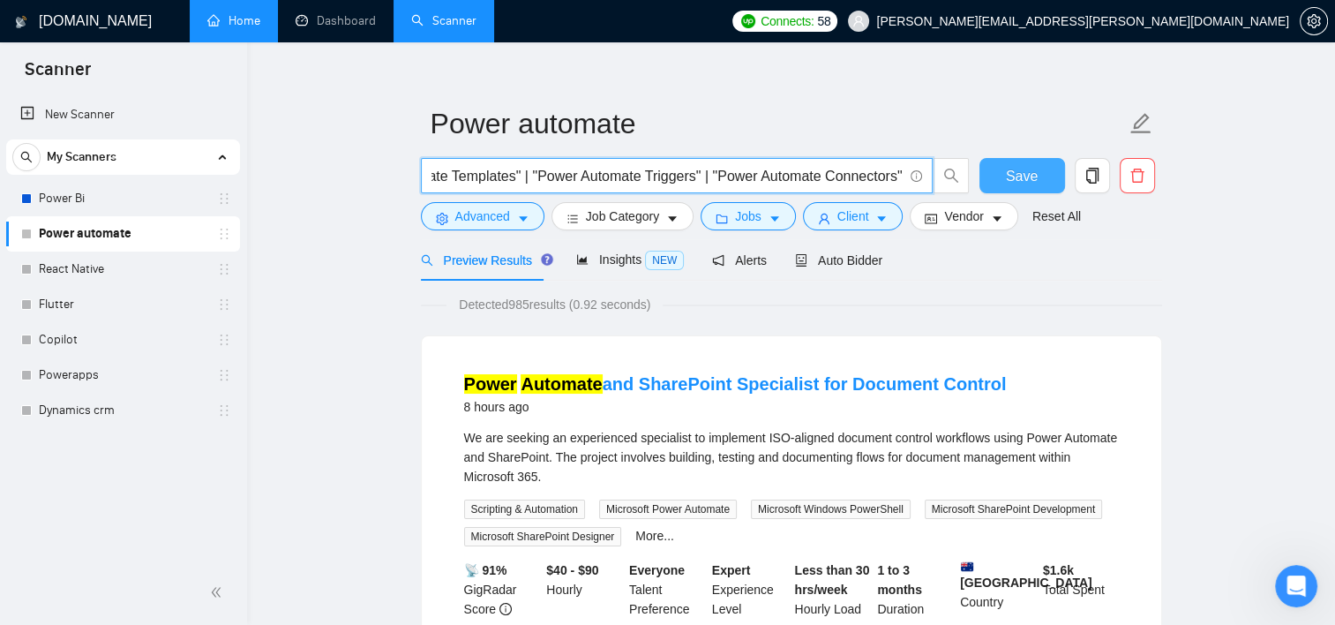
type input ""Power Automate" | "Microsoft Power Automate" | "Power Automate Flows" | "Power…"
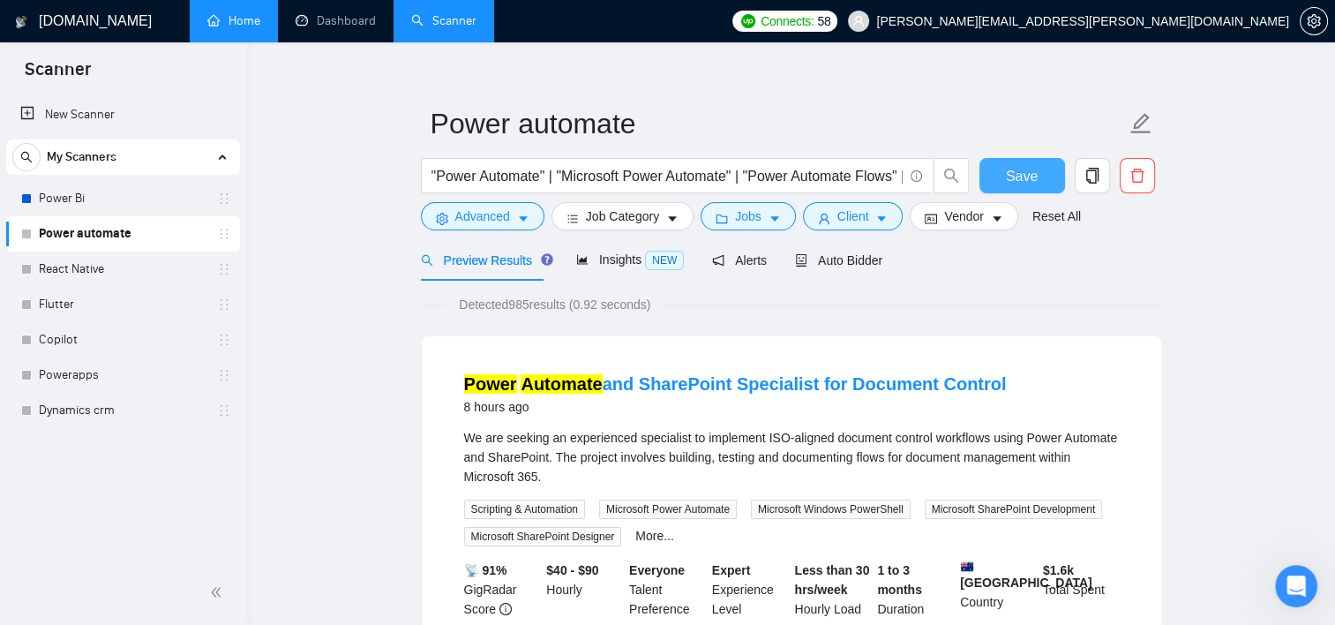
click at [1024, 184] on span "Save" at bounding box center [1022, 176] width 32 height 22
click at [1009, 184] on span "Save" at bounding box center [1022, 176] width 32 height 22
click at [124, 264] on link "React Native" at bounding box center [123, 268] width 168 height 35
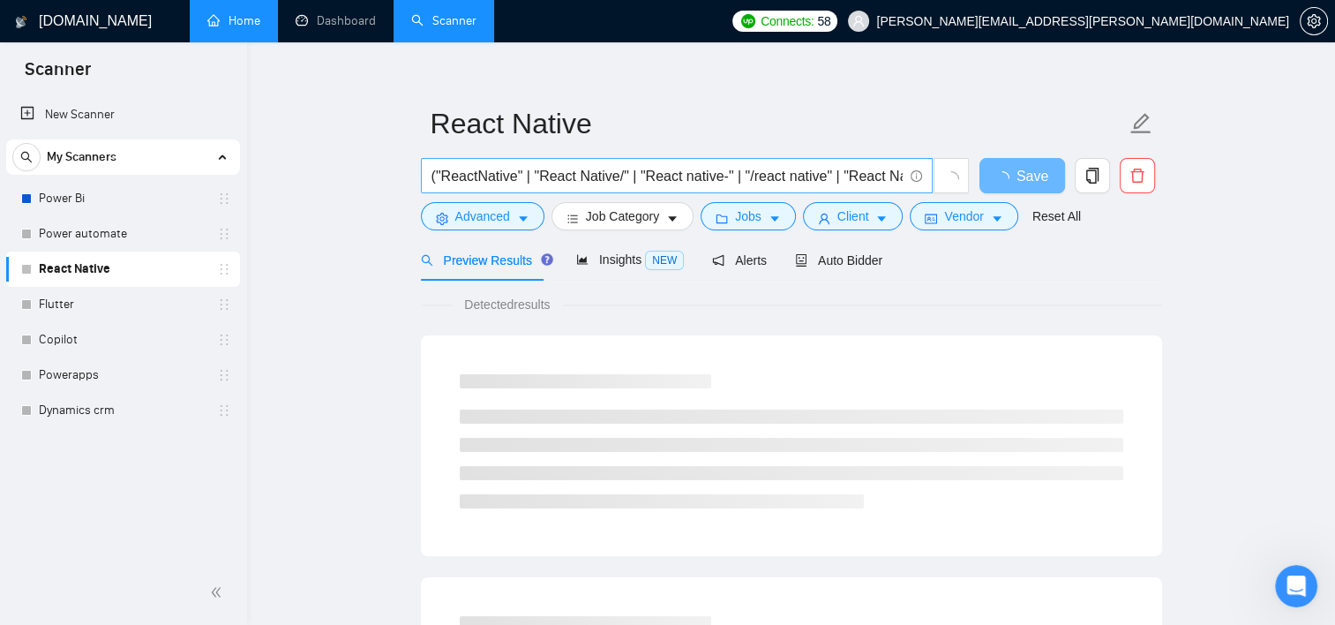
click at [561, 189] on span "("ReactNative" | "React Native/" | "React native-" | "/react native" | "React N…" at bounding box center [677, 175] width 512 height 35
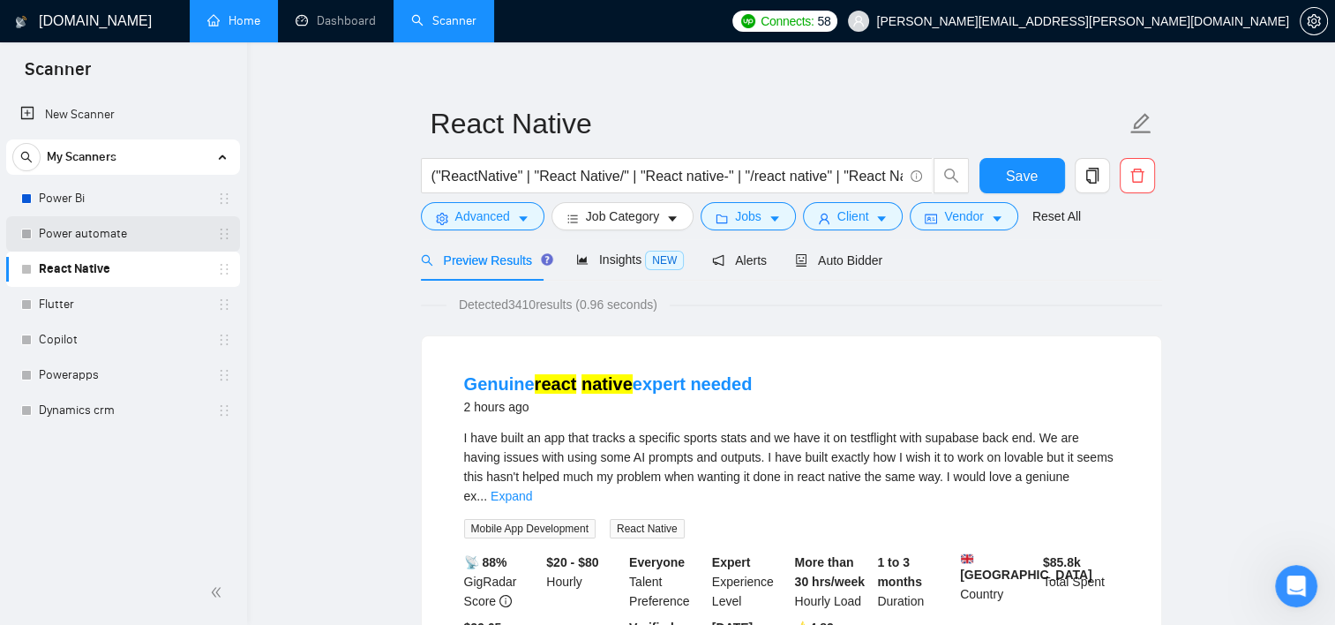
click at [140, 236] on link "Power automate" at bounding box center [123, 233] width 168 height 35
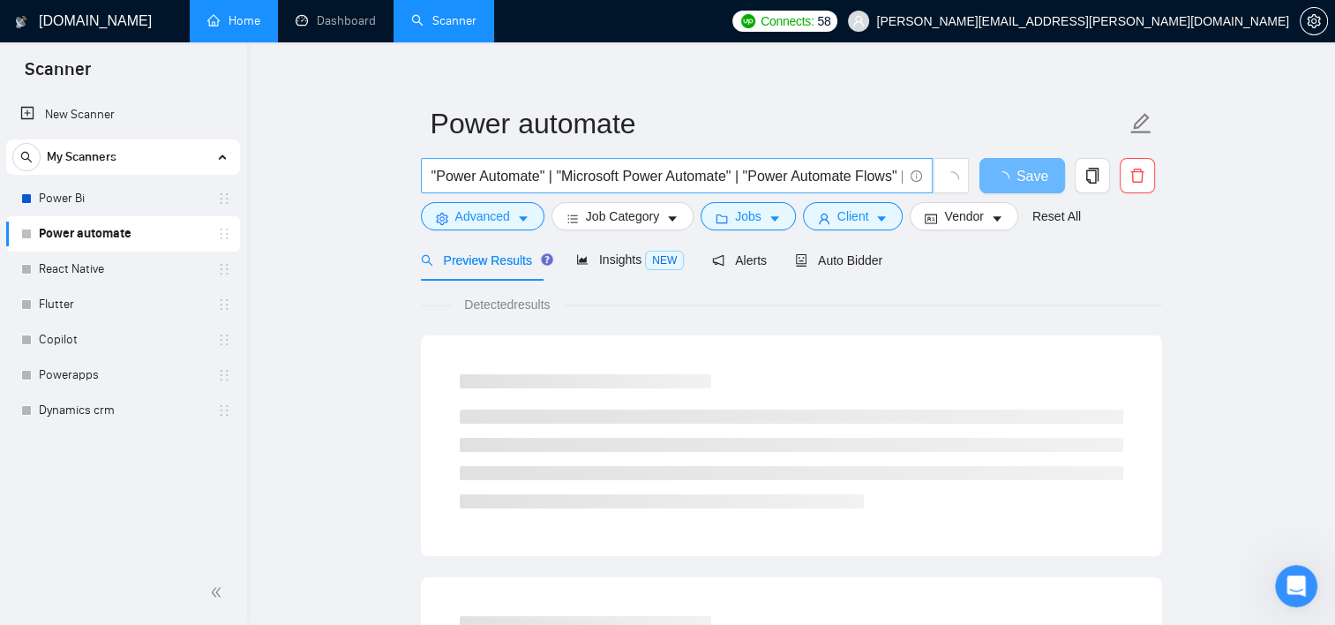
click at [794, 174] on input ""Power Automate" | "Microsoft Power Automate" | "Power Automate Flows" | "Power…" at bounding box center [667, 176] width 471 height 22
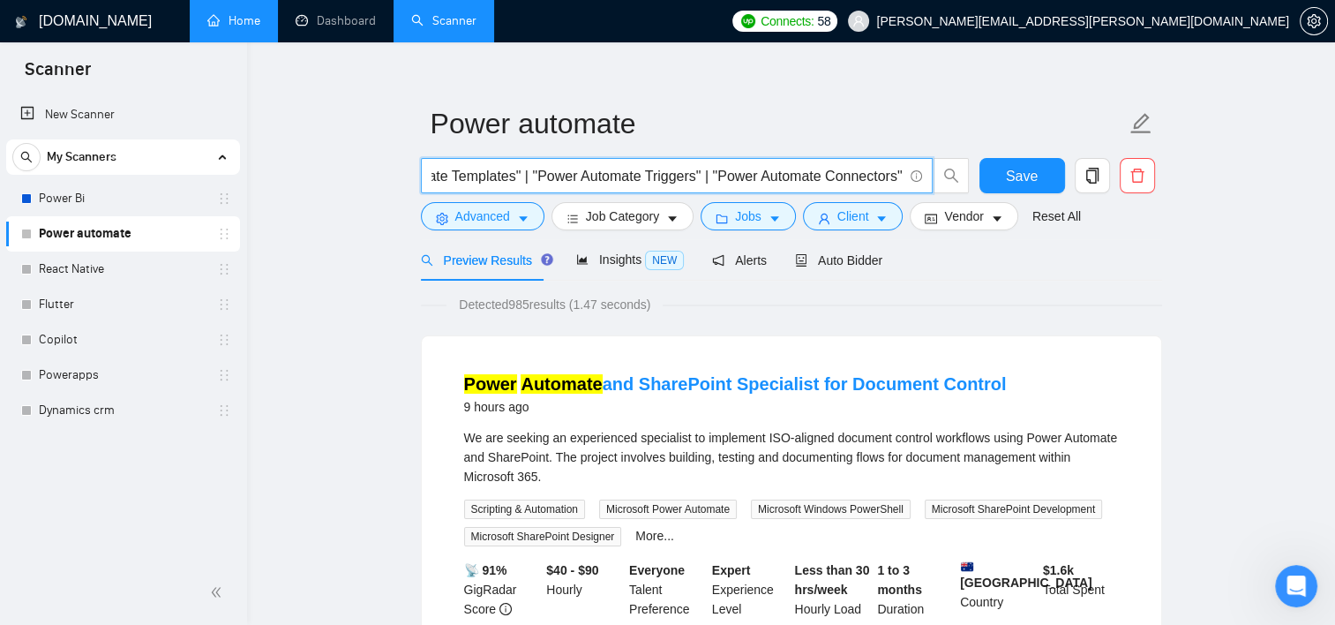
scroll to position [0, 1876]
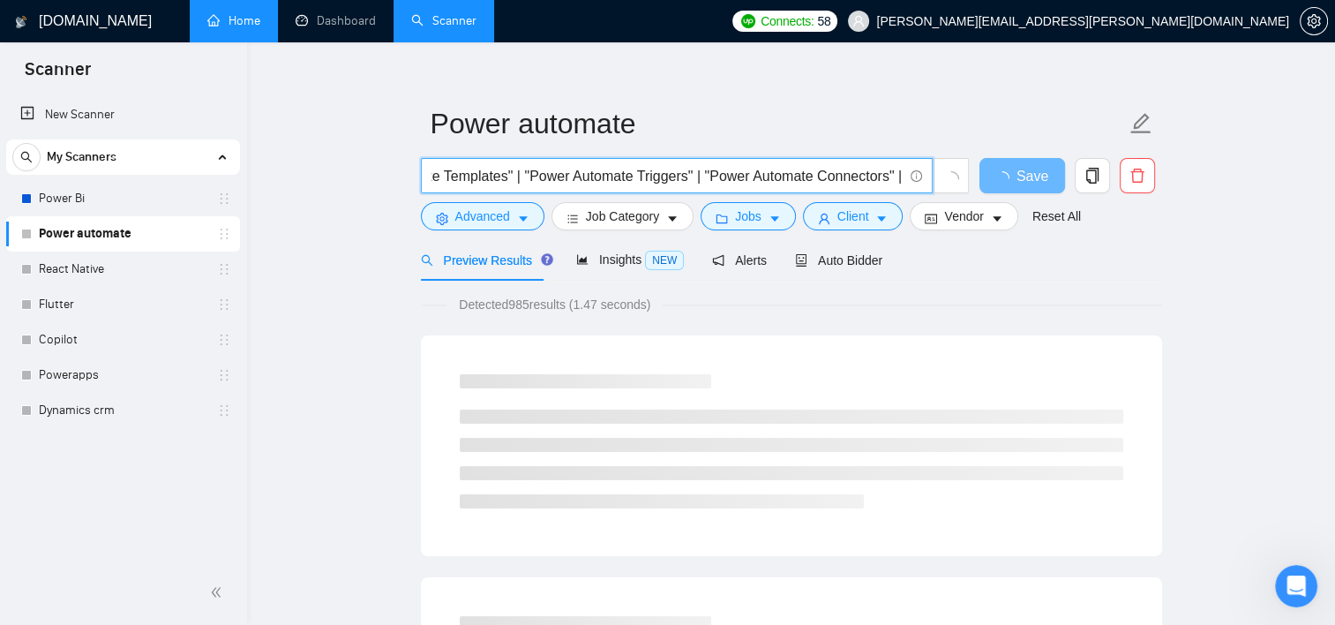
paste input ""Power Platform" | "Low Code Development" | "Microsoft Power Platform" | "Power…"
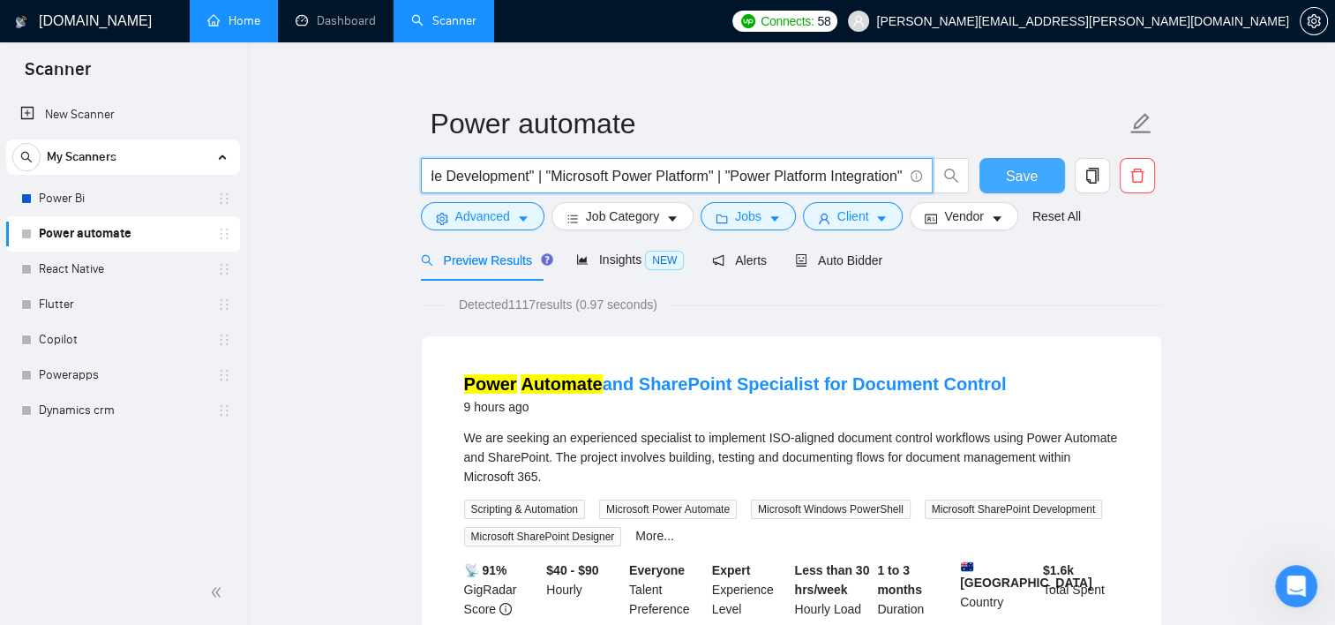
type input ""Power Automate" | "Microsoft Power Automate" | "Power Automate Flows" | "Power…"
click at [1002, 177] on button "Save" at bounding box center [1022, 175] width 86 height 35
click at [462, 183] on input ""Power Automate" | "Microsoft Power Automate" | "Power Automate Flows" | "Power…" at bounding box center [667, 176] width 471 height 22
click at [1026, 184] on span "Save" at bounding box center [1022, 176] width 32 height 22
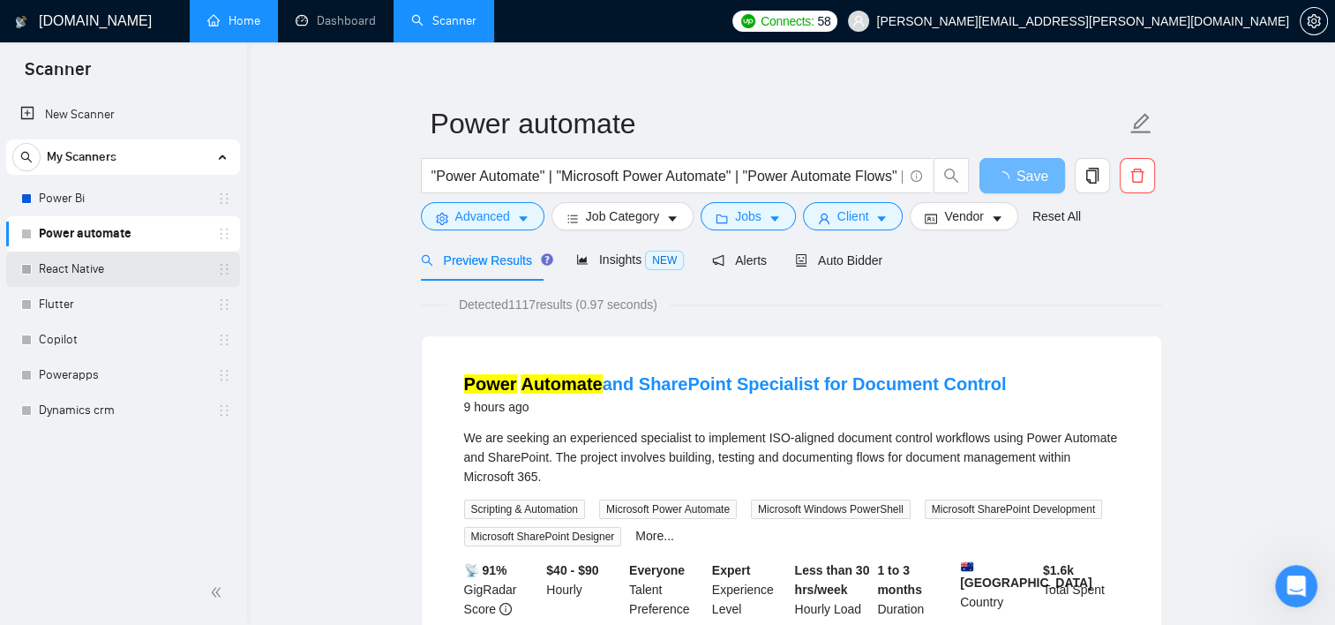
click at [92, 274] on link "React Native" at bounding box center [123, 268] width 168 height 35
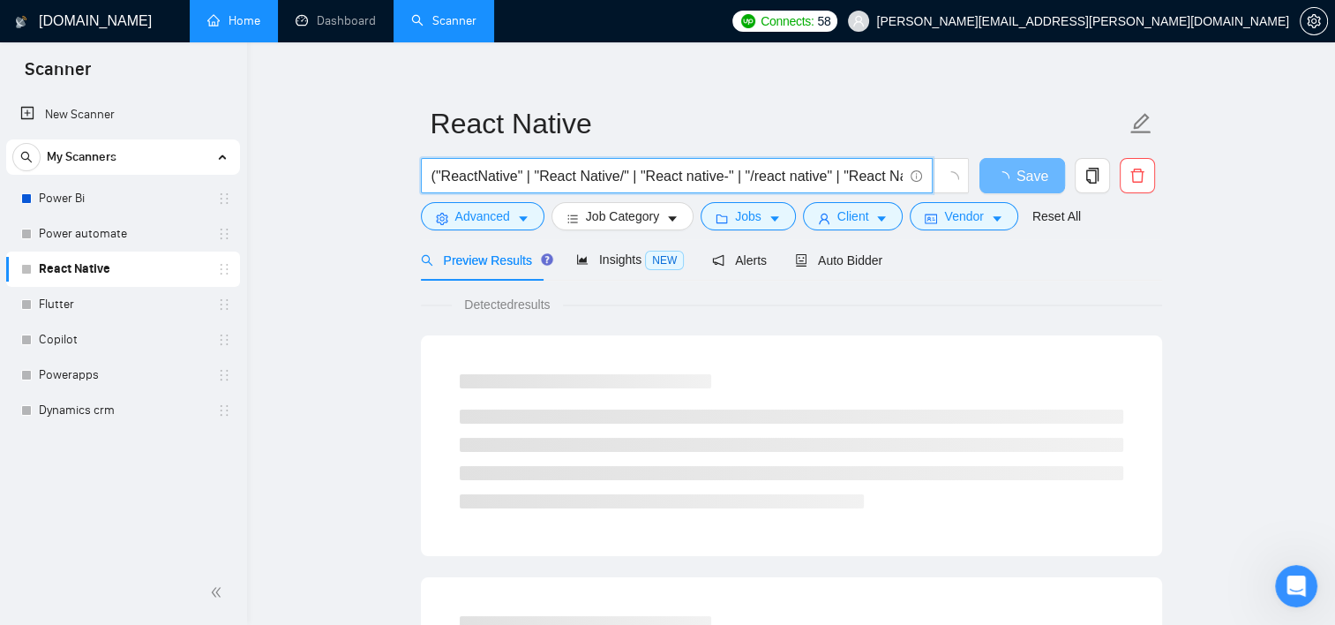
click at [472, 180] on input "("ReactNative" | "React Native/" | "React native-" | "/react native" | "React N…" at bounding box center [667, 176] width 471 height 22
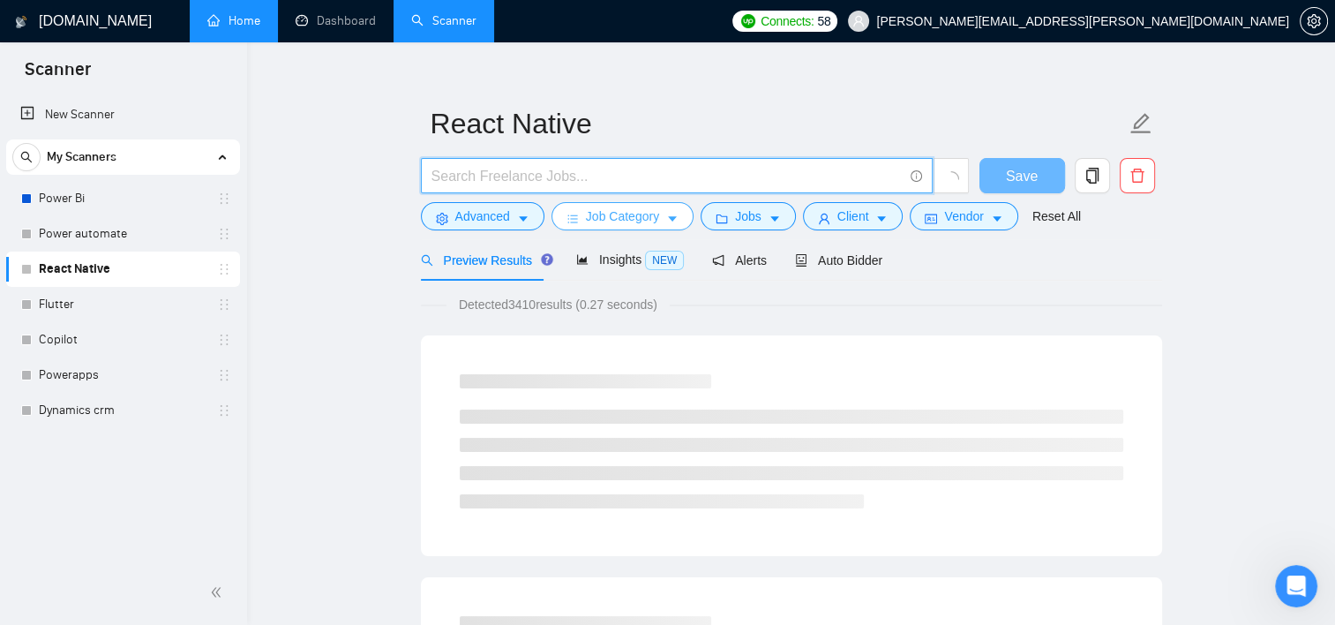
paste input ""React Native" | "React Native Developer" | "React Native App" | "React Native …"
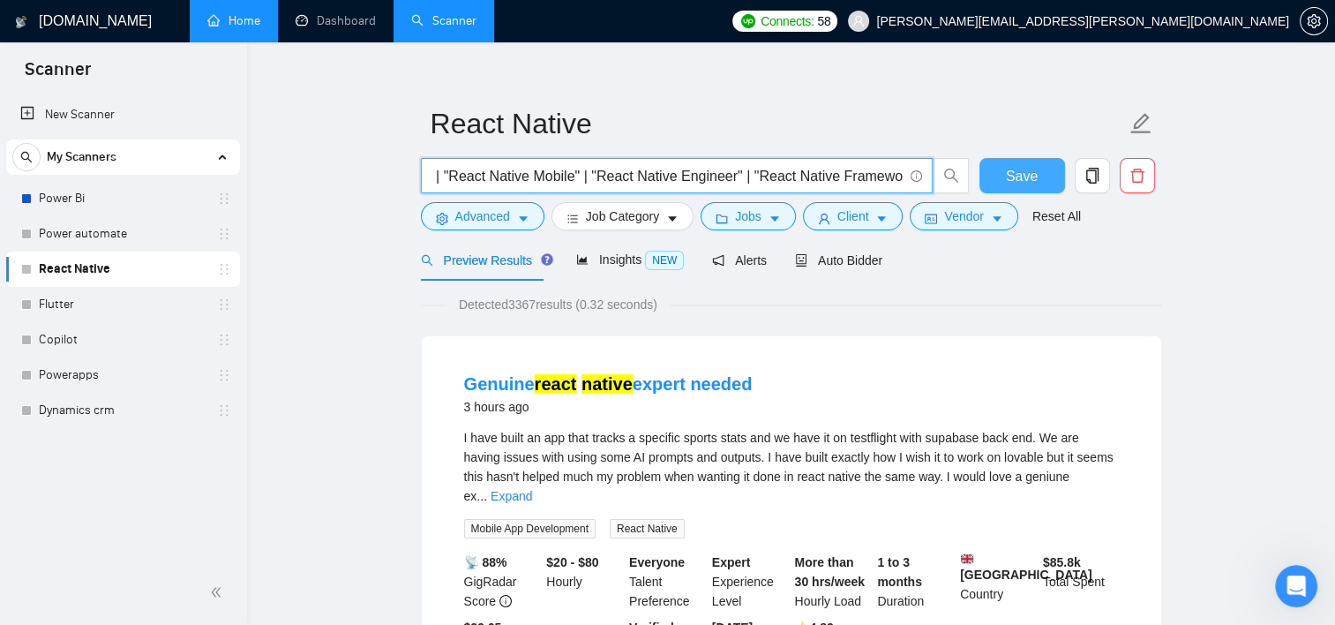
type input ""React Native" | "React Native Developer" | "React Native App" | "React Native …"
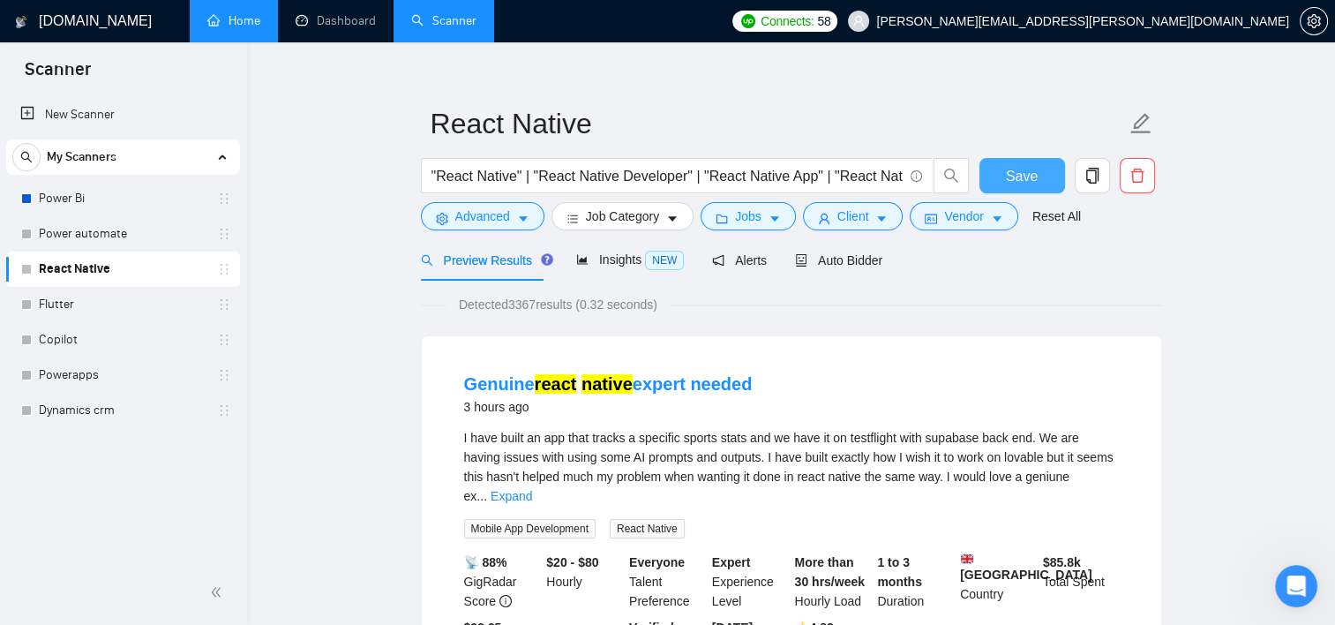
click at [1000, 170] on button "Save" at bounding box center [1022, 175] width 86 height 35
click at [147, 204] on link "Power Bi" at bounding box center [123, 198] width 168 height 35
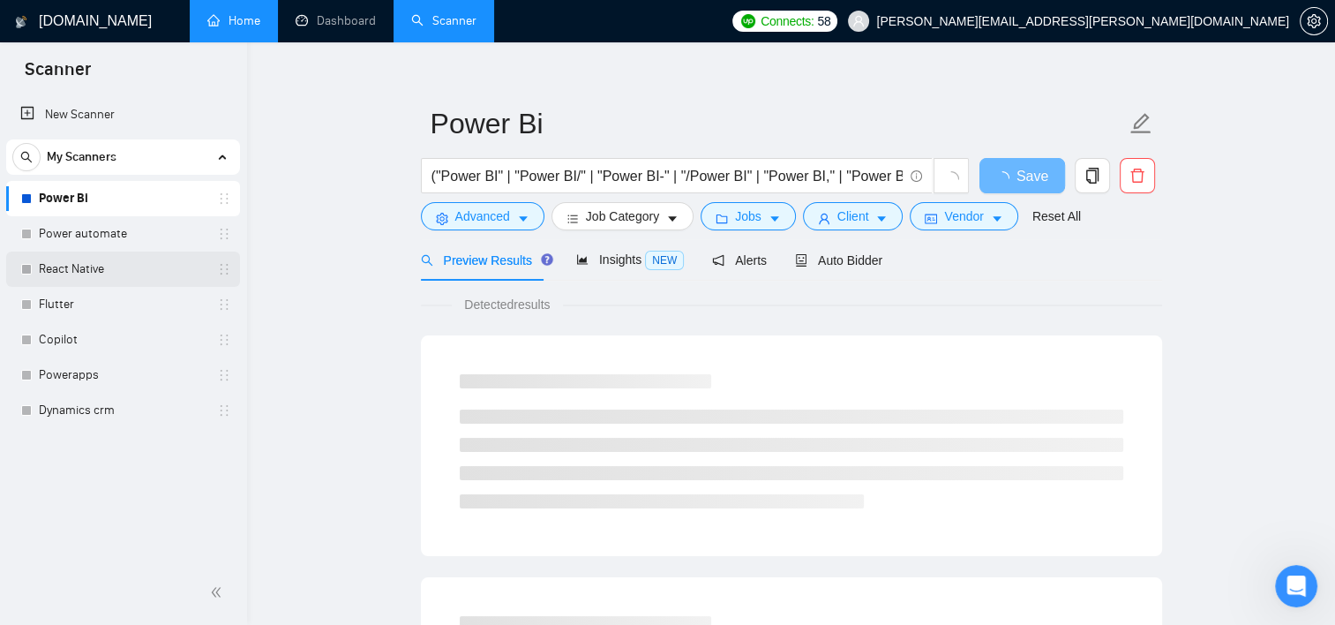
click at [115, 269] on link "React Native" at bounding box center [123, 268] width 168 height 35
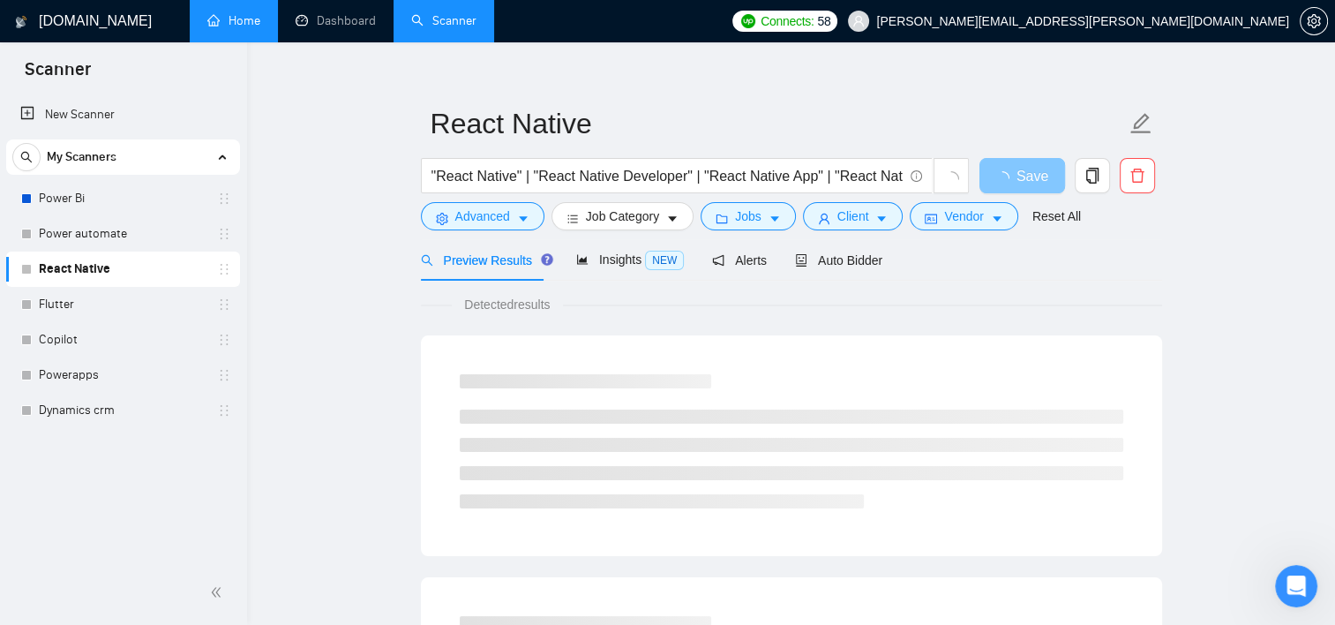
click at [1009, 181] on icon "loading" at bounding box center [1002, 179] width 16 height 16
click at [81, 410] on link "Dynamics crm" at bounding box center [123, 410] width 168 height 35
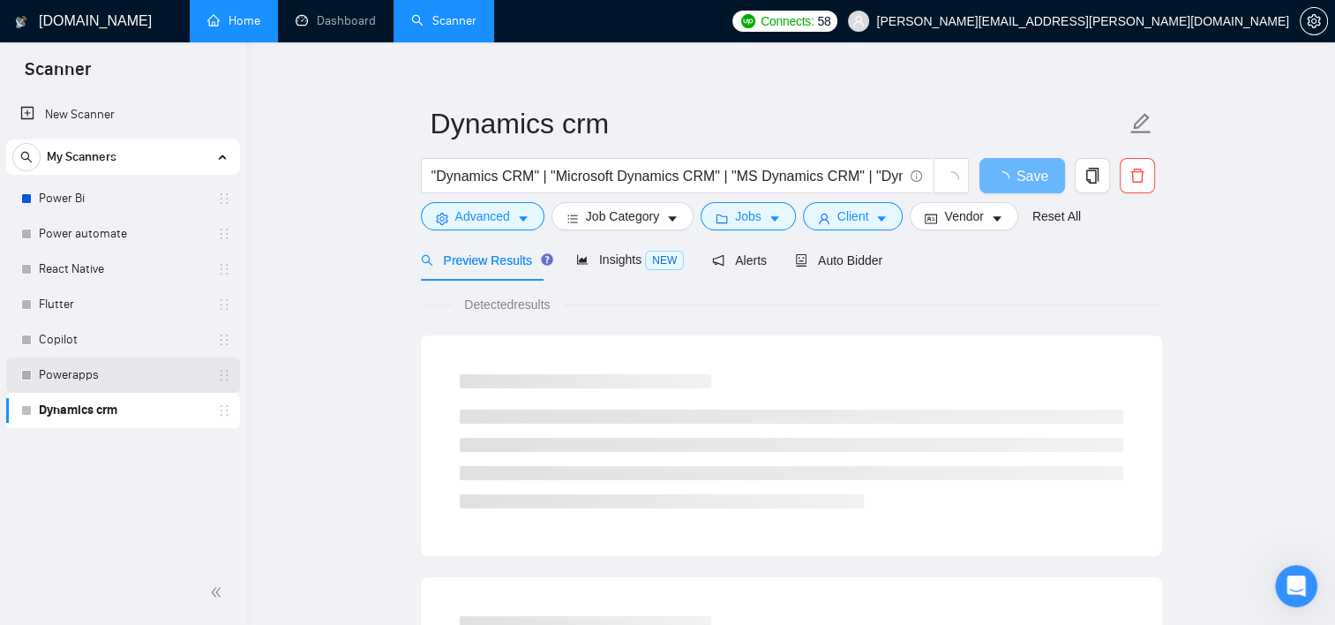
click at [85, 373] on link "Powerapps" at bounding box center [123, 374] width 168 height 35
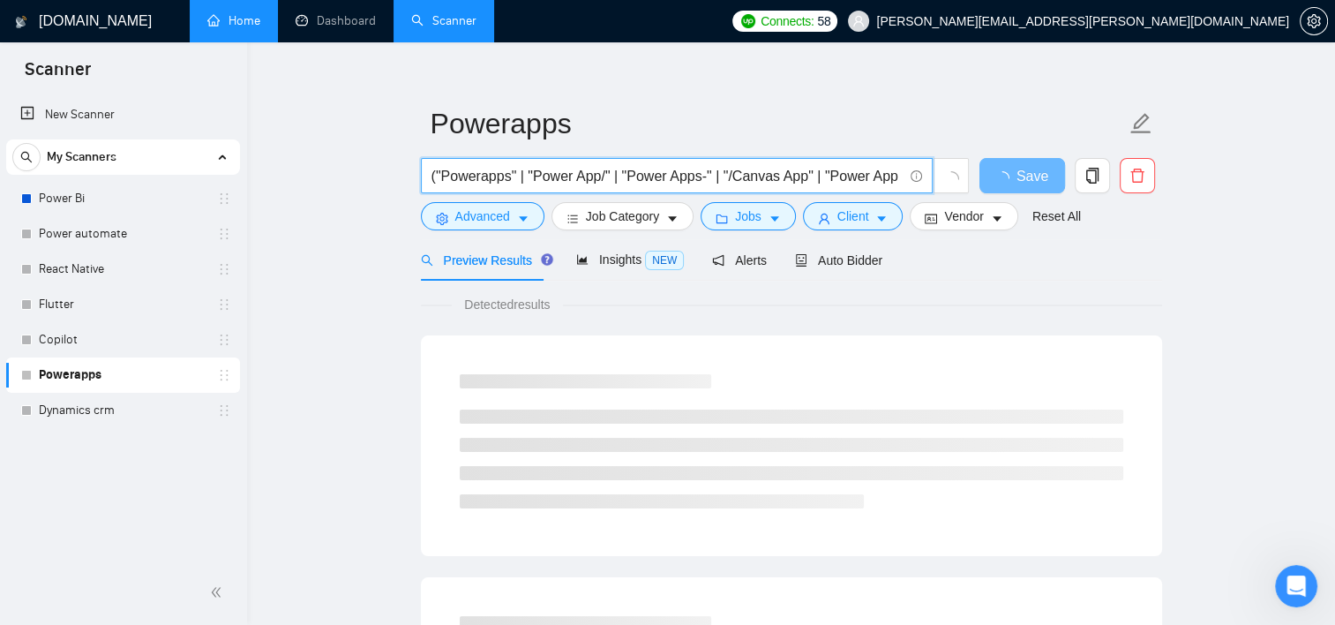
click at [658, 176] on input "("Powerapps" | "Power App/" | "Power Apps-" | "/Canvas App" | "Power App ," | "…" at bounding box center [667, 176] width 471 height 22
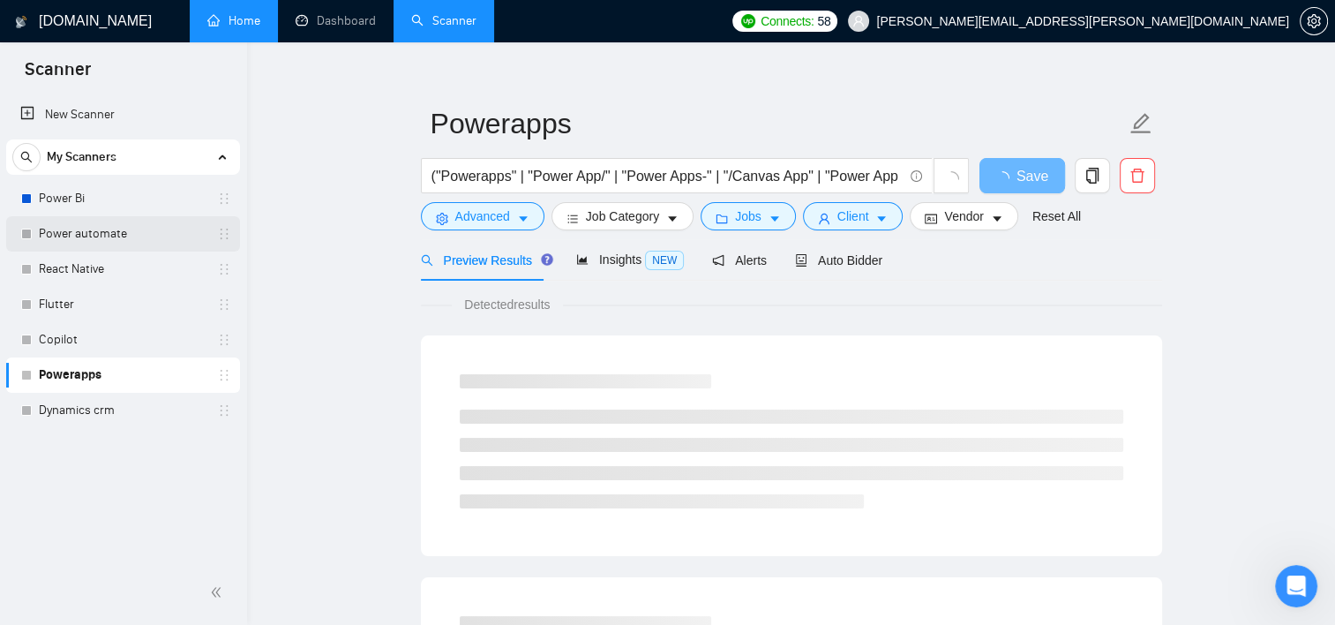
click at [102, 240] on link "Power automate" at bounding box center [123, 233] width 168 height 35
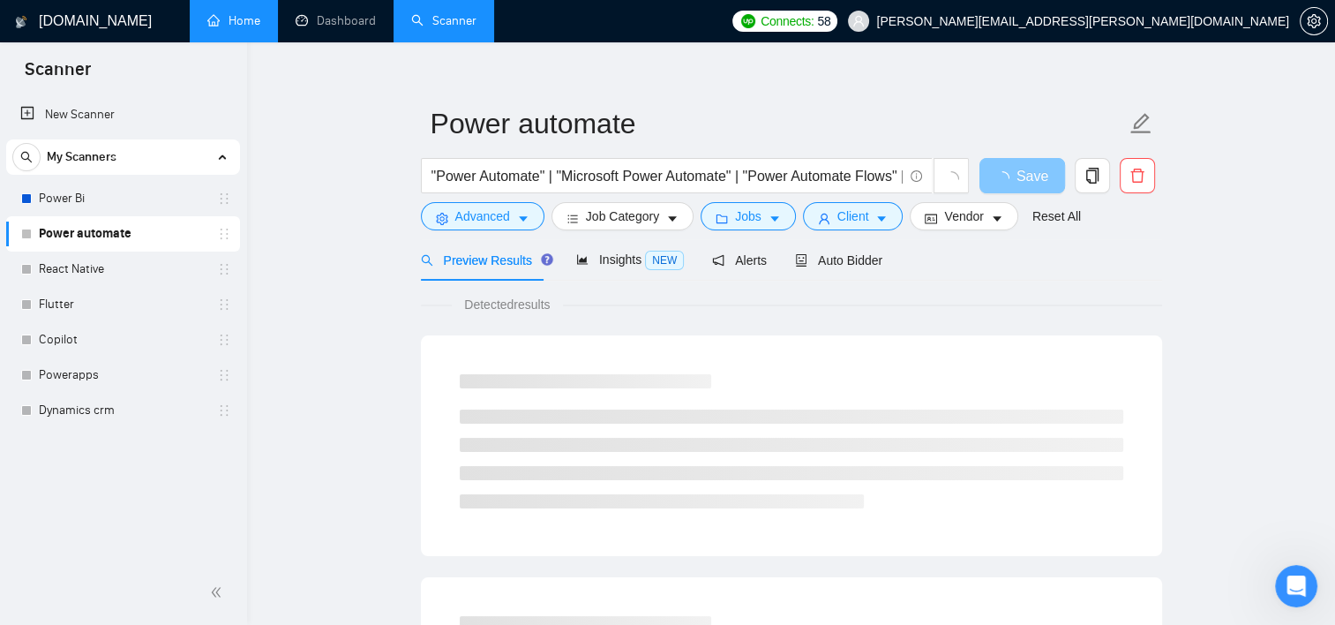
click at [1025, 180] on span "Save" at bounding box center [1033, 176] width 32 height 22
click at [1034, 171] on span "Save" at bounding box center [1033, 176] width 32 height 22
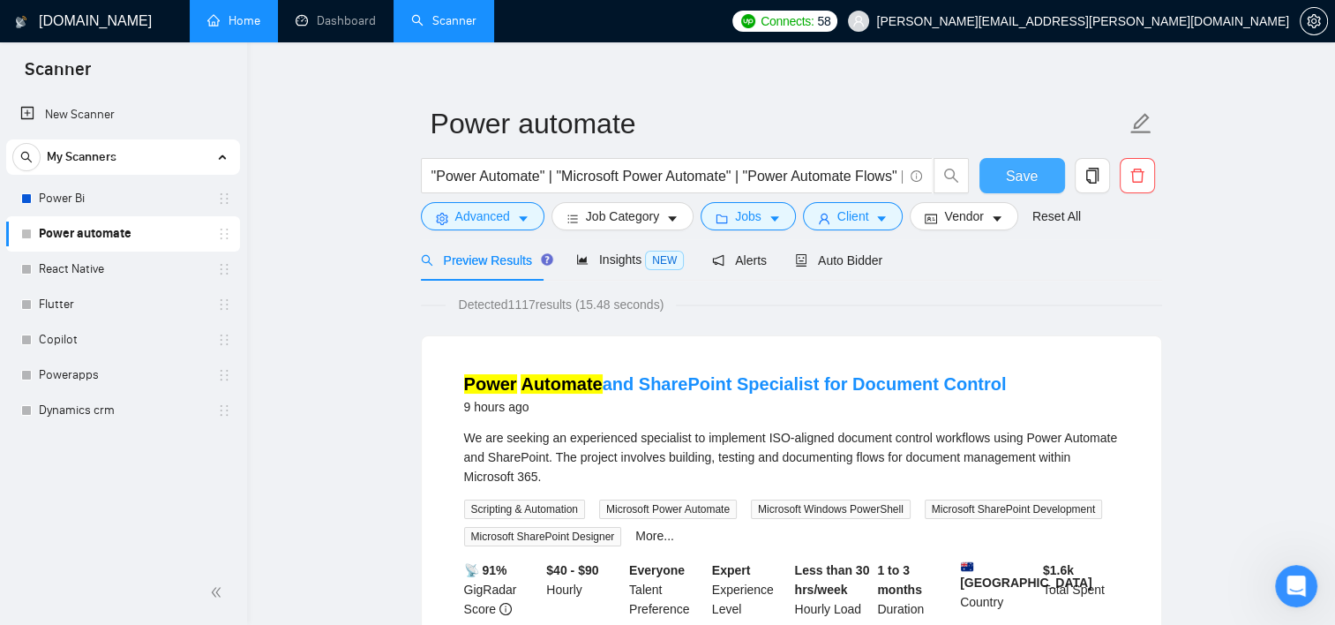
click at [994, 172] on button "Save" at bounding box center [1022, 175] width 86 height 35
click at [110, 274] on link "React Native" at bounding box center [123, 268] width 168 height 35
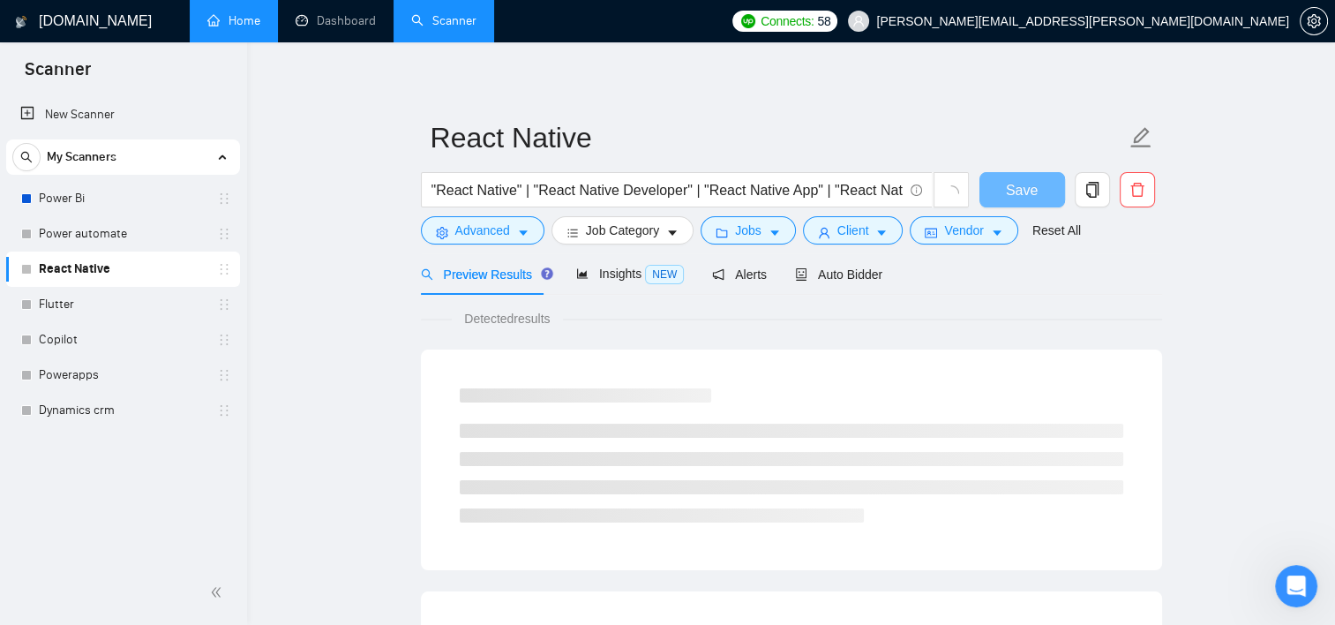
scroll to position [19, 0]
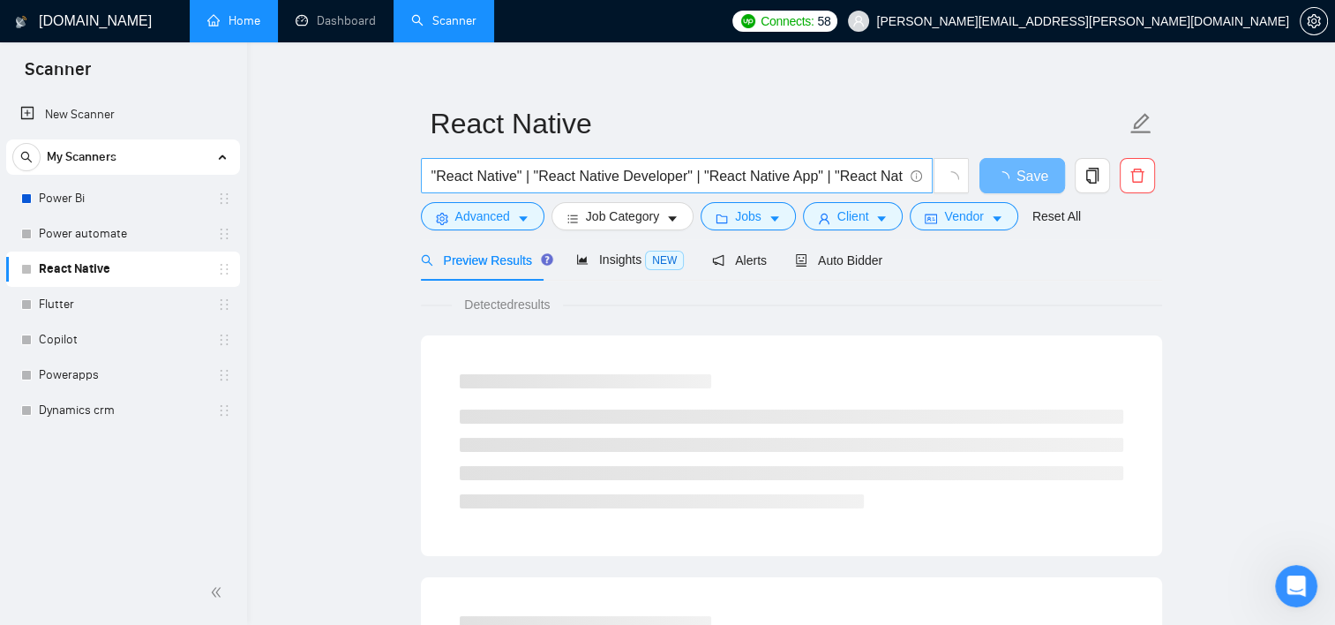
click at [657, 173] on input ""React Native" | "React Native Developer" | "React Native App" | "React Native …" at bounding box center [667, 176] width 471 height 22
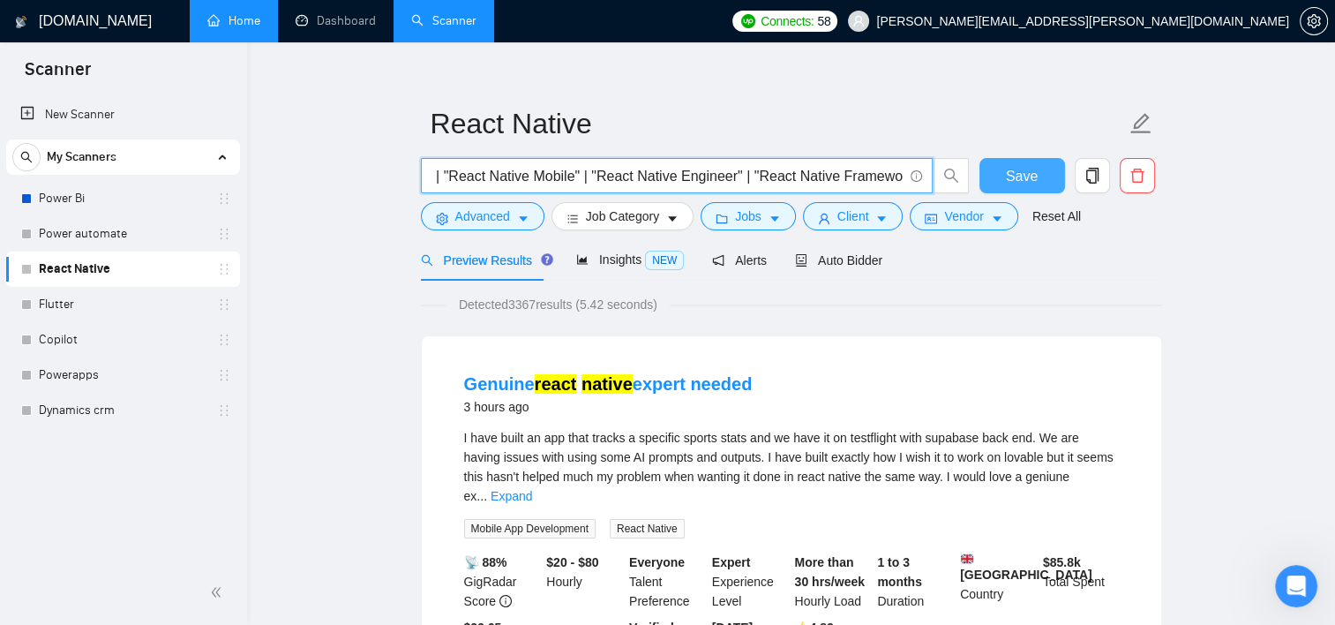
scroll to position [0, 0]
click at [1015, 184] on span "Save" at bounding box center [1022, 176] width 32 height 22
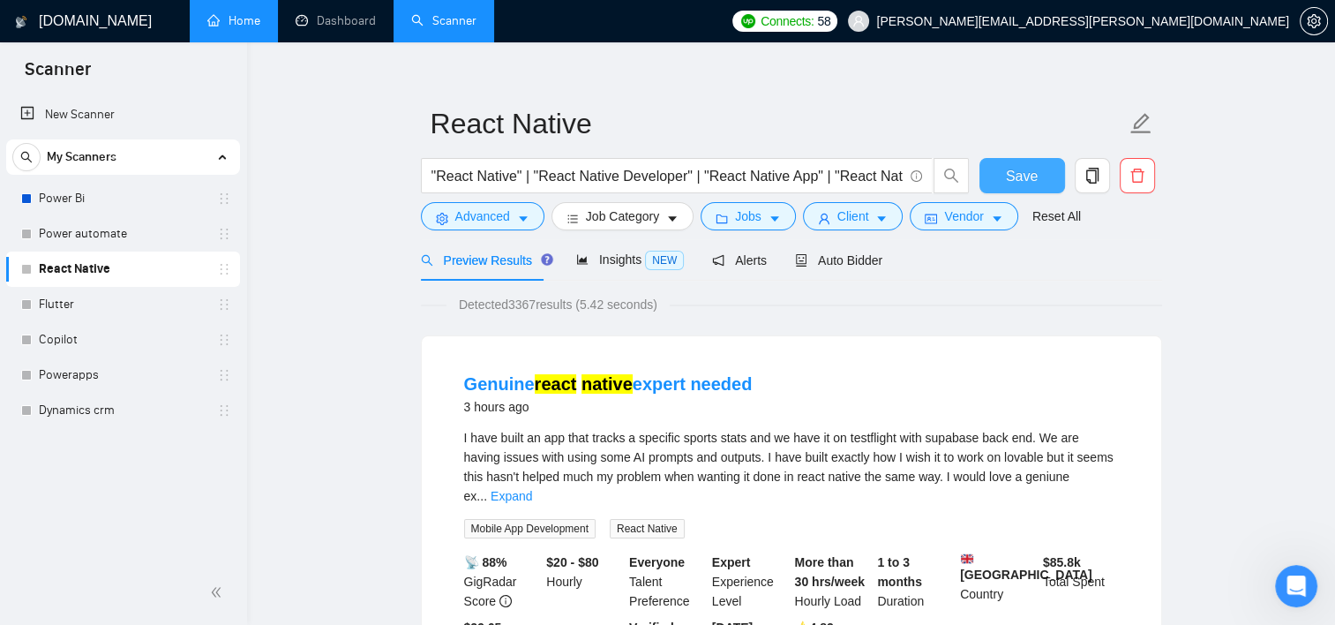
click at [1032, 185] on span "Save" at bounding box center [1022, 176] width 32 height 22
click at [88, 200] on link "Power Bi" at bounding box center [123, 198] width 168 height 35
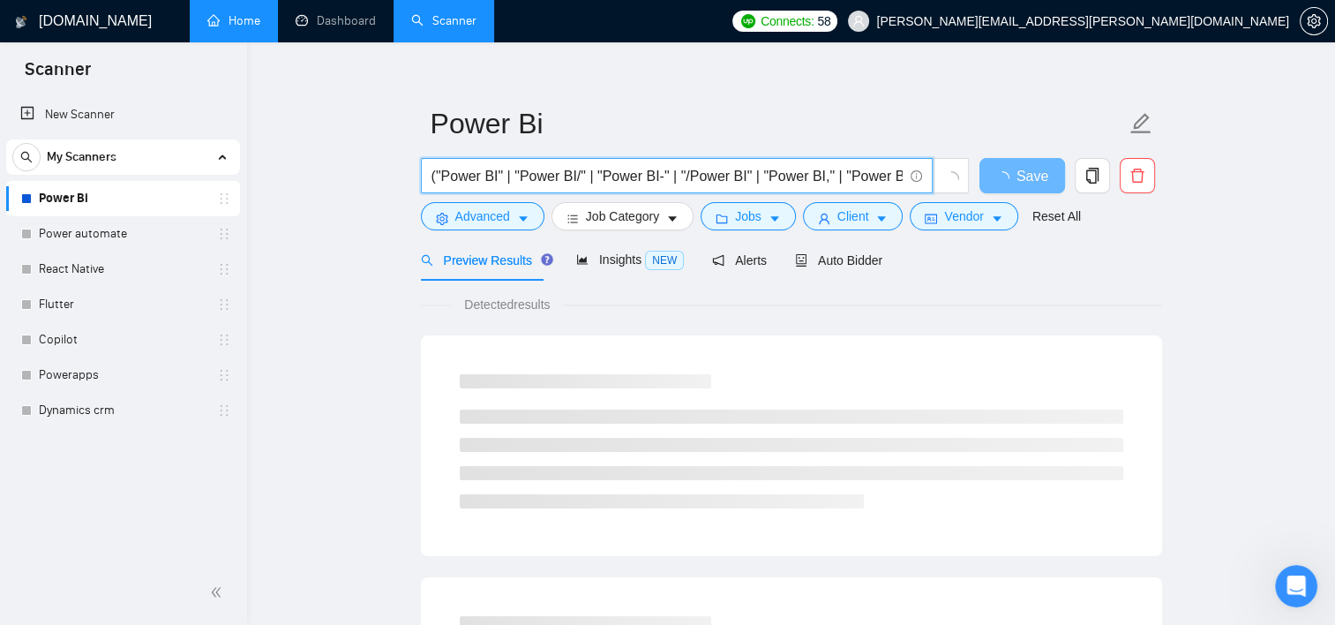
click at [487, 169] on input "("Power BI" | "Power BI/" | "Power BI-" | "/Power BI" | "Power BI," | "Power BI…" at bounding box center [667, 176] width 471 height 22
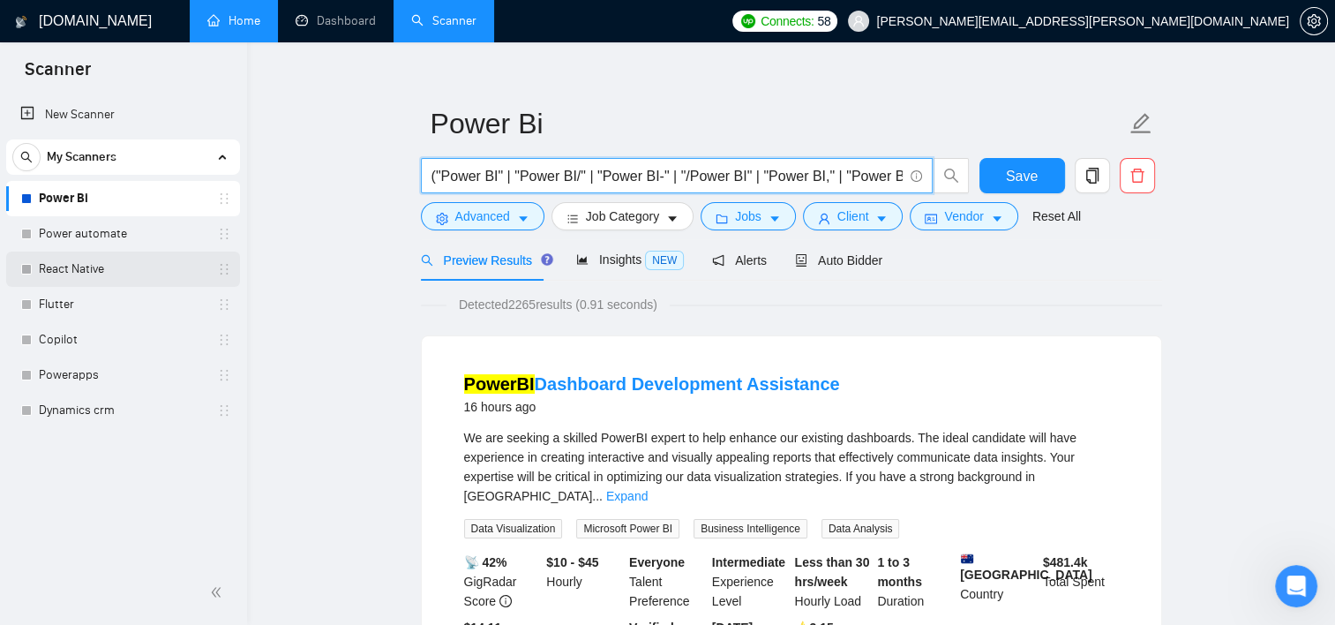
click at [86, 267] on link "React Native" at bounding box center [123, 268] width 168 height 35
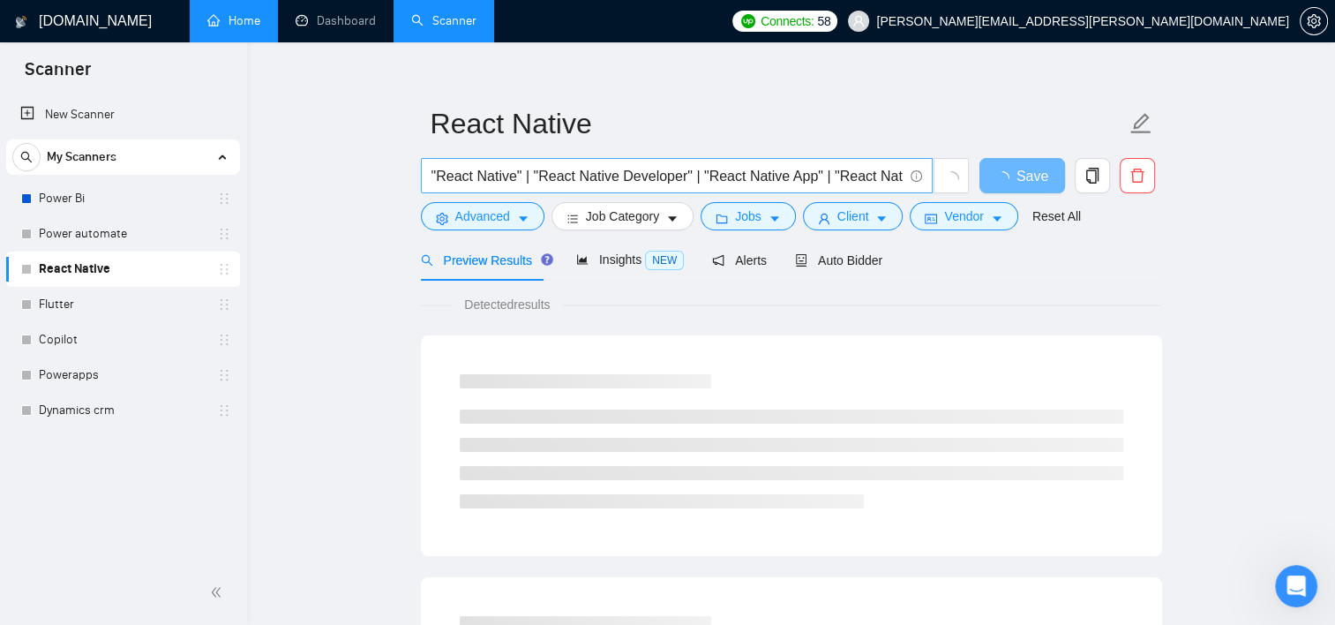
click at [674, 179] on input ""React Native" | "React Native Developer" | "React Native App" | "React Native …" at bounding box center [667, 176] width 471 height 22
paste input ""React Native" | "React Native Developer" | "React Native App" | "React Native …"
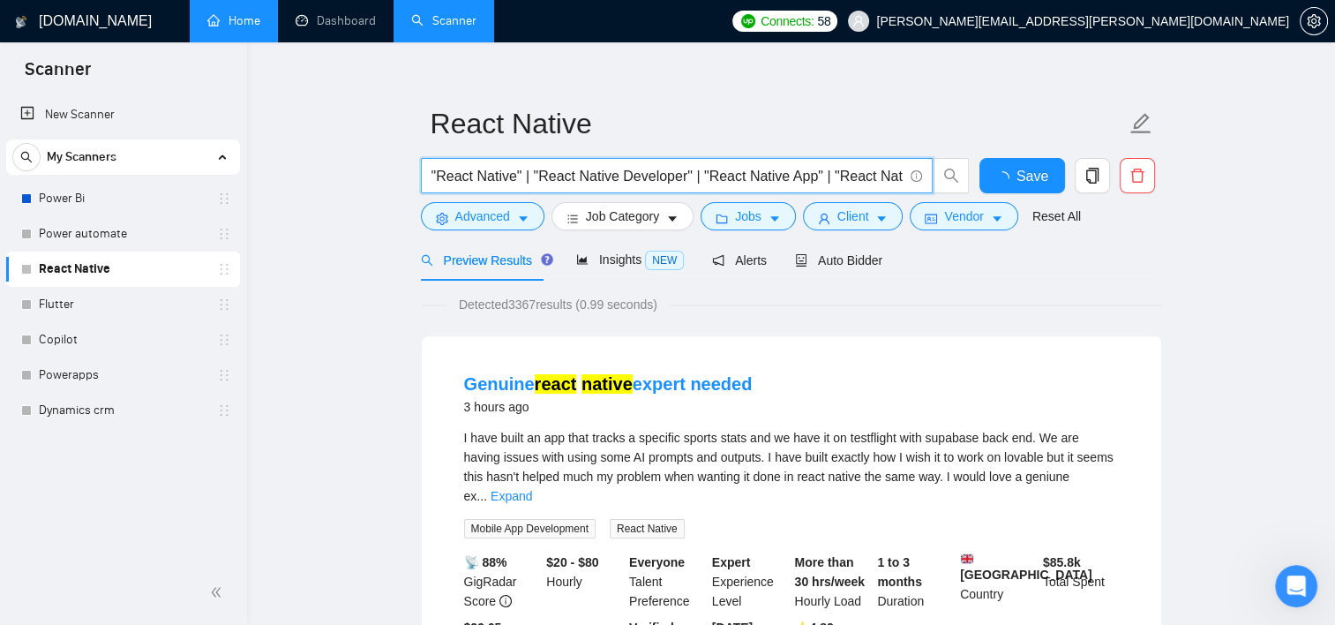
scroll to position [0, 876]
type input ""React Native" | "React Native Developer" | "React Native App" | "React Native …"
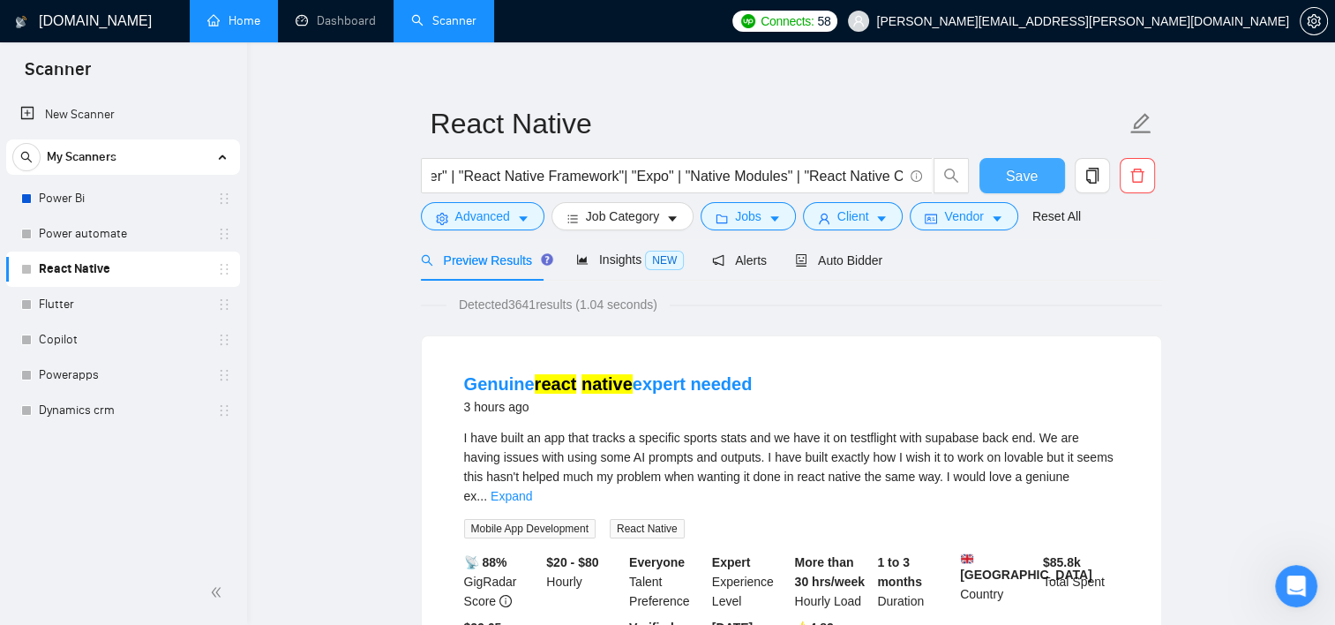
scroll to position [0, 0]
click at [1006, 176] on button "Save" at bounding box center [1022, 175] width 86 height 35
click at [1008, 182] on span "Save" at bounding box center [1022, 176] width 32 height 22
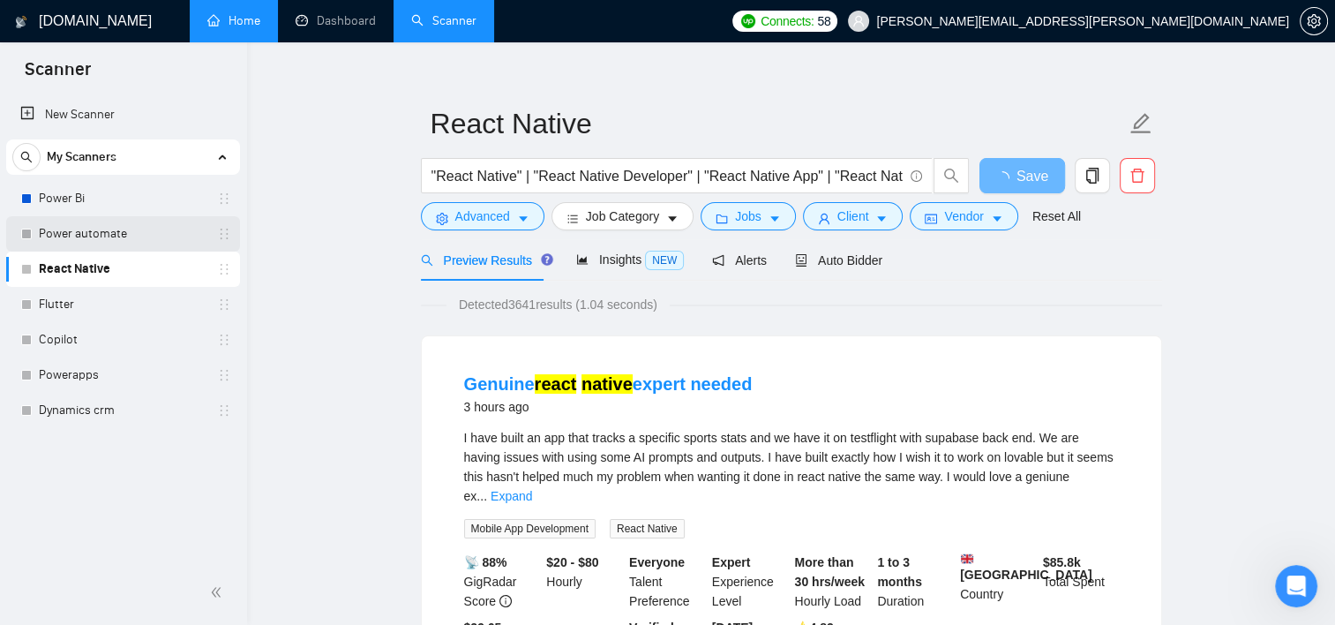
click at [87, 222] on link "Power automate" at bounding box center [123, 233] width 168 height 35
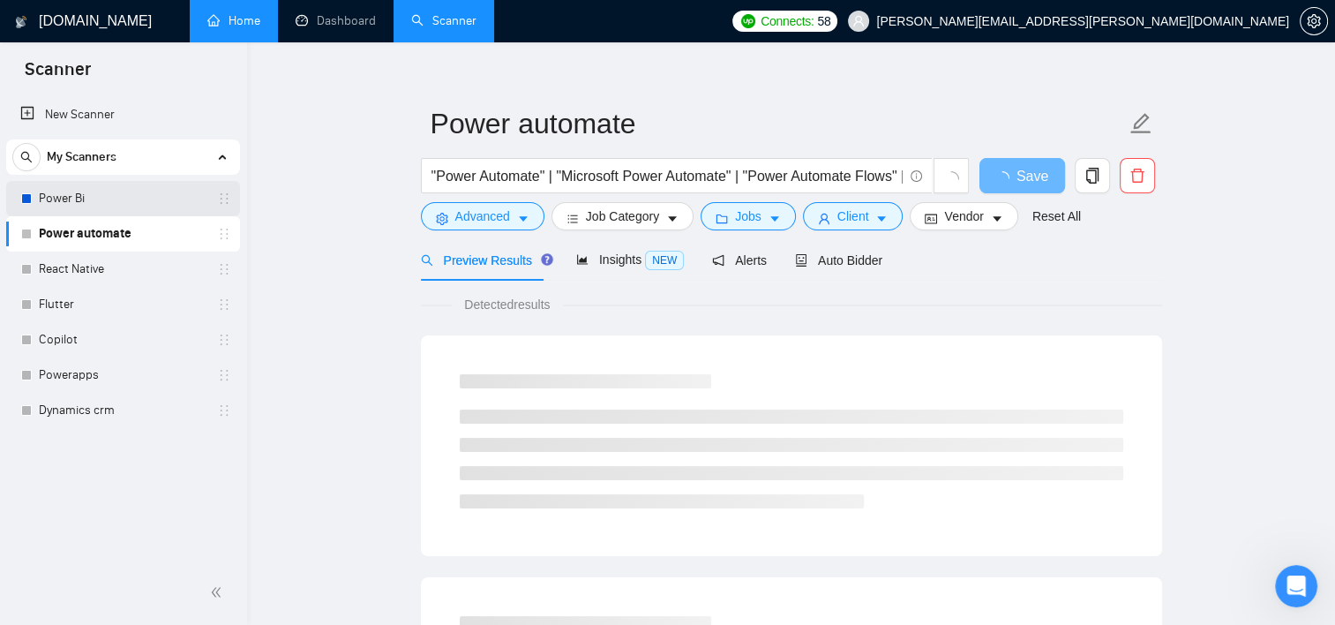
click at [80, 190] on link "Power Bi" at bounding box center [123, 198] width 168 height 35
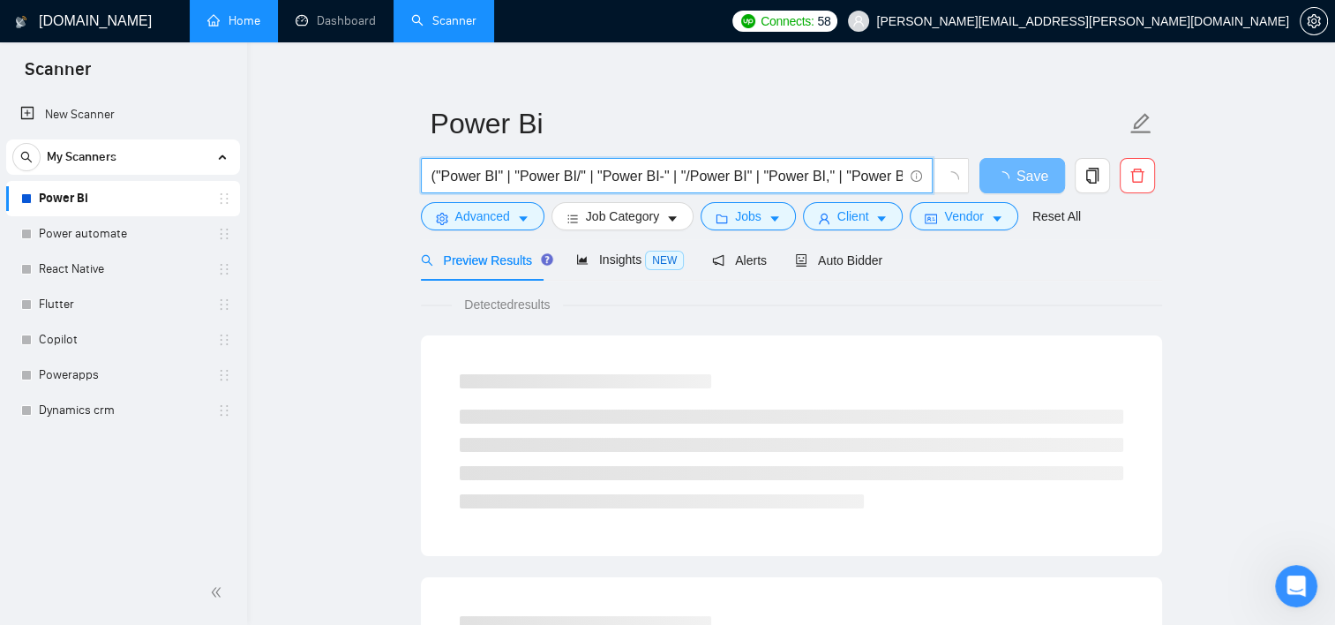
click at [460, 170] on input "("Power BI" | "Power BI/" | "Power BI-" | "/Power BI" | "Power BI," | "Power BI…" at bounding box center [667, 176] width 471 height 22
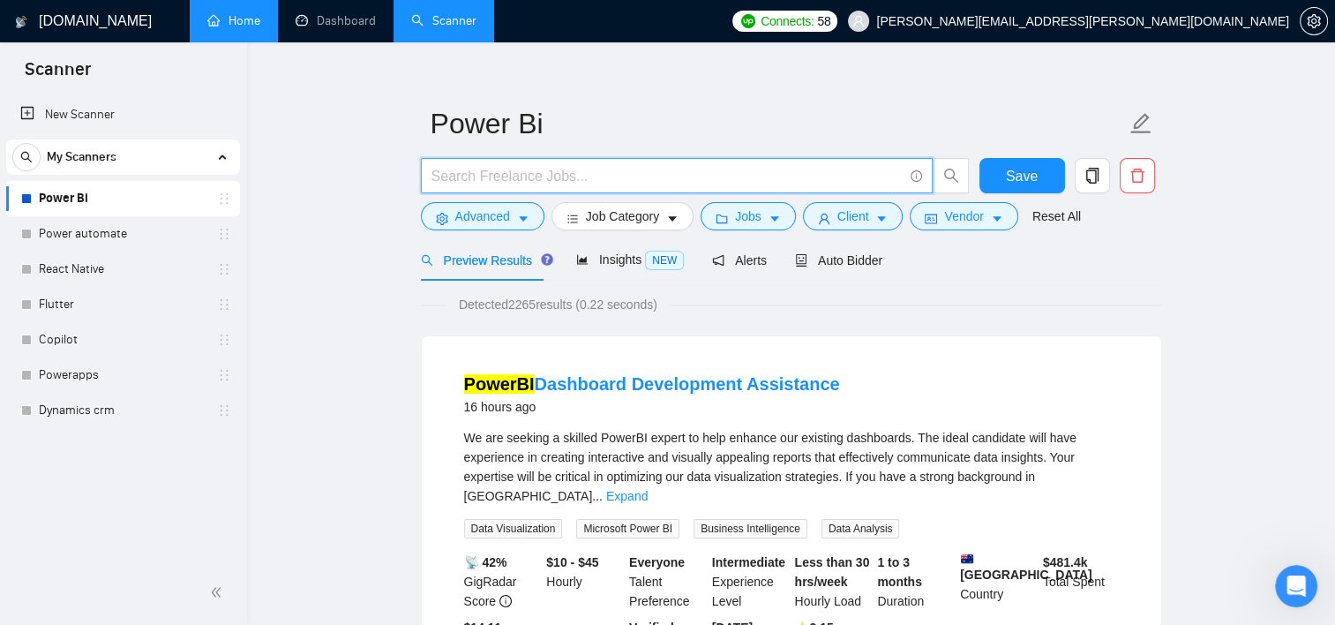
paste input ""Power BI" | "Microsoft Power BI" | "Power BI Developer" | "Power BI Dashboard"…"
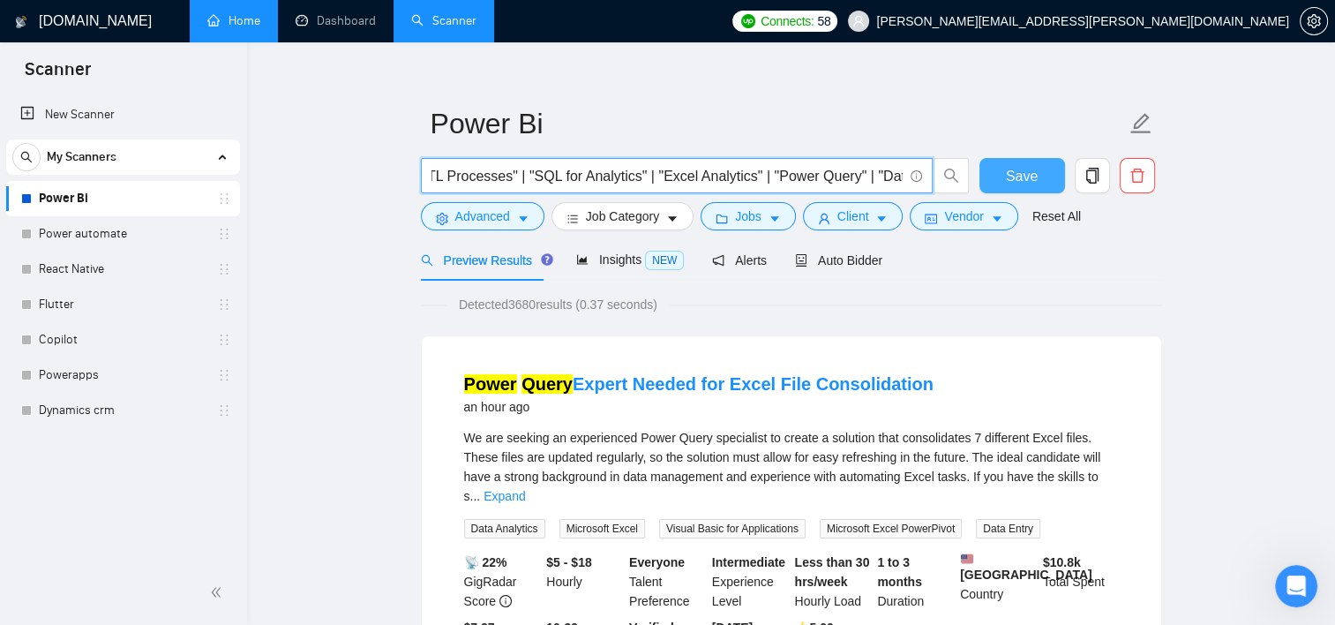
type input ""Power BI" | "Microsoft Power BI" | "Power BI Developer" | "Power BI Dashboard"…"
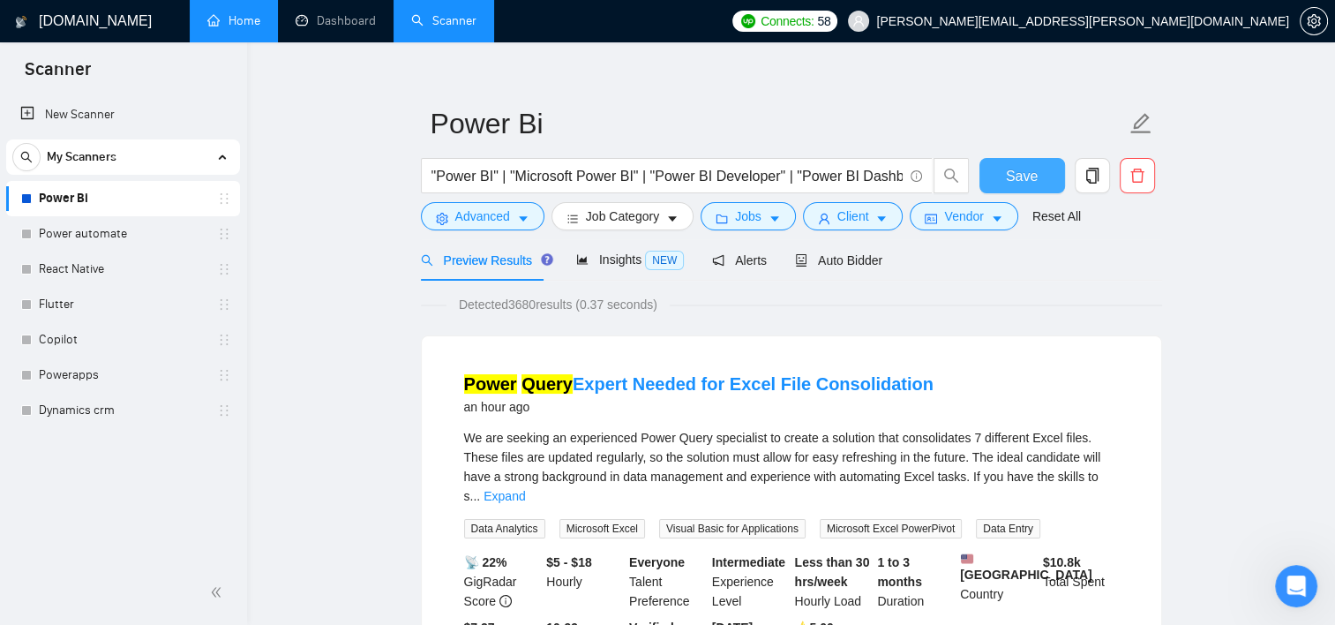
click at [1023, 165] on span "Save" at bounding box center [1022, 176] width 32 height 22
click at [47, 298] on link "Flutter" at bounding box center [123, 304] width 168 height 35
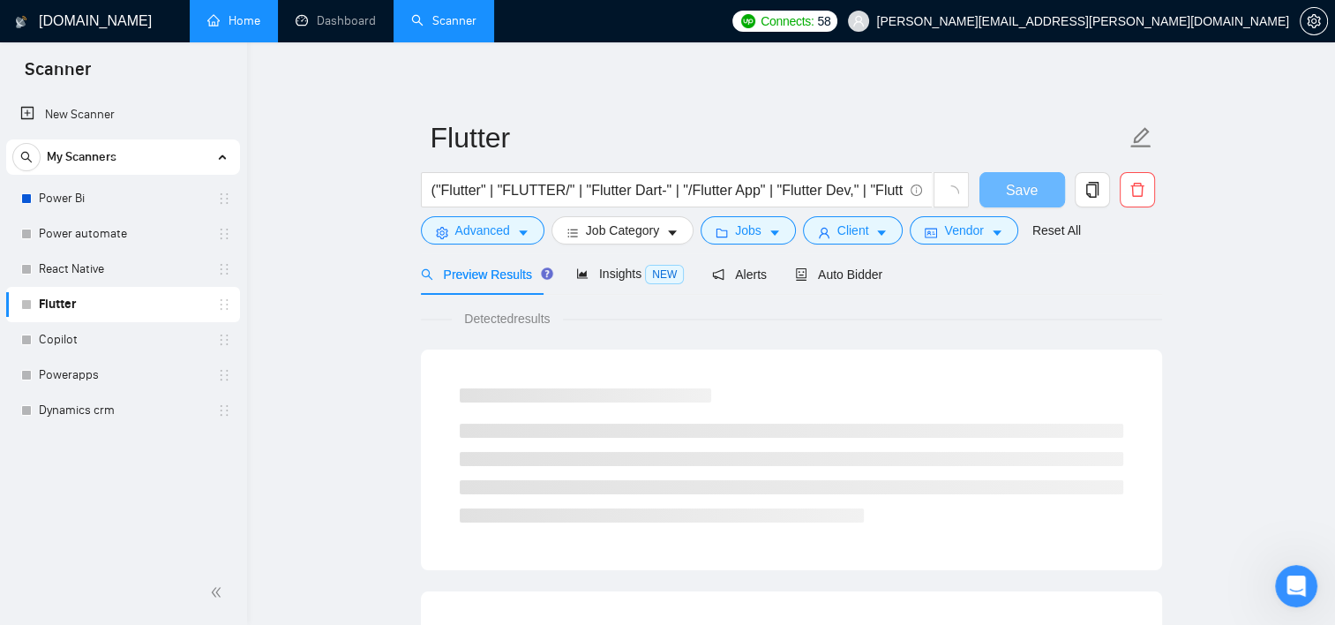
scroll to position [19, 0]
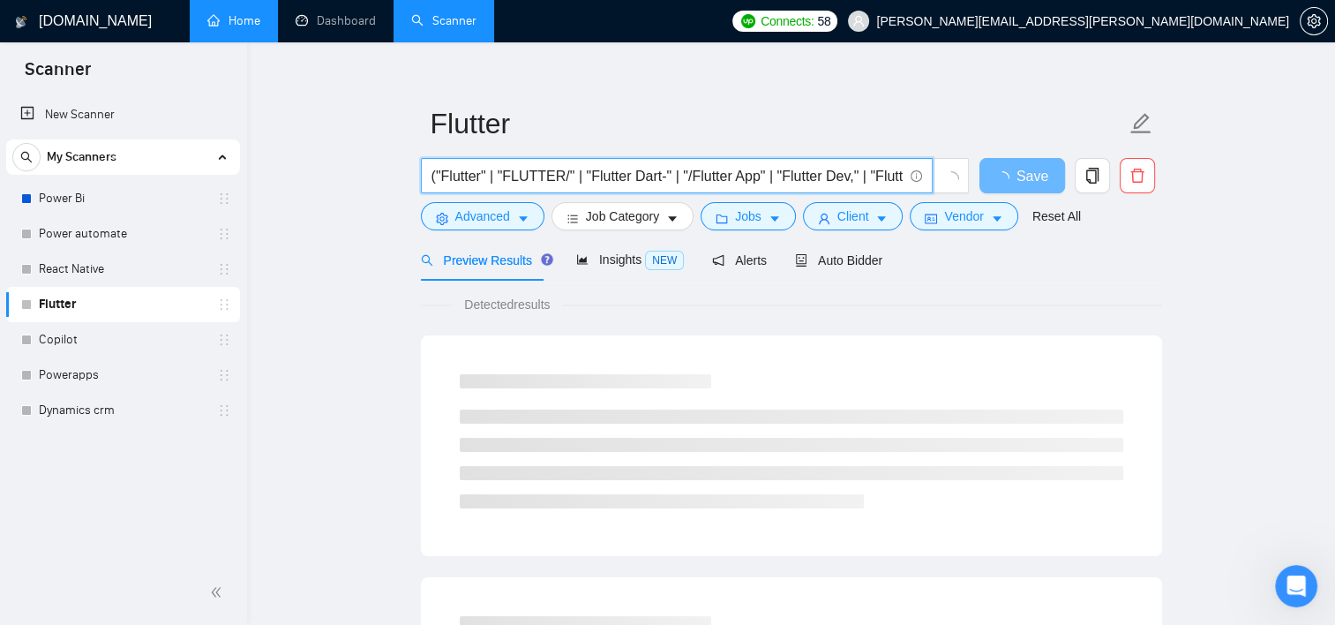
click at [504, 184] on input "("Flutter" | "FLUTTER/" | "Flutter Dart-" | "/Flutter App" | "Flutter Dev," | "…" at bounding box center [667, 176] width 471 height 22
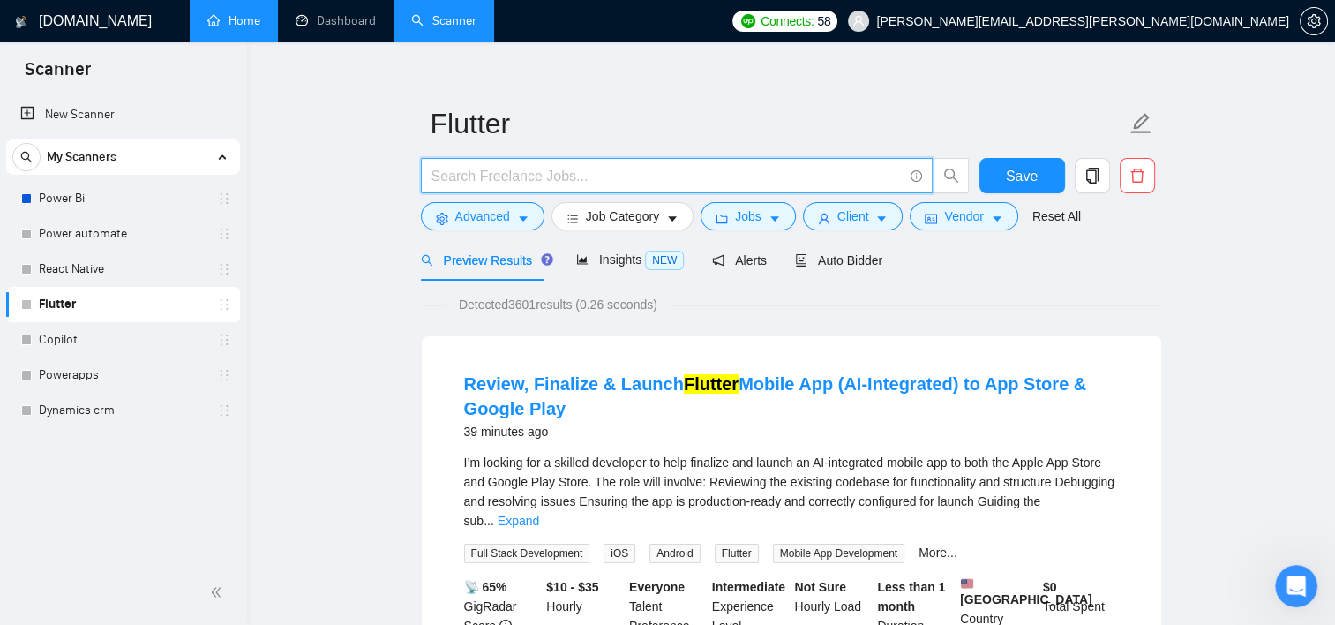
paste input ""Flutter" | "Flutter Developer" | "Flutter App Development" | "Flutter Mobile A…"
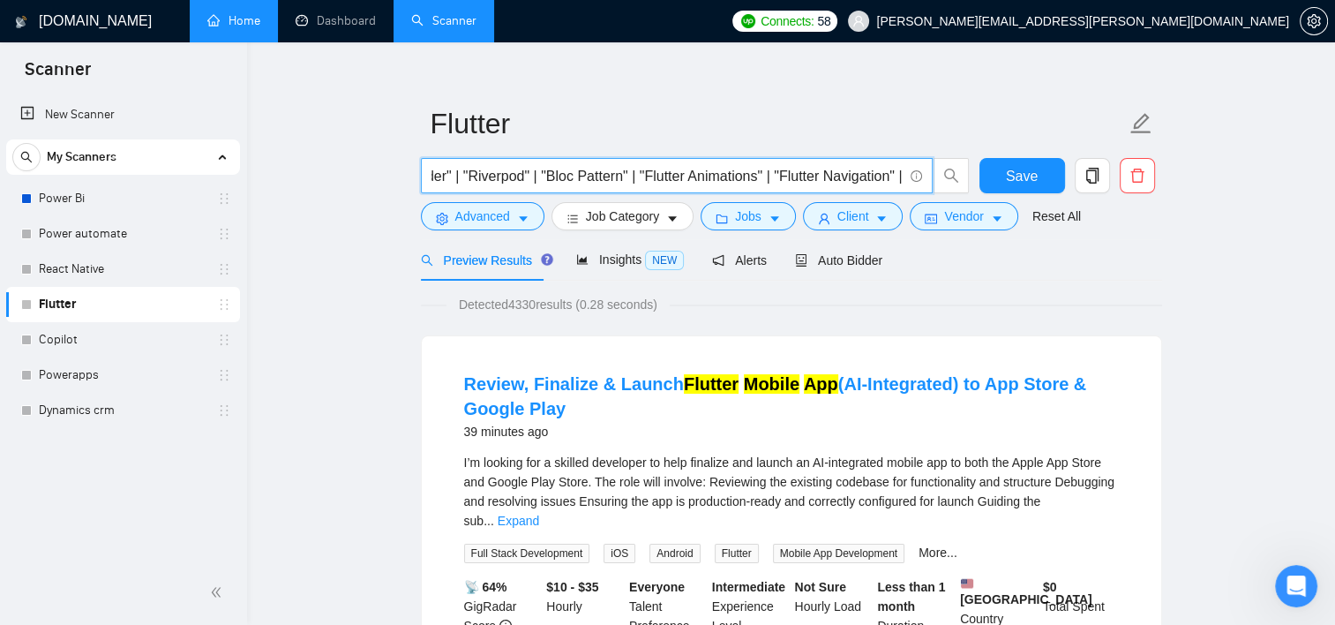
type input ""Flutter" | "Flutter Developer" | "Flutter App Development" | "Flutter Mobile A…"
click at [1009, 172] on span "Save" at bounding box center [1022, 176] width 32 height 22
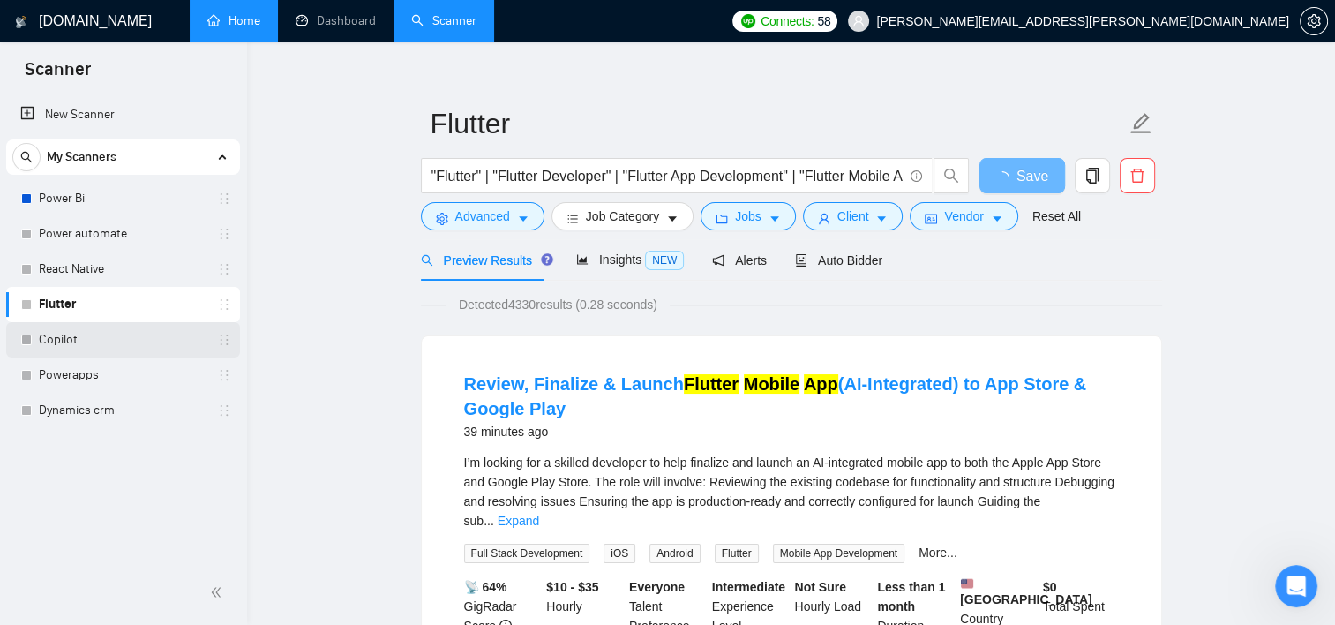
click at [124, 336] on link "Copilot" at bounding box center [123, 339] width 168 height 35
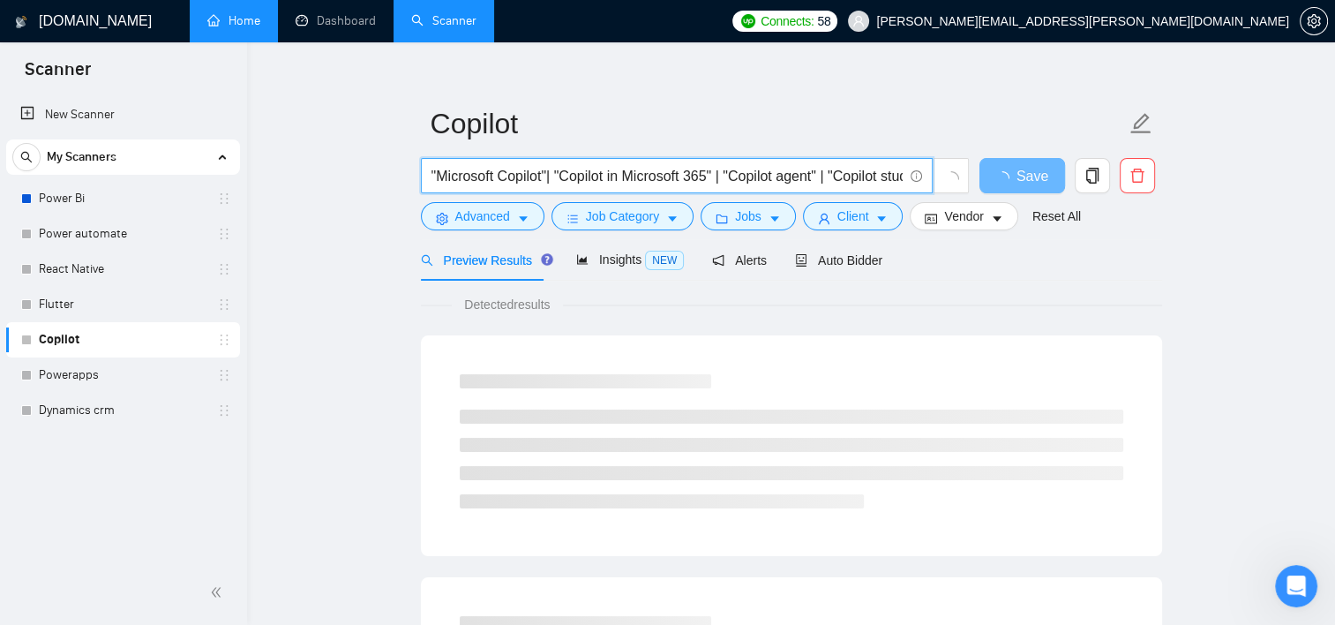
click at [525, 166] on input ""Microsoft Copilot"| "Copilot in Microsoft 365" | "Copilot agent" | "Copilot st…" at bounding box center [667, 176] width 471 height 22
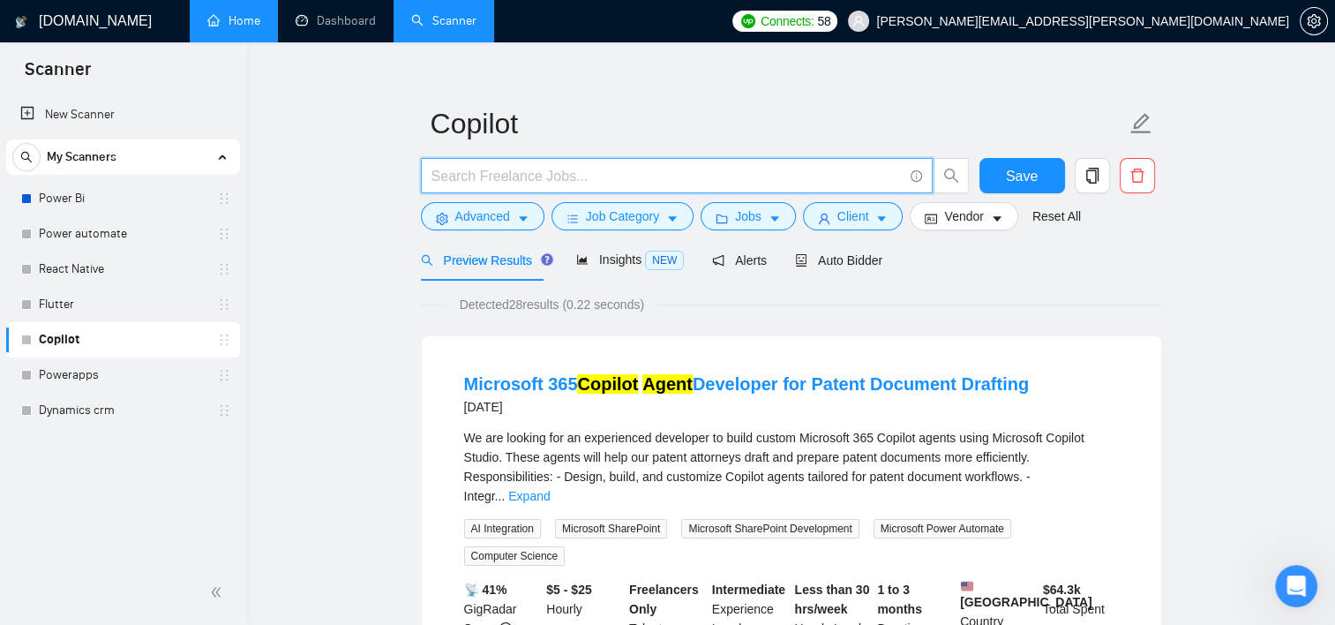
paste input ""Microsoft Copilot" | "Copilot in Microsoft 365" | "Copilot Studio" | "Copilot …"
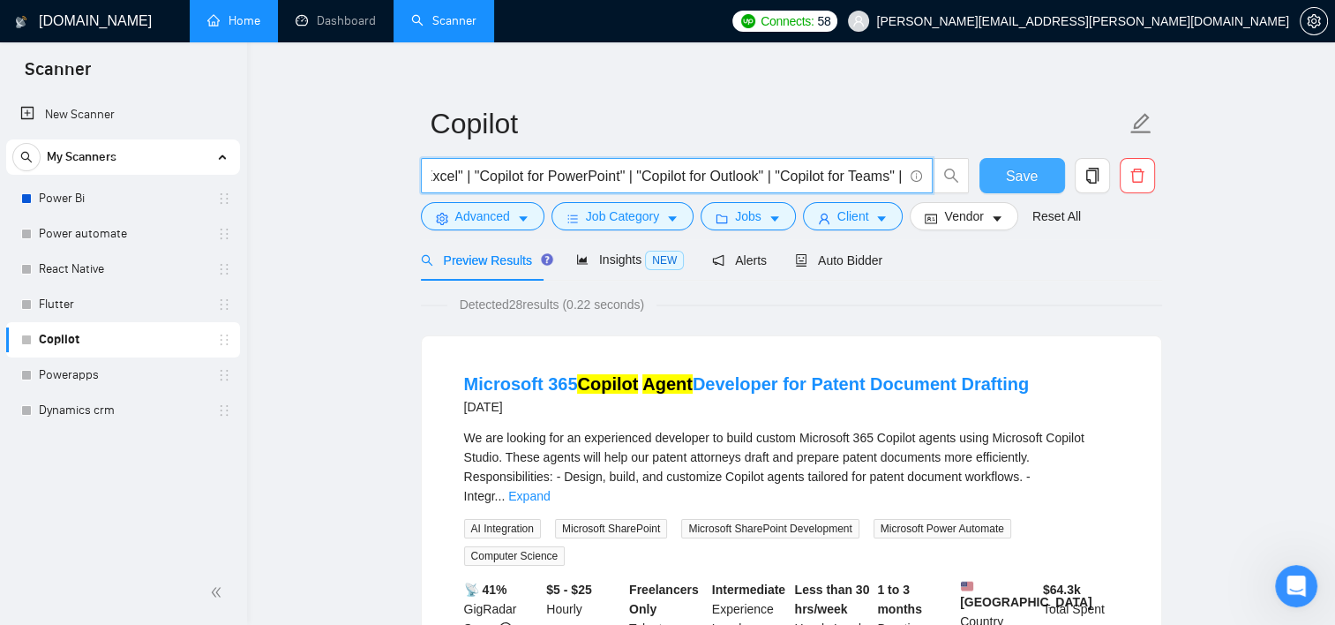
type input ""Microsoft Copilot" | "Copilot in Microsoft 365" | "Copilot Studio" | "Copilot …"
click at [1041, 166] on button "Save" at bounding box center [1022, 175] width 86 height 35
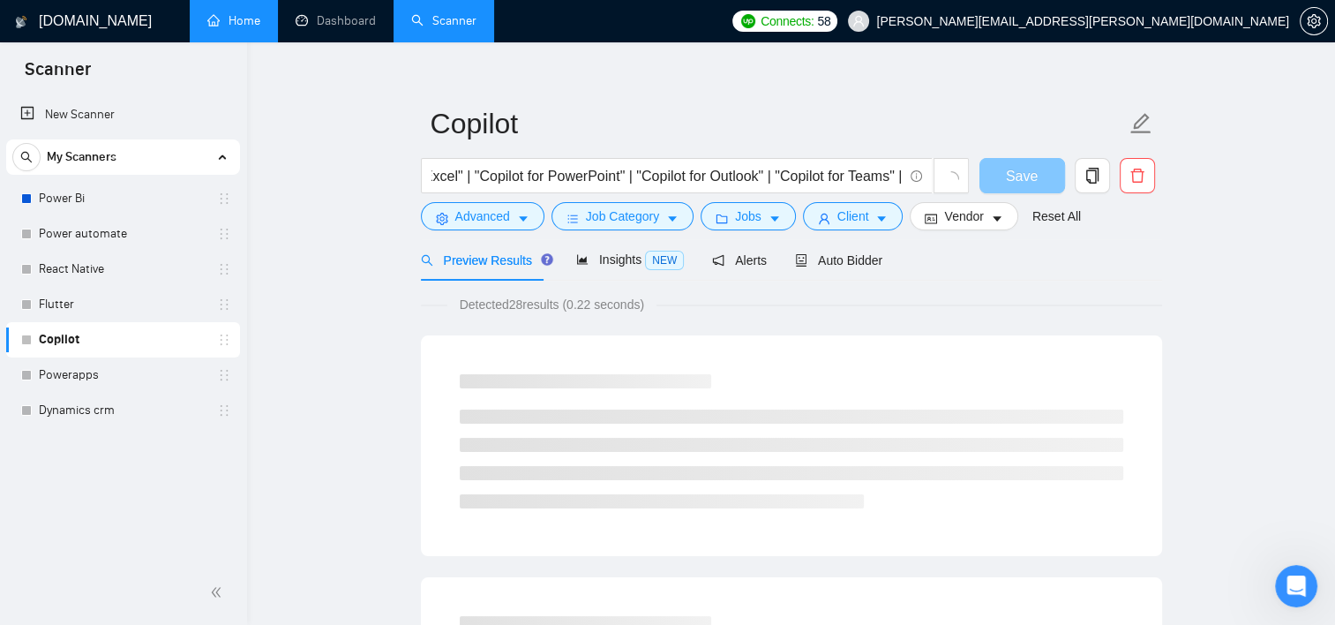
scroll to position [0, 0]
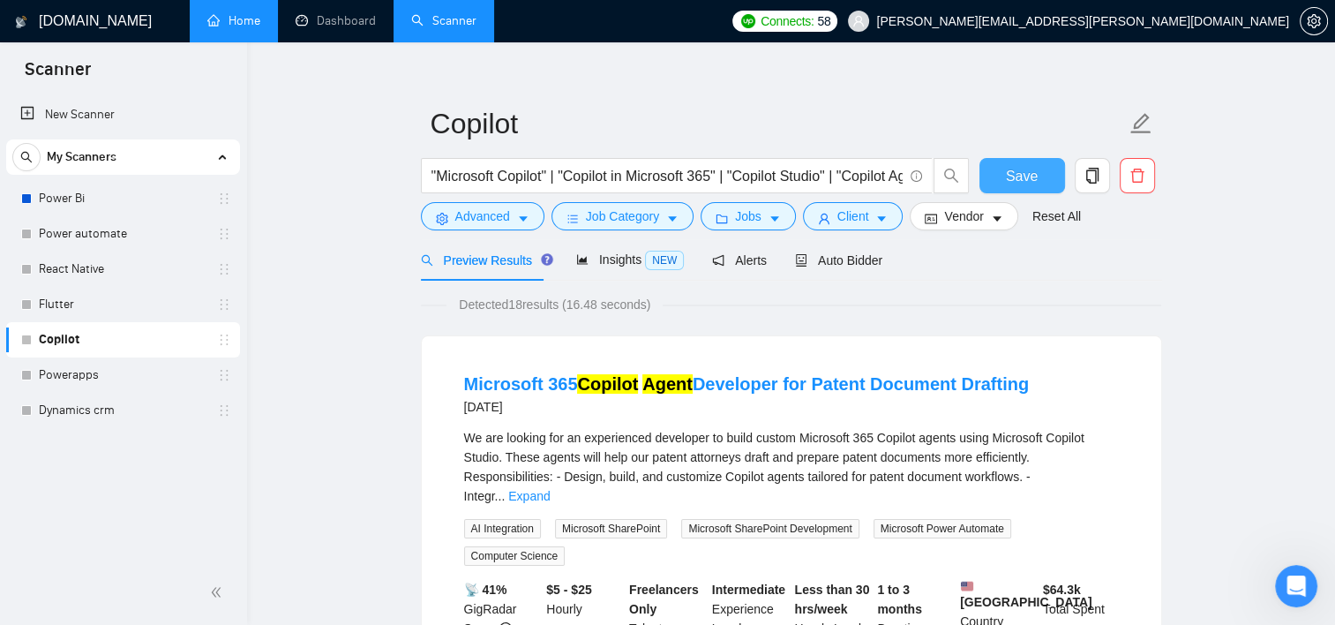
click at [1012, 167] on span "Save" at bounding box center [1022, 176] width 32 height 22
click at [75, 481] on div "New Scanner My Scanners Power Bi Power automate React Native Flutter Copilot Po…" at bounding box center [123, 327] width 247 height 467
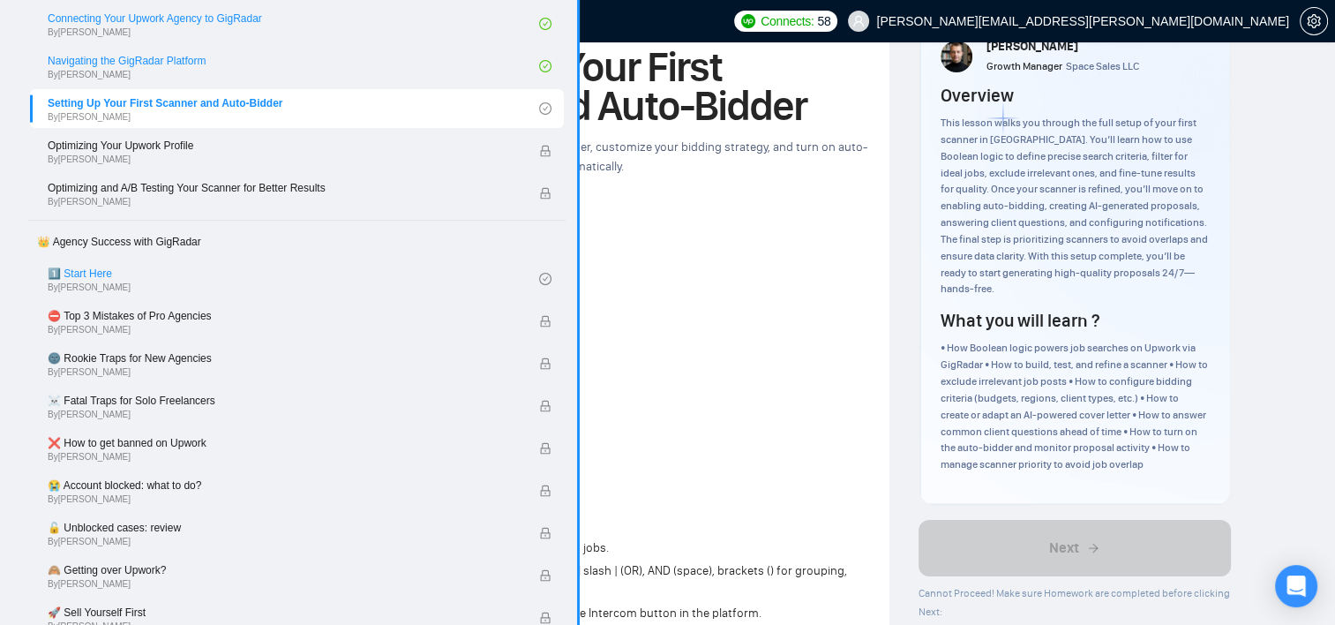
scroll to position [88, 0]
